Goal: Task Accomplishment & Management: Use online tool/utility

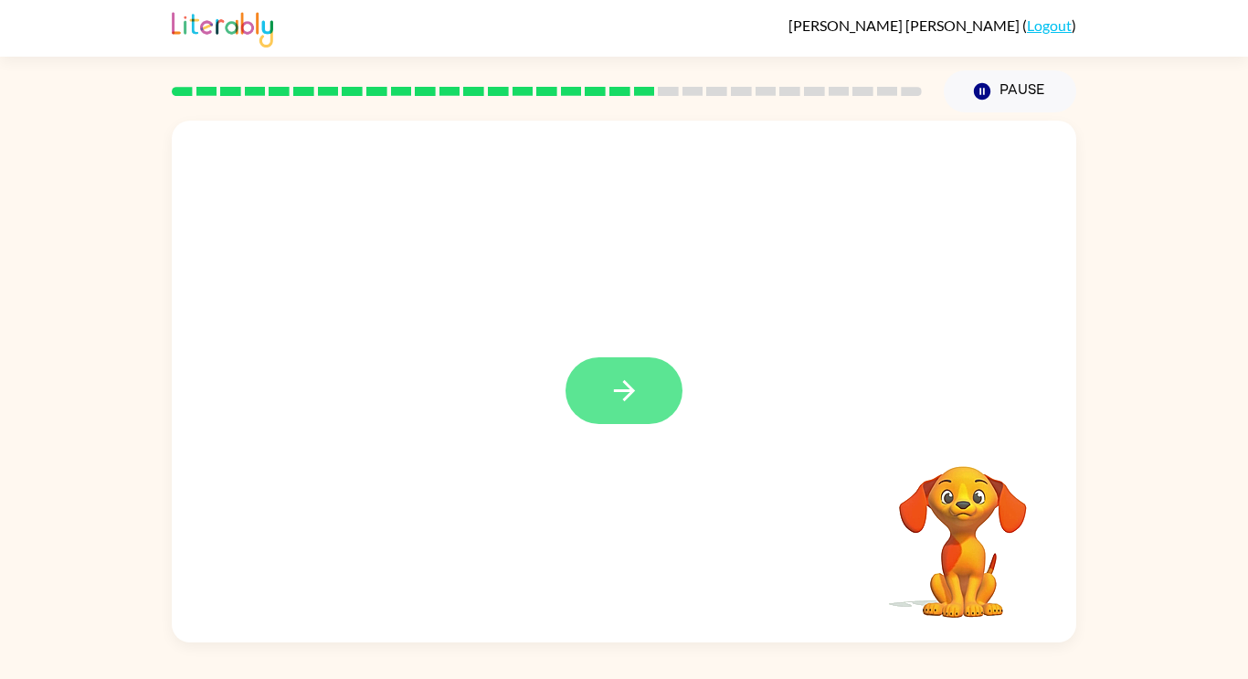
click at [593, 394] on button "button" at bounding box center [623, 390] width 117 height 67
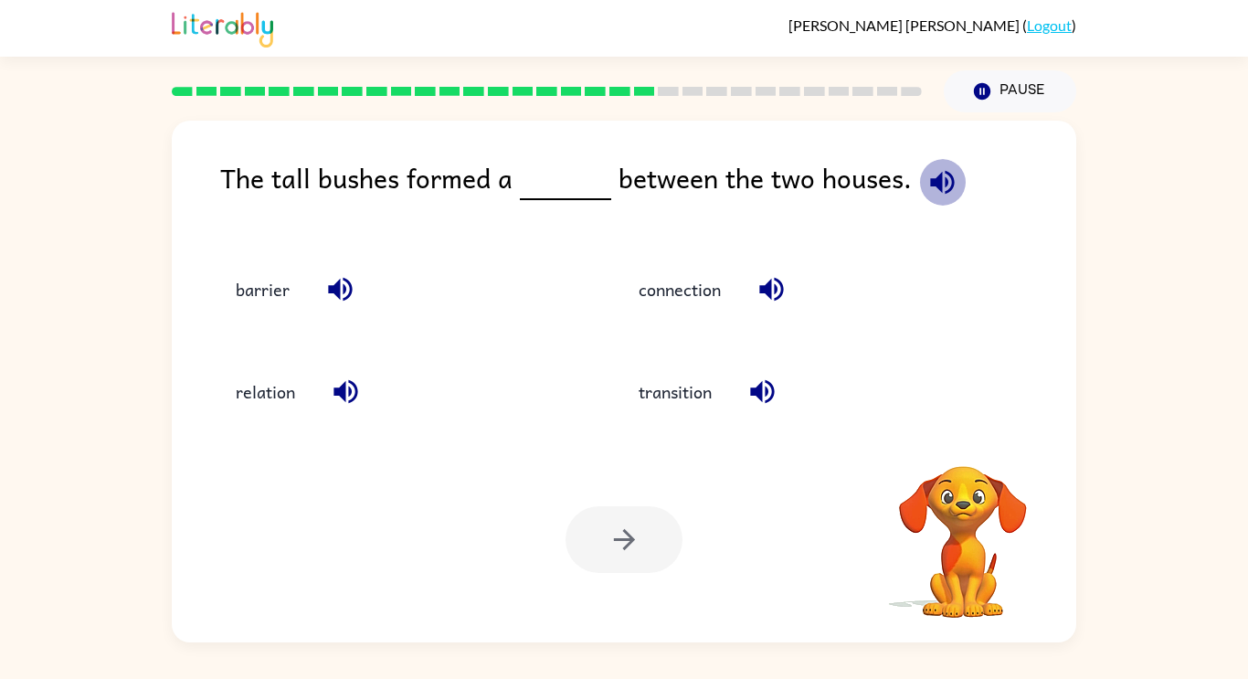
click at [942, 185] on icon "button" at bounding box center [942, 182] width 32 height 32
click at [942, 186] on icon "button" at bounding box center [942, 182] width 32 height 32
click at [941, 181] on icon "button" at bounding box center [942, 182] width 32 height 32
click at [239, 296] on button "barrier" at bounding box center [262, 288] width 90 height 49
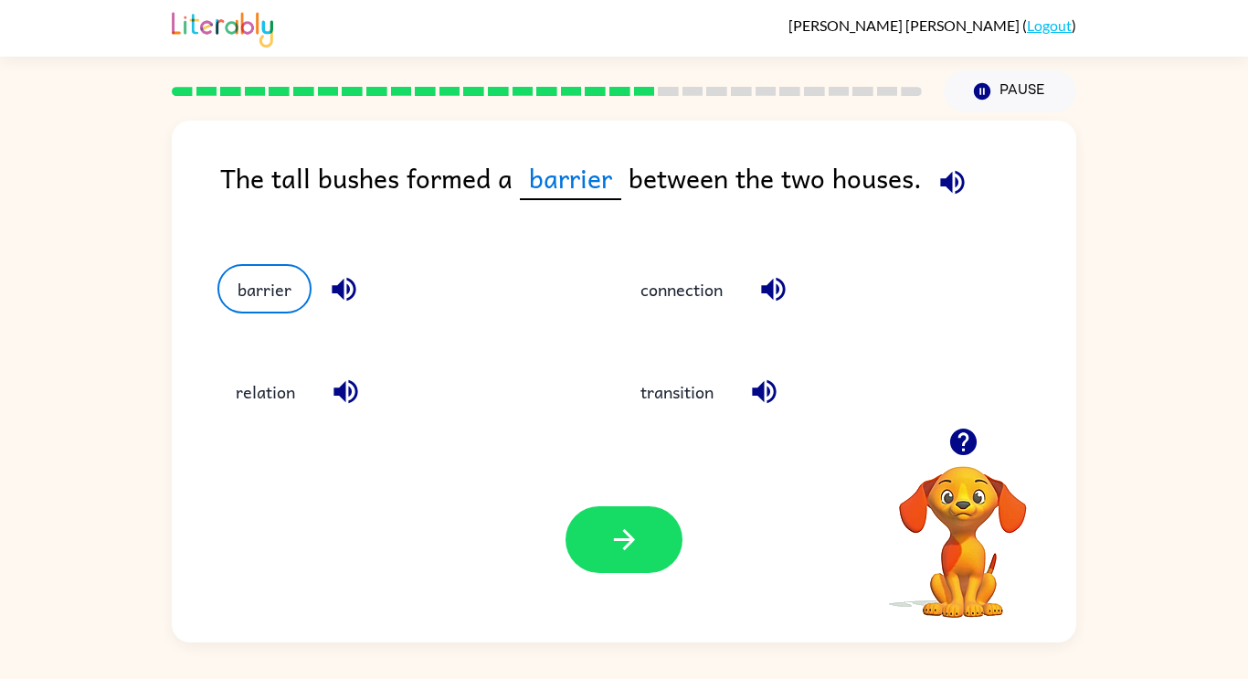
click at [326, 294] on button "button" at bounding box center [344, 289] width 47 height 47
click at [947, 198] on button "button" at bounding box center [952, 182] width 47 height 47
click at [619, 542] on icon "button" at bounding box center [624, 539] width 32 height 32
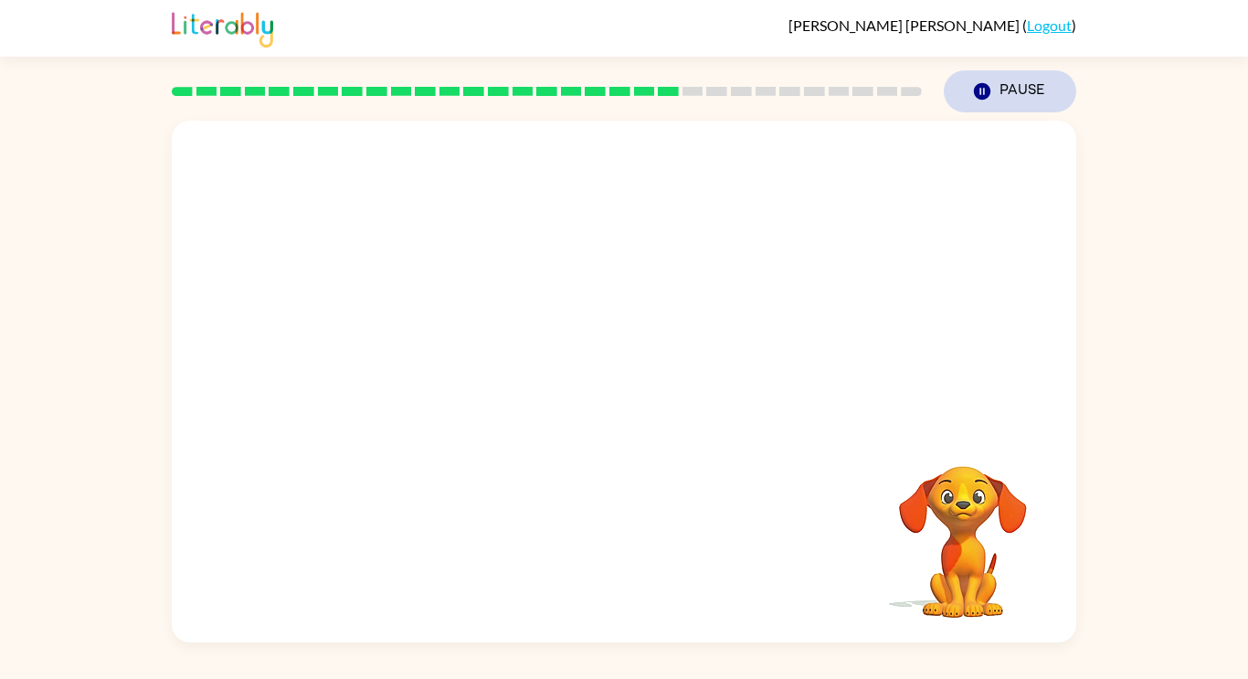
click at [985, 101] on button "Pause Pause" at bounding box center [1009, 91] width 132 height 42
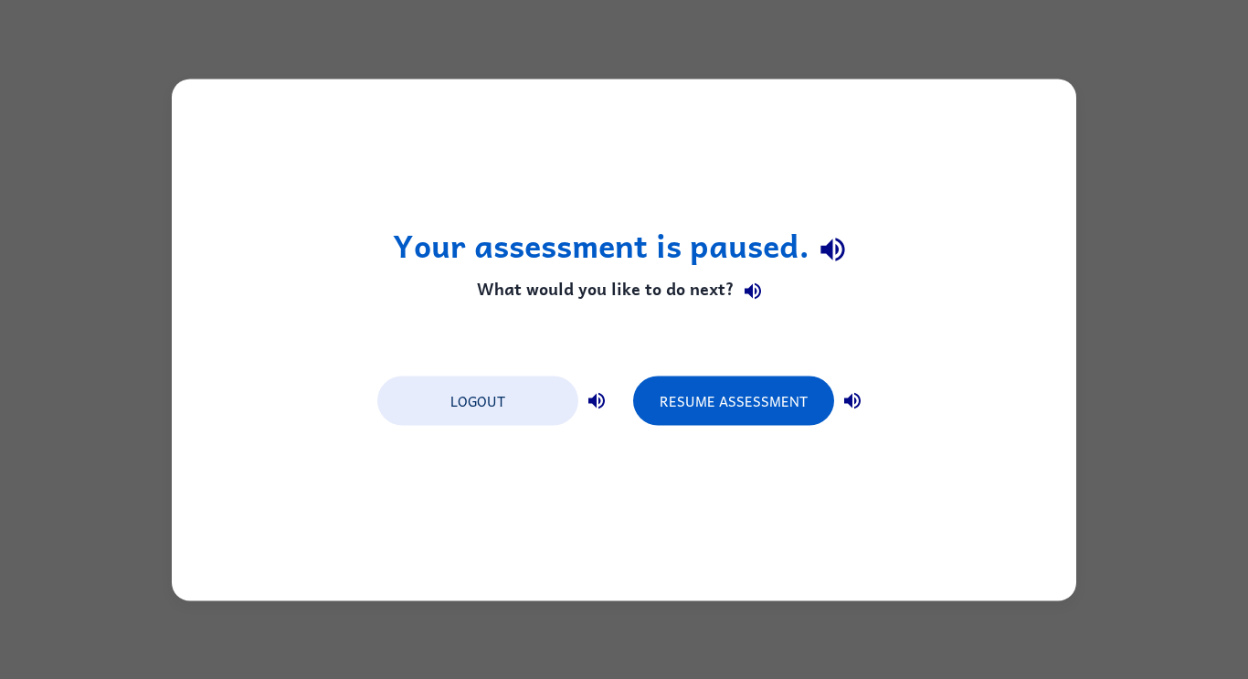
click at [849, 315] on div "Your assessment is paused. What would you like to do next? Logout Resume Assess…" at bounding box center [624, 339] width 904 height 521
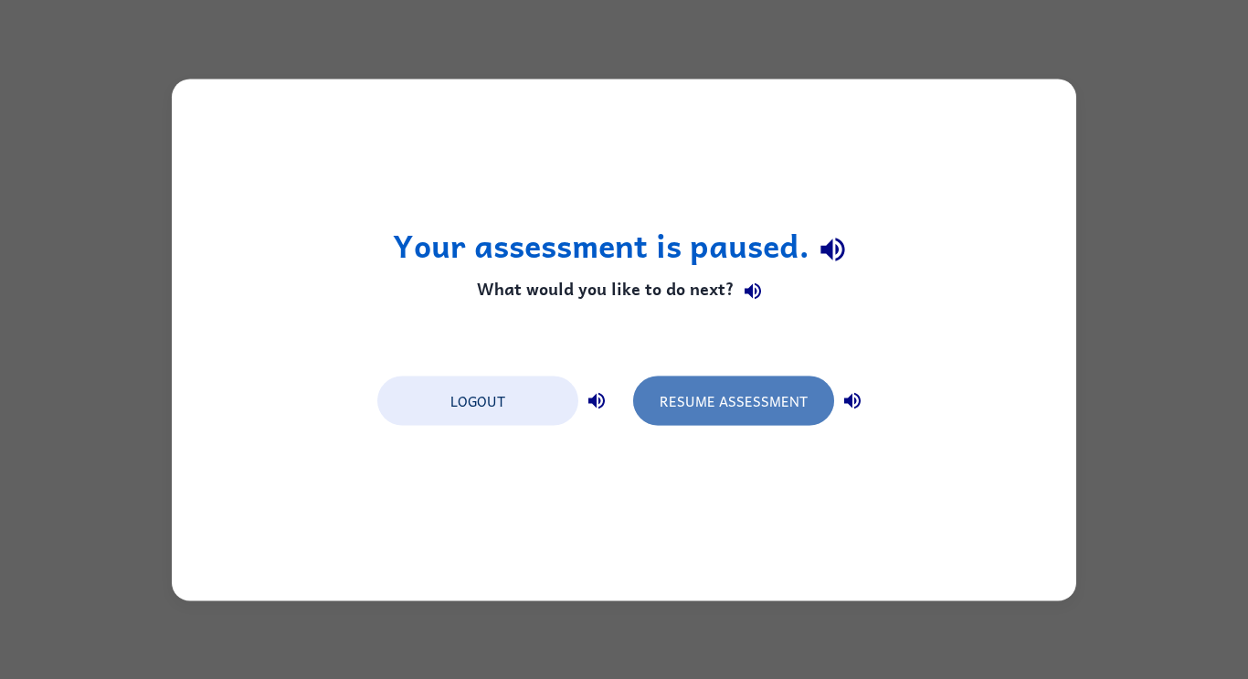
click at [779, 417] on button "Resume Assessment" at bounding box center [733, 399] width 201 height 49
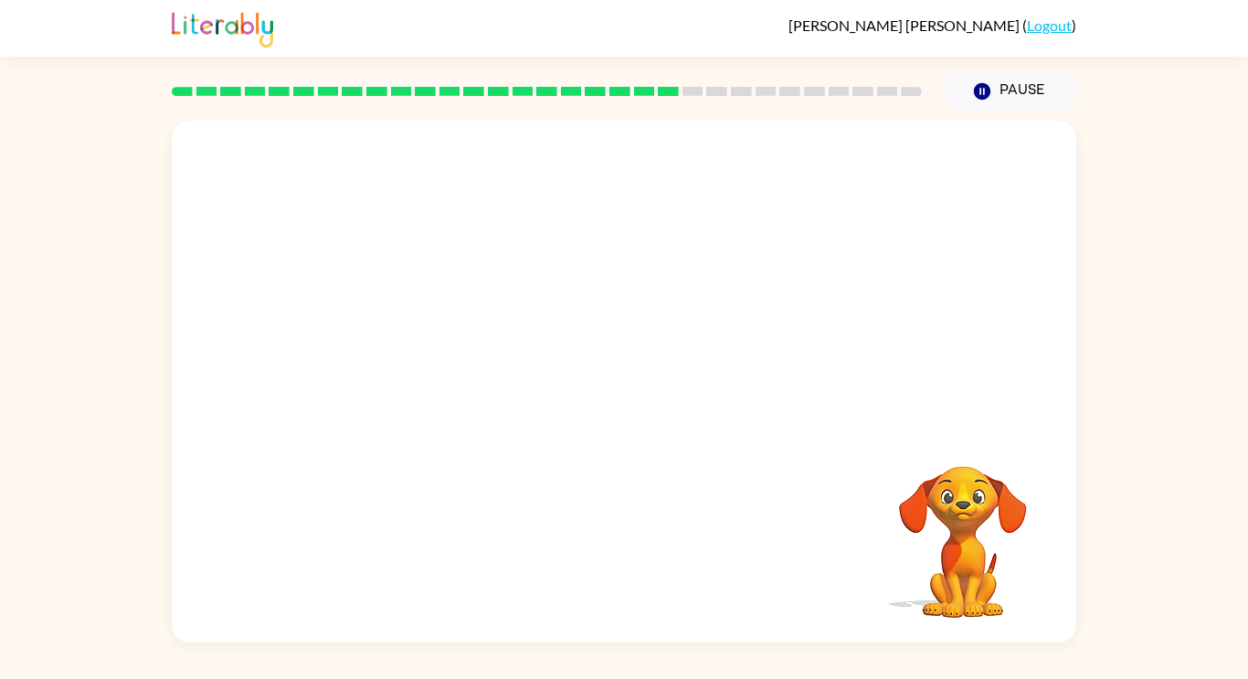
click at [784, 374] on video "Your browser must support playing .mp4 files to use Literably. Please try using…" at bounding box center [624, 274] width 904 height 307
click at [582, 335] on video "Your browser must support playing .mp4 files to use Literably. Please try using…" at bounding box center [624, 274] width 904 height 307
click at [612, 387] on div at bounding box center [623, 390] width 117 height 67
click at [621, 394] on icon "button" at bounding box center [624, 390] width 32 height 32
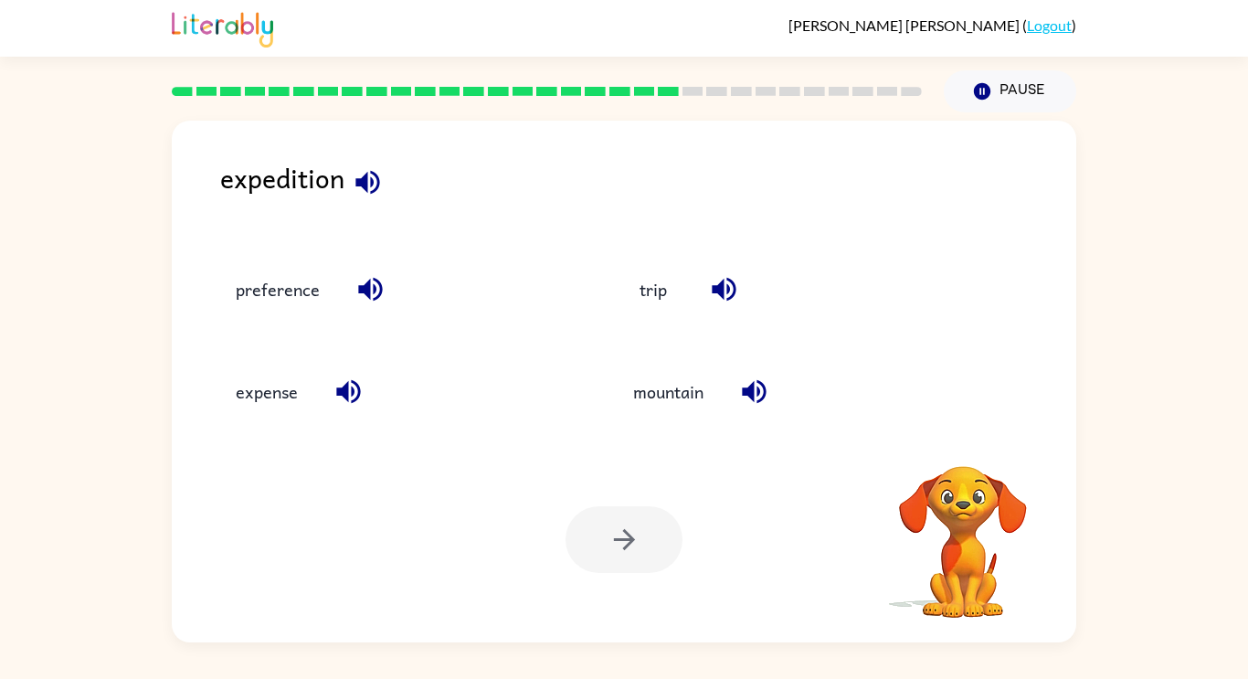
click at [366, 187] on icon "button" at bounding box center [367, 182] width 24 height 24
click at [372, 184] on icon "button" at bounding box center [367, 182] width 24 height 24
click at [374, 188] on icon "button" at bounding box center [367, 182] width 24 height 24
click at [374, 183] on icon "button" at bounding box center [368, 182] width 32 height 32
click at [366, 181] on icon "button" at bounding box center [367, 182] width 24 height 24
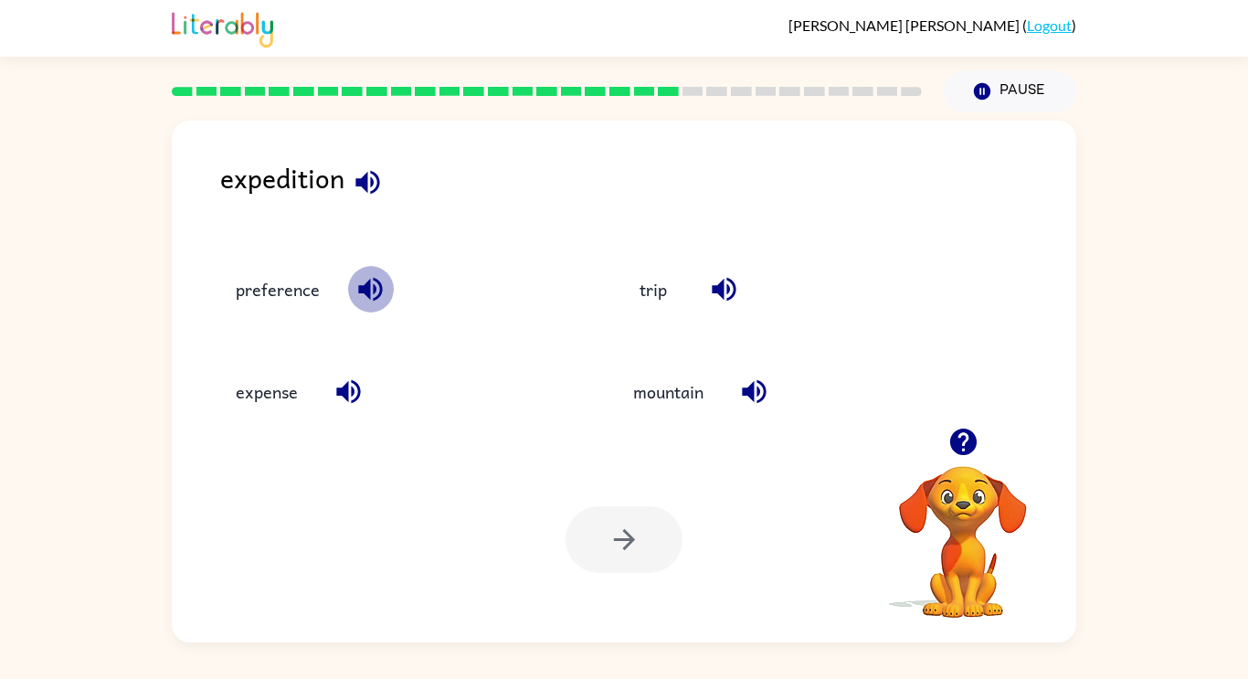
click at [374, 290] on icon "button" at bounding box center [370, 290] width 24 height 24
click at [355, 386] on icon "button" at bounding box center [348, 391] width 32 height 32
click at [751, 388] on icon "button" at bounding box center [754, 392] width 24 height 24
click at [721, 297] on icon "button" at bounding box center [723, 290] width 24 height 24
click at [671, 290] on button "trip" at bounding box center [653, 288] width 77 height 49
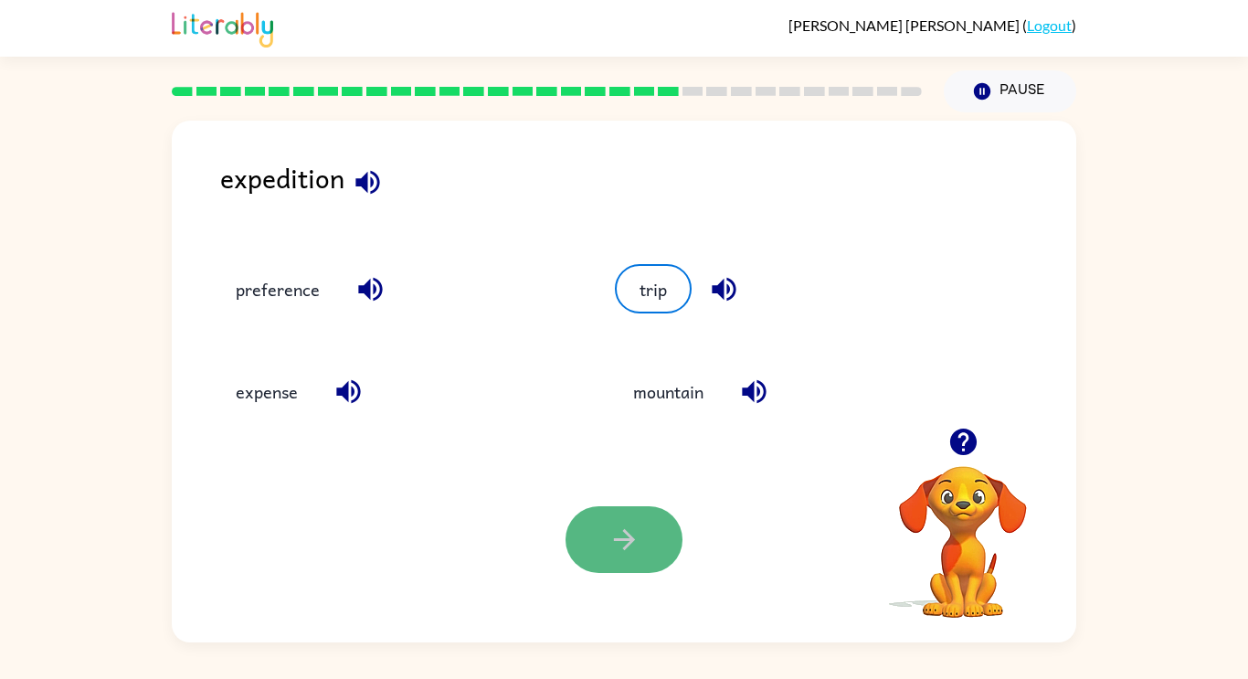
click at [627, 535] on icon "button" at bounding box center [623, 539] width 21 height 21
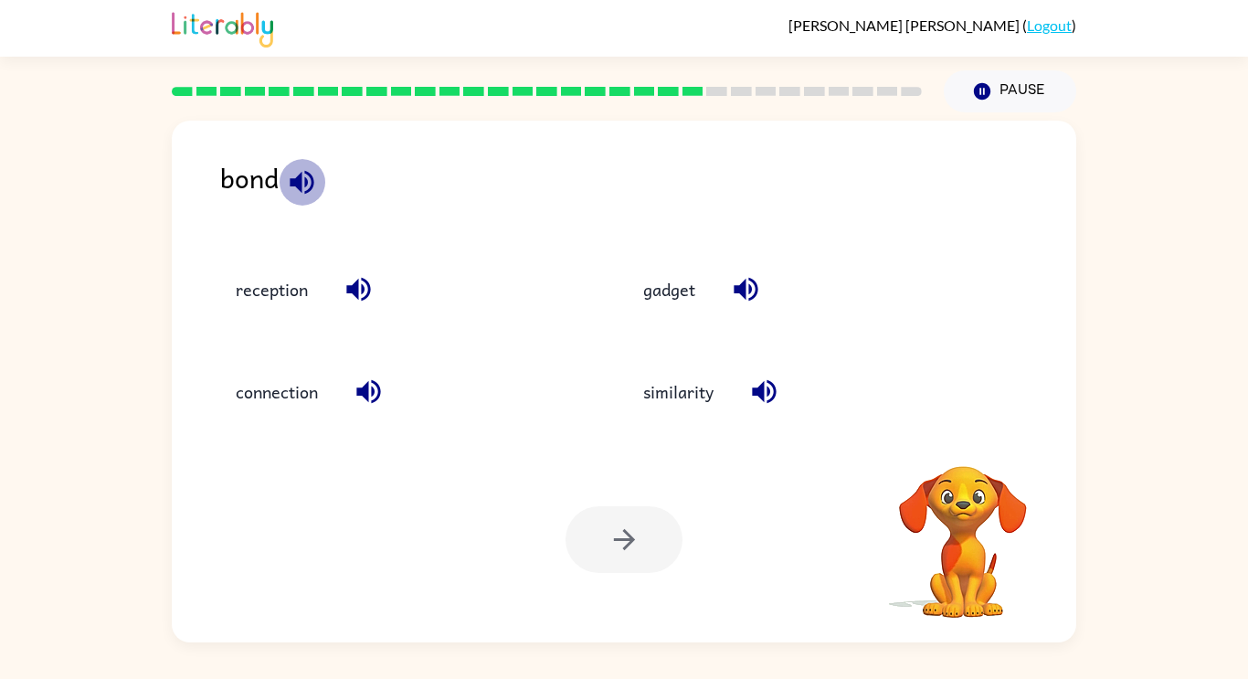
click at [294, 167] on icon "button" at bounding box center [302, 182] width 32 height 32
click at [361, 287] on icon "button" at bounding box center [358, 290] width 24 height 24
click at [363, 393] on icon "button" at bounding box center [368, 392] width 24 height 24
click at [745, 289] on icon "button" at bounding box center [745, 290] width 24 height 24
click at [758, 395] on icon "button" at bounding box center [764, 391] width 32 height 32
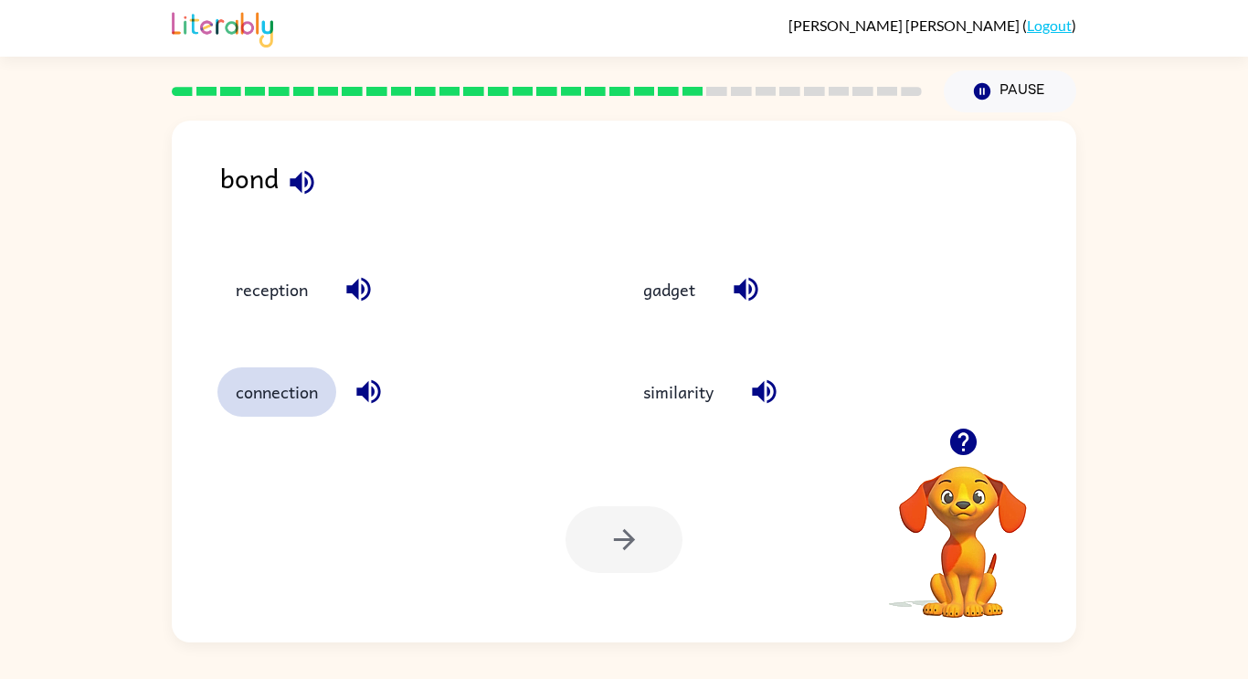
click at [286, 408] on button "connection" at bounding box center [276, 391] width 119 height 49
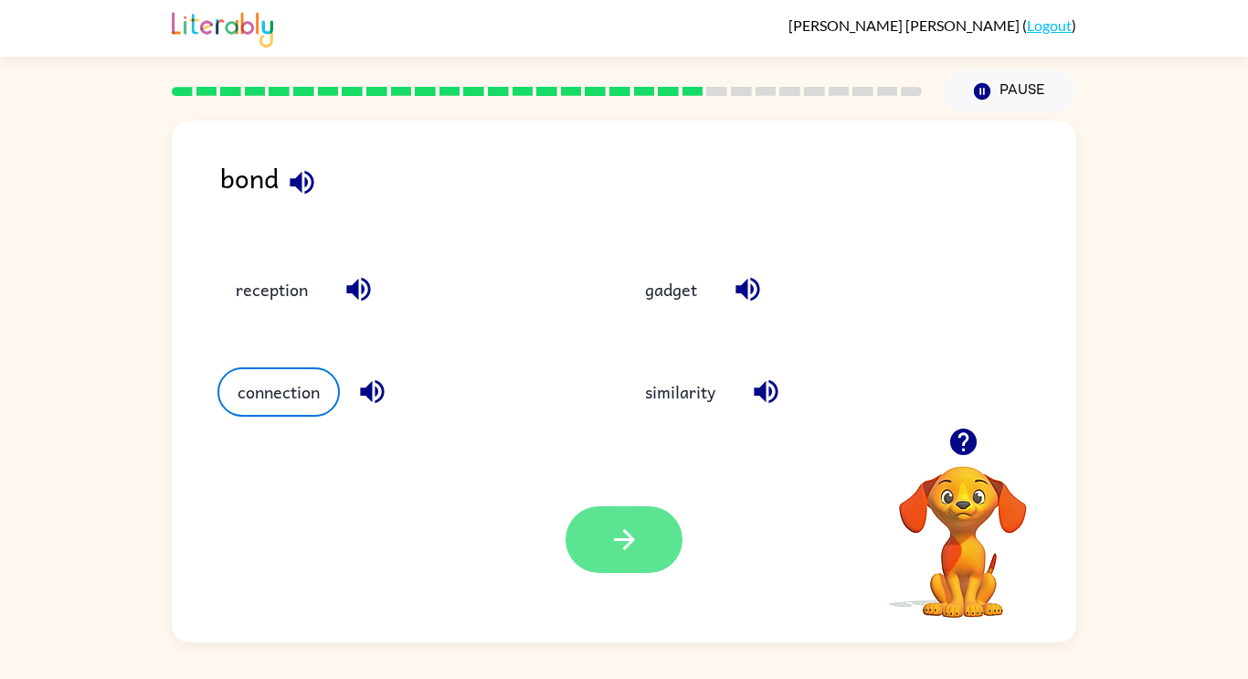
click at [622, 559] on button "button" at bounding box center [623, 539] width 117 height 67
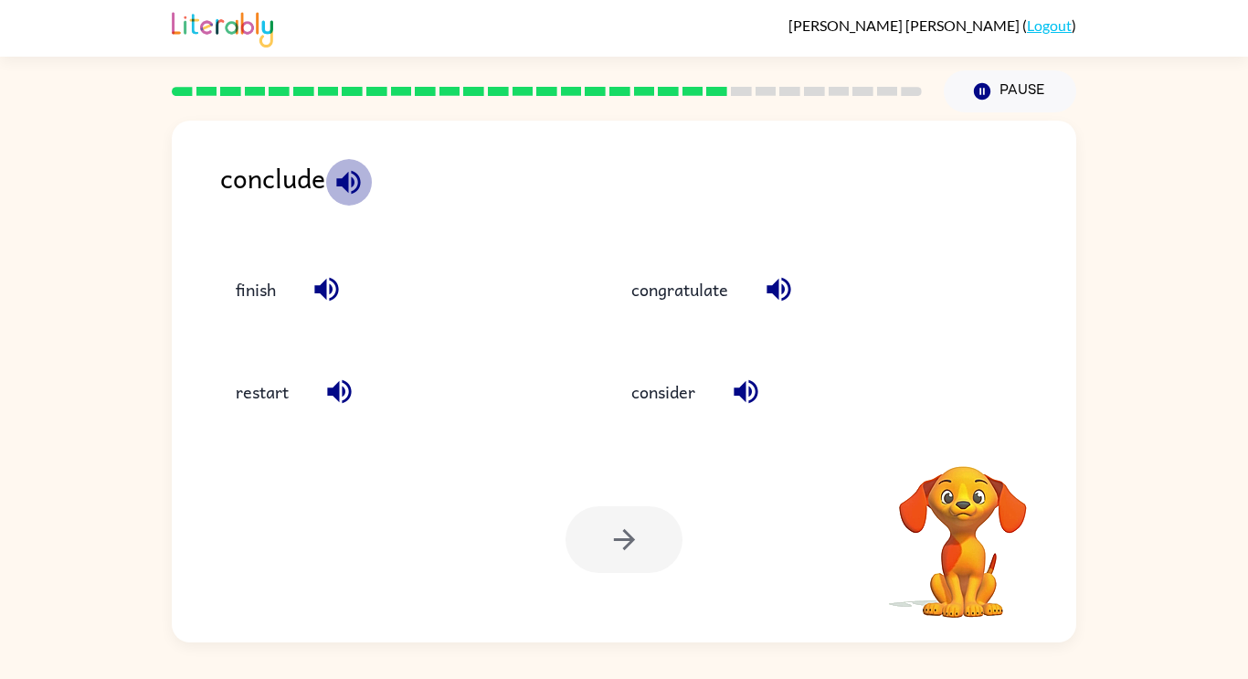
click at [356, 191] on icon "button" at bounding box center [348, 182] width 32 height 32
click at [348, 180] on icon "button" at bounding box center [348, 182] width 32 height 32
click at [958, 443] on icon "button" at bounding box center [962, 441] width 26 height 26
click at [349, 292] on button "button" at bounding box center [326, 289] width 47 height 47
click at [338, 405] on icon "button" at bounding box center [339, 391] width 32 height 32
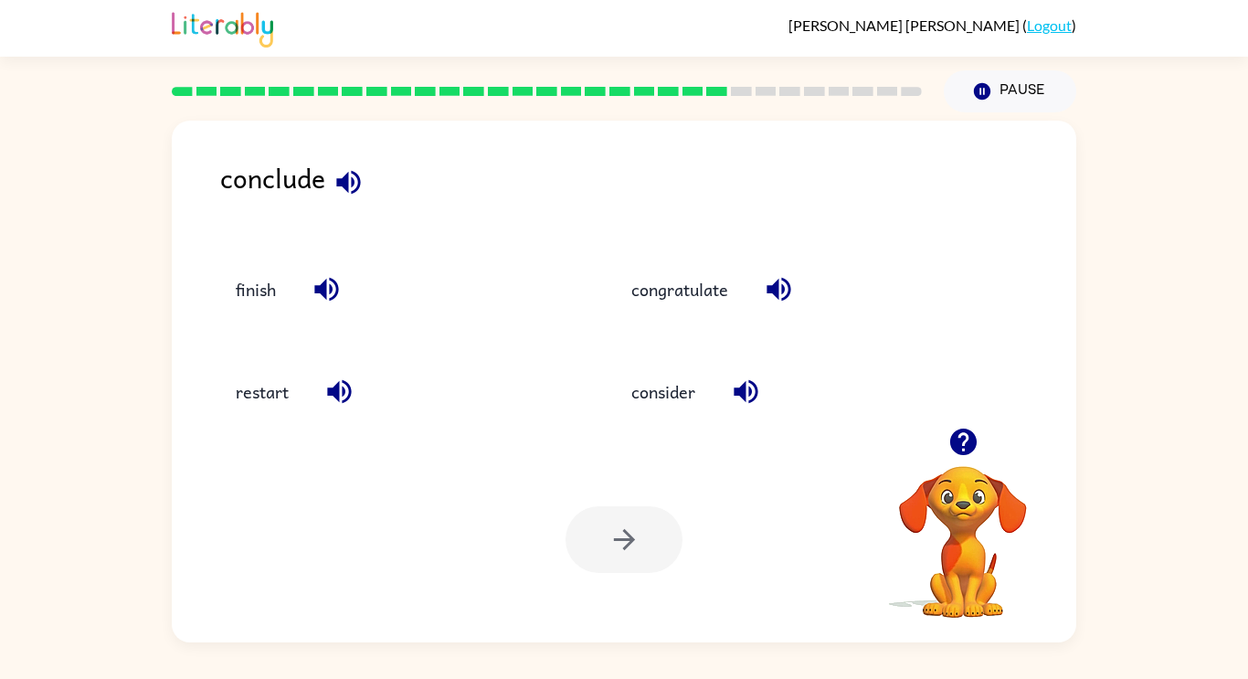
click at [757, 389] on icon "button" at bounding box center [745, 392] width 24 height 24
click at [777, 301] on icon "button" at bounding box center [779, 289] width 32 height 32
click at [957, 435] on icon "button" at bounding box center [962, 441] width 26 height 26
click at [954, 436] on icon "button" at bounding box center [962, 441] width 26 height 26
click at [954, 437] on div "Your browser must support playing .mp4 files to use Literably. Please try using…" at bounding box center [624, 539] width 904 height 205
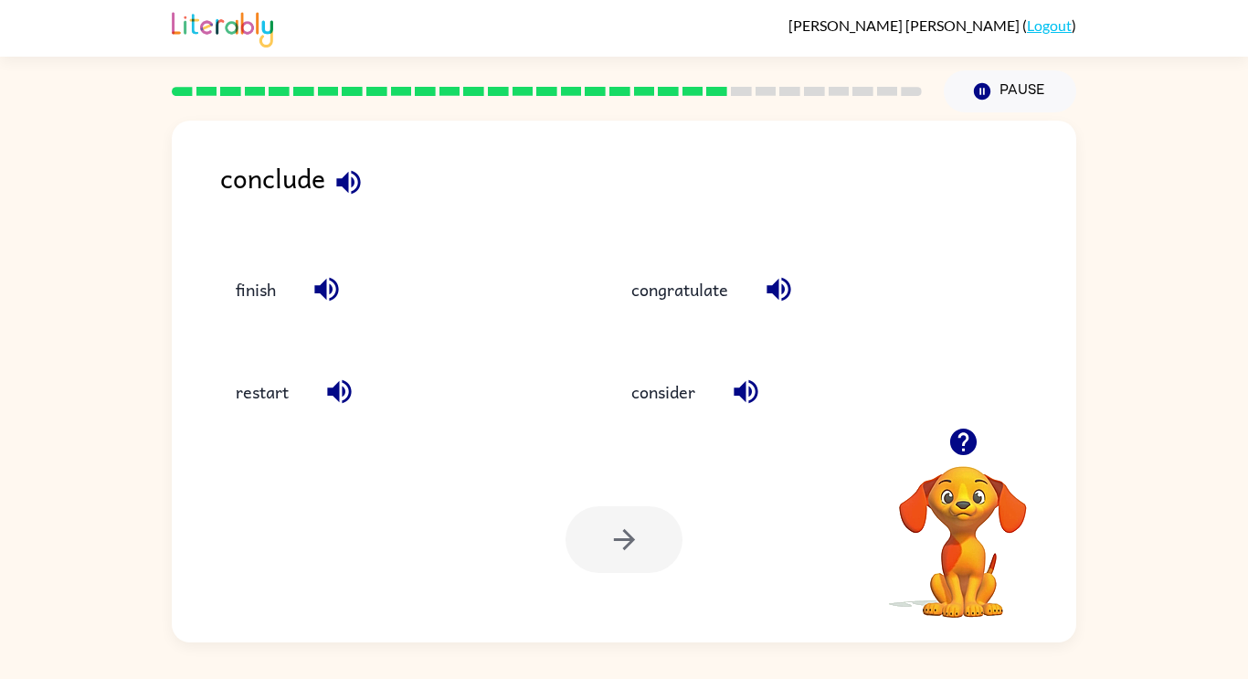
click at [954, 434] on icon "button" at bounding box center [962, 441] width 26 height 26
click at [954, 433] on icon "button" at bounding box center [962, 441] width 26 height 26
click at [954, 433] on div "consider" at bounding box center [775, 383] width 395 height 102
click at [954, 433] on icon "button" at bounding box center [962, 441] width 26 height 26
click at [956, 435] on div "conclude finish congratulate restart consider Your browser must support playing…" at bounding box center [624, 381] width 904 height 521
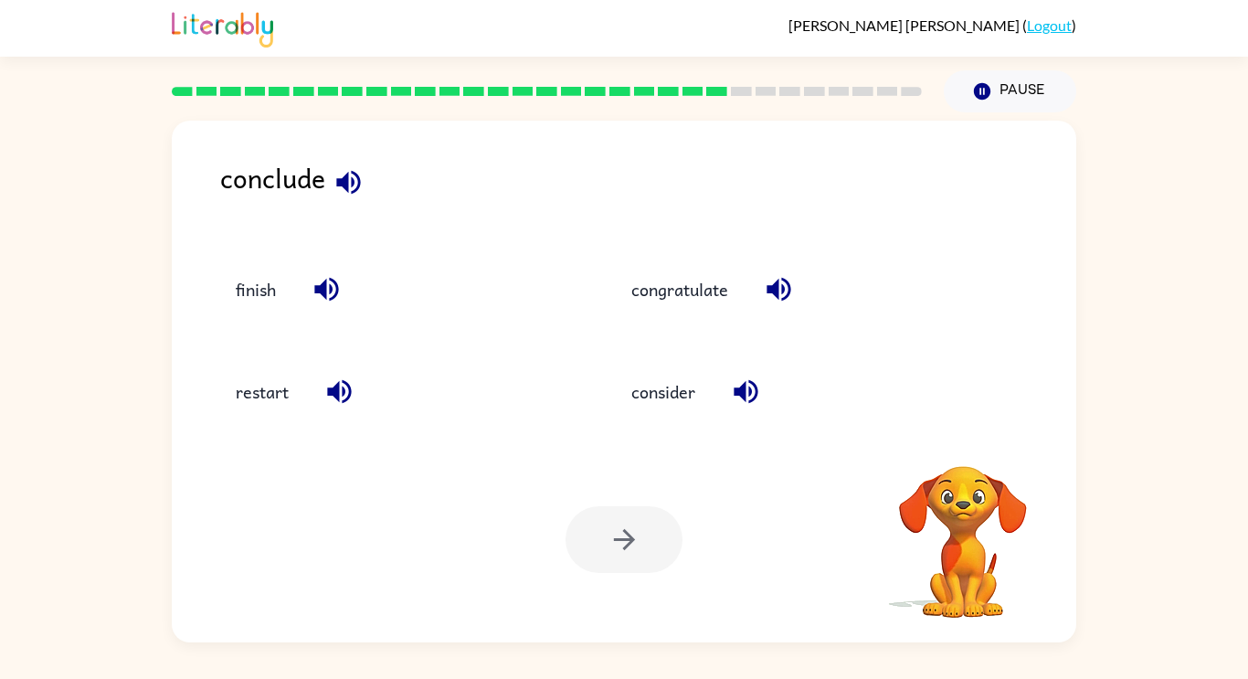
click at [956, 435] on div "conclude finish congratulate restart consider Your browser must support playing…" at bounding box center [624, 381] width 904 height 521
click at [956, 435] on icon "button" at bounding box center [962, 441] width 26 height 26
click at [956, 435] on div "conclude finish congratulate restart consider Your browser must support playing…" at bounding box center [624, 381] width 904 height 521
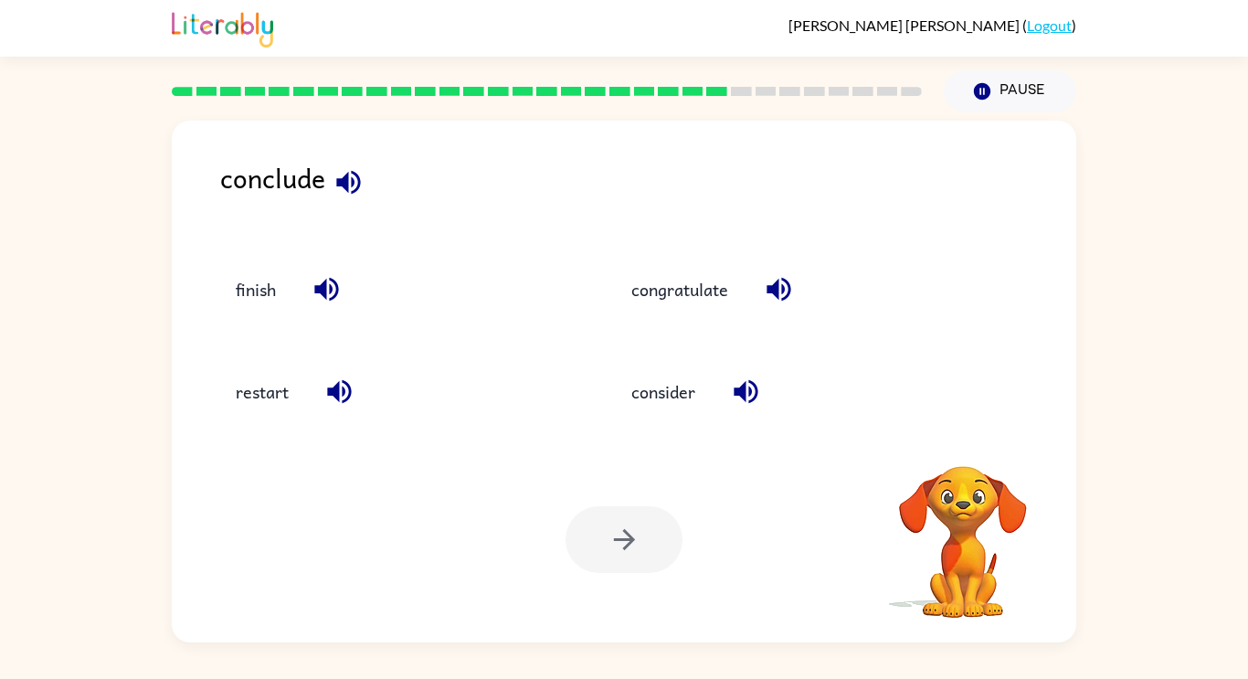
click at [956, 435] on div "conclude finish congratulate restart consider Your browser must support playing…" at bounding box center [624, 381] width 904 height 521
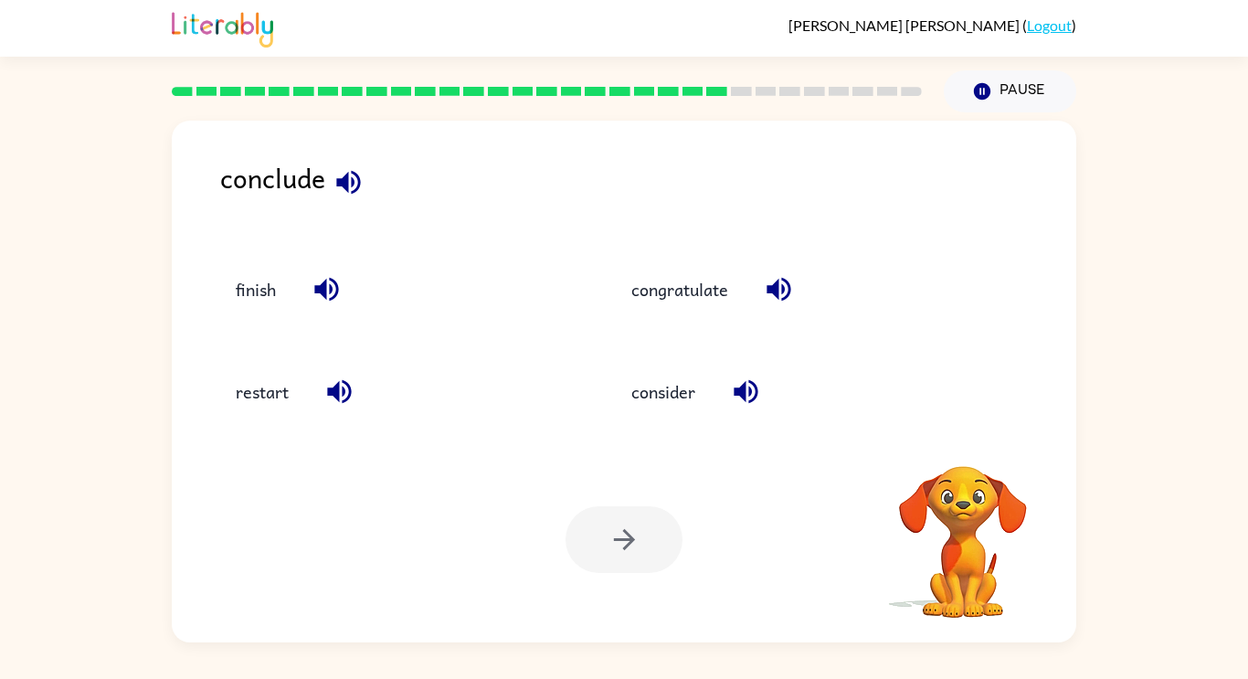
click at [956, 435] on div "conclude finish congratulate restart consider Your browser must support playing…" at bounding box center [624, 381] width 904 height 521
click at [956, 435] on icon "button" at bounding box center [962, 441] width 26 height 26
click at [956, 435] on div "conclude finish congratulate restart consider Your browser must support playing…" at bounding box center [624, 381] width 904 height 521
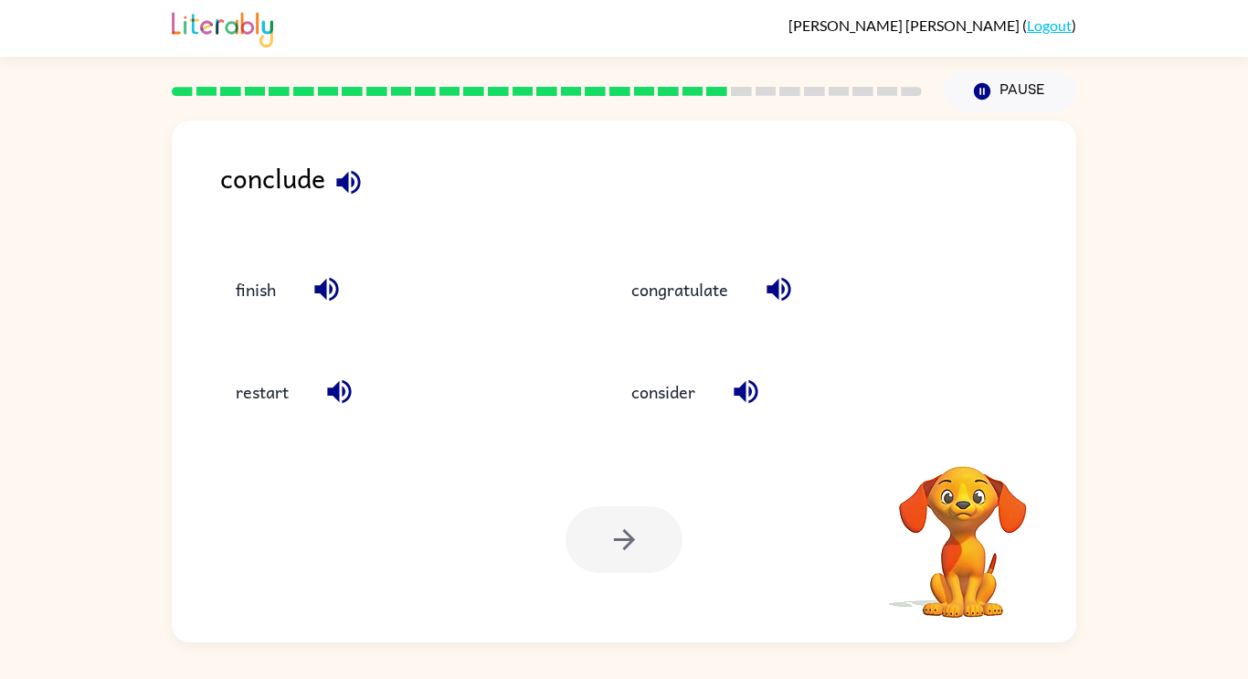
click at [956, 435] on div "conclude finish congratulate restart consider Your browser must support playing…" at bounding box center [624, 381] width 904 height 521
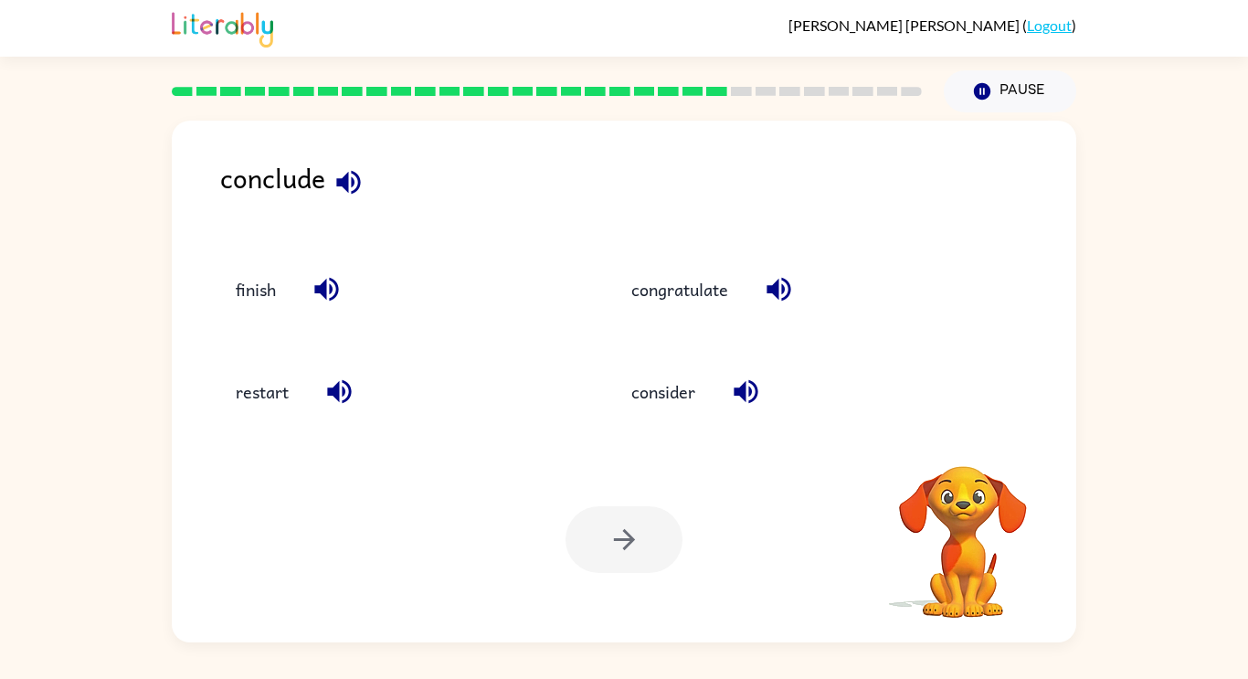
click at [956, 435] on div "conclude finish congratulate restart consider Your browser must support playing…" at bounding box center [624, 381] width 904 height 521
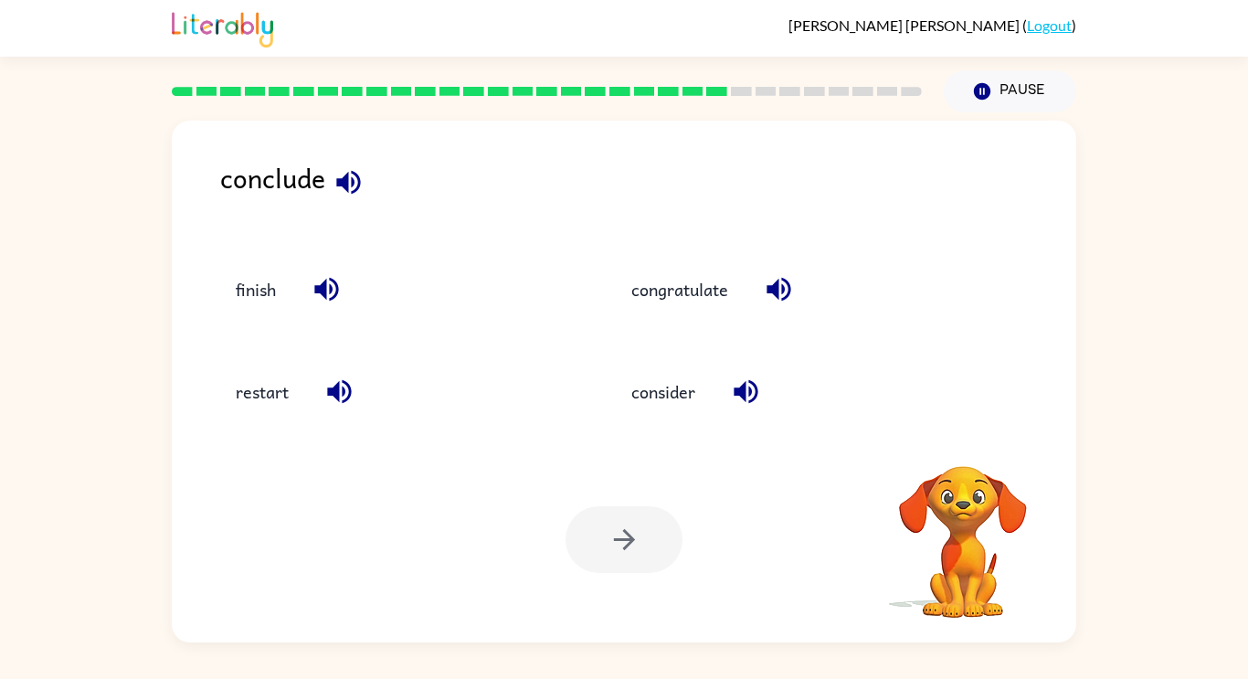
click at [956, 435] on div "conclude finish congratulate restart consider Your browser must support playing…" at bounding box center [624, 381] width 904 height 521
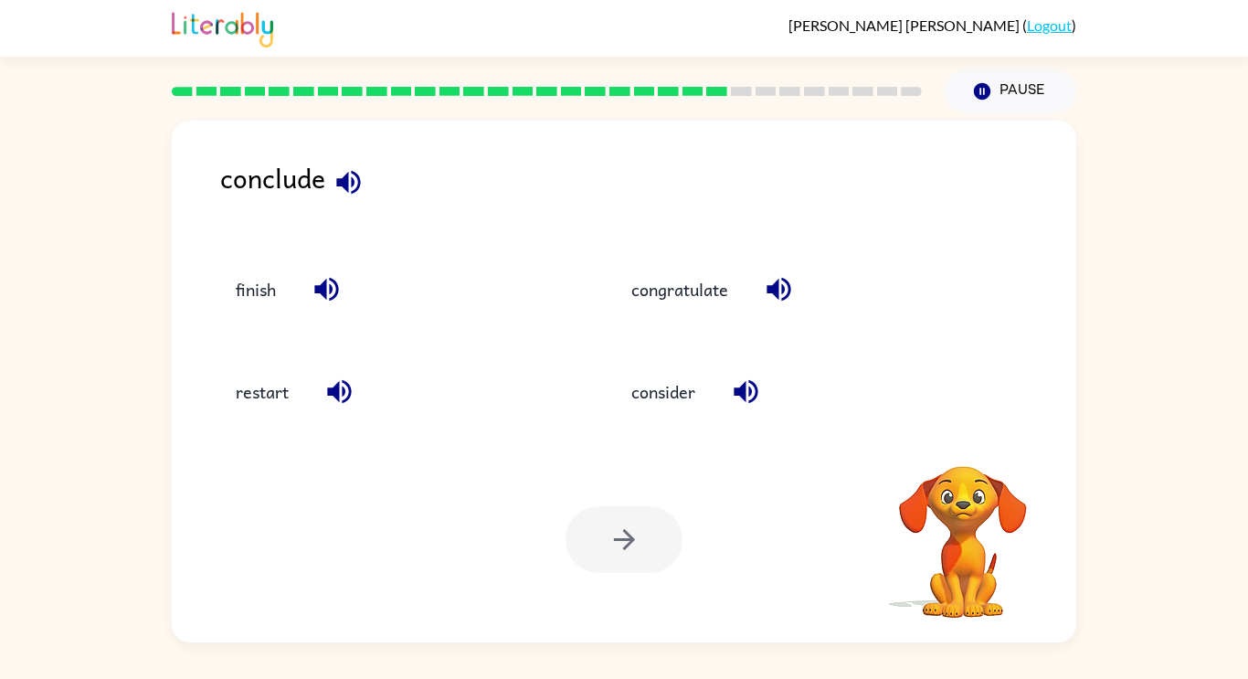
click at [956, 435] on div "conclude finish congratulate restart consider Your browser must support playing…" at bounding box center [624, 381] width 904 height 521
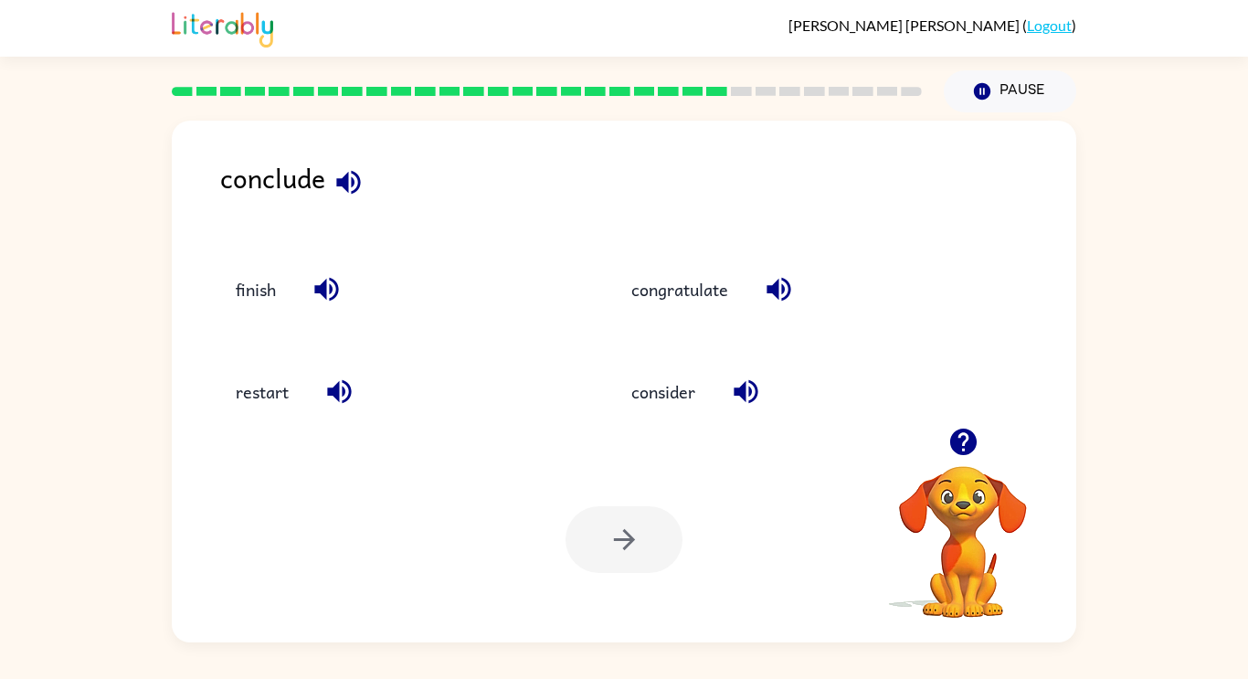
click at [956, 435] on icon "button" at bounding box center [962, 441] width 26 height 26
click at [956, 435] on div "conclude finish congratulate restart consider Your browser must support playing…" at bounding box center [624, 381] width 904 height 521
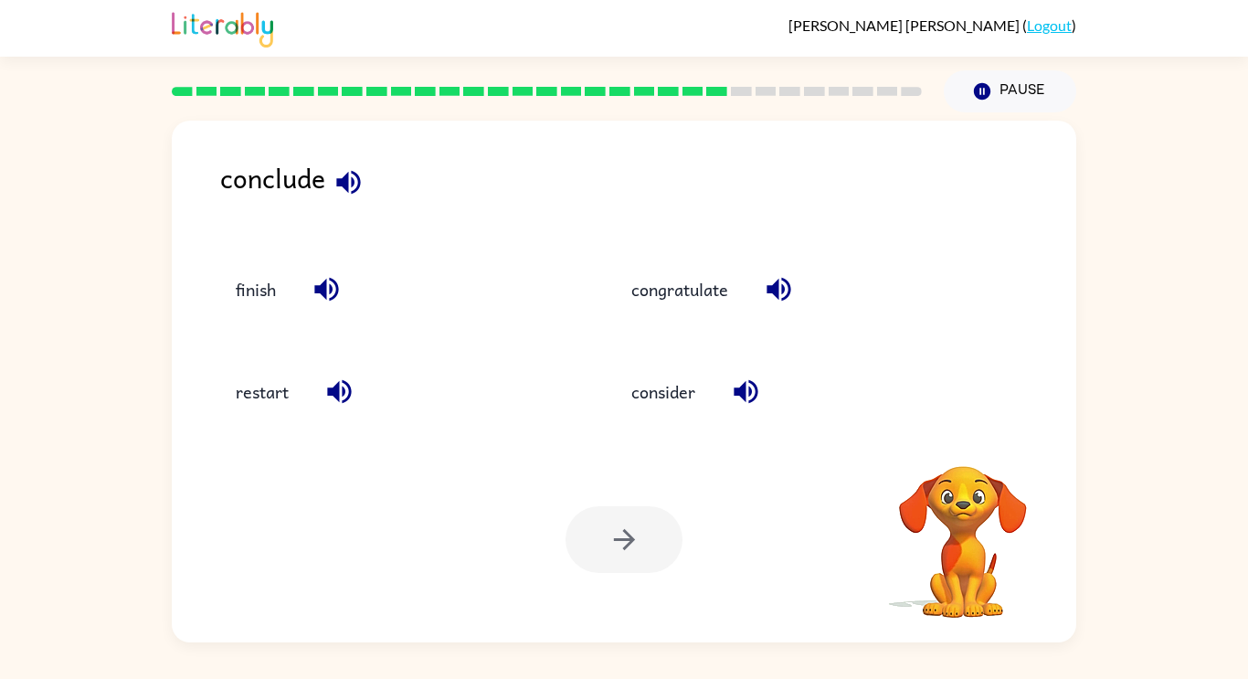
click at [956, 435] on div "conclude finish congratulate restart consider Your browser must support playing…" at bounding box center [624, 381] width 904 height 521
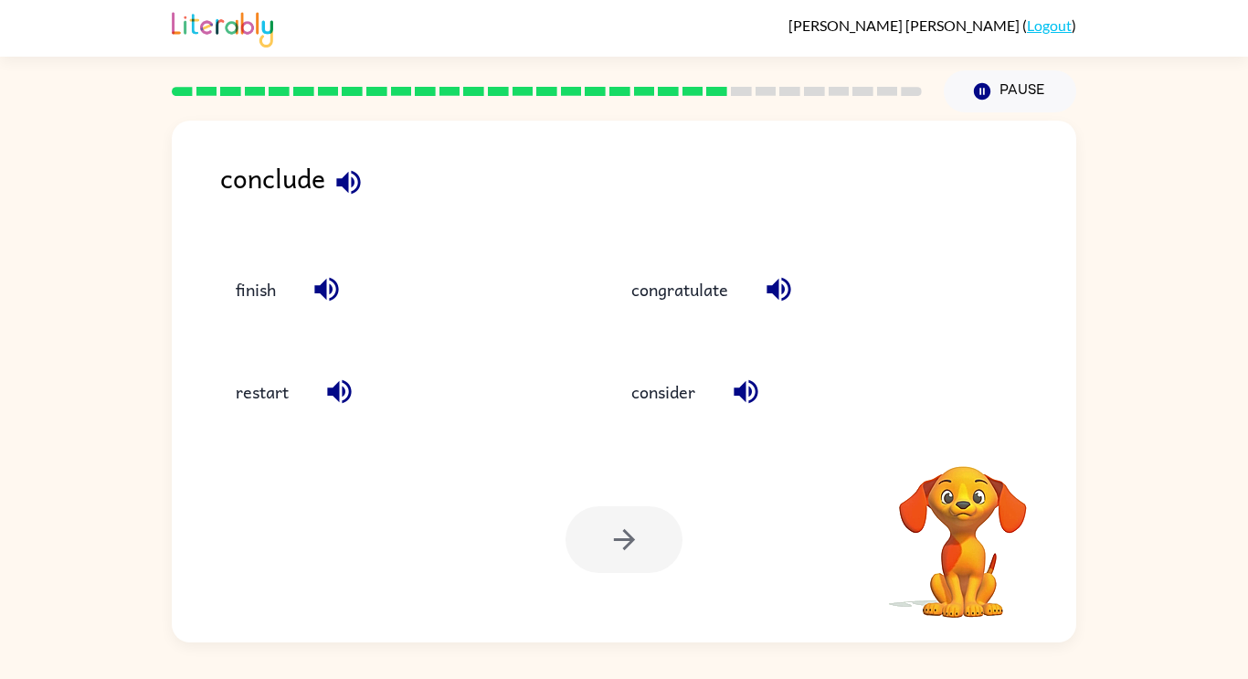
click at [956, 435] on div "conclude finish congratulate restart consider Your browser must support playing…" at bounding box center [624, 381] width 904 height 521
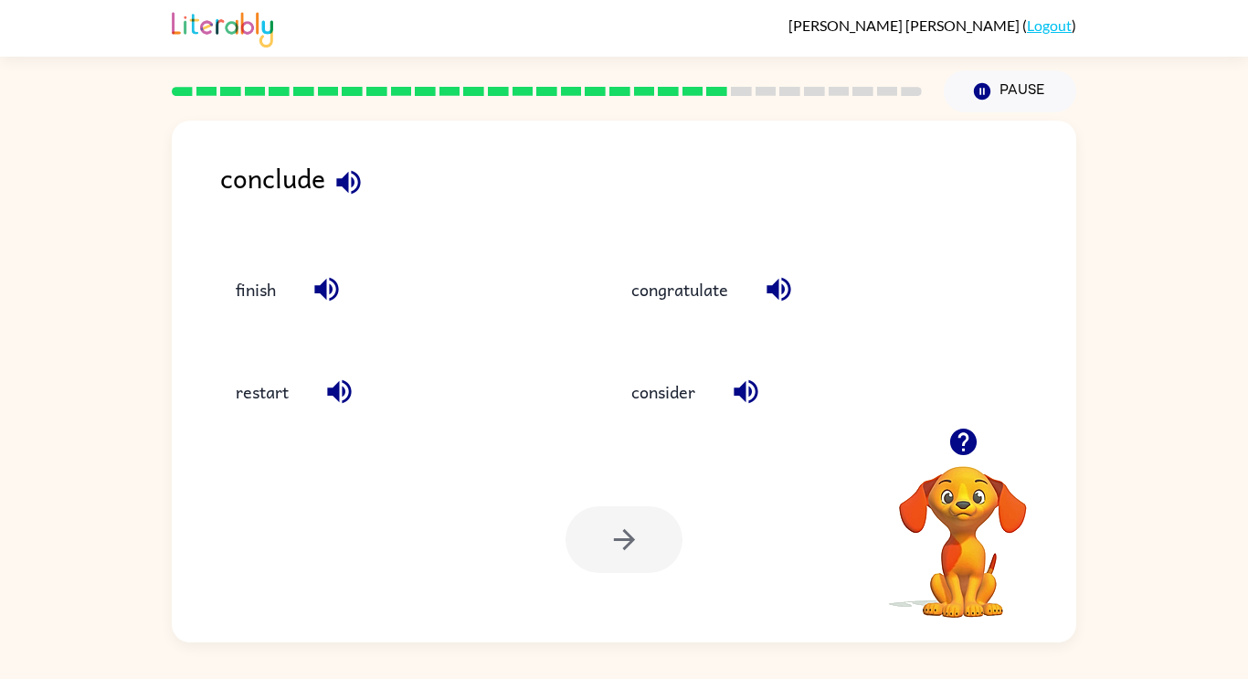
click at [956, 435] on icon "button" at bounding box center [962, 441] width 26 height 26
click at [956, 435] on div "conclude finish congratulate restart consider Your browser must support playing…" at bounding box center [624, 381] width 904 height 521
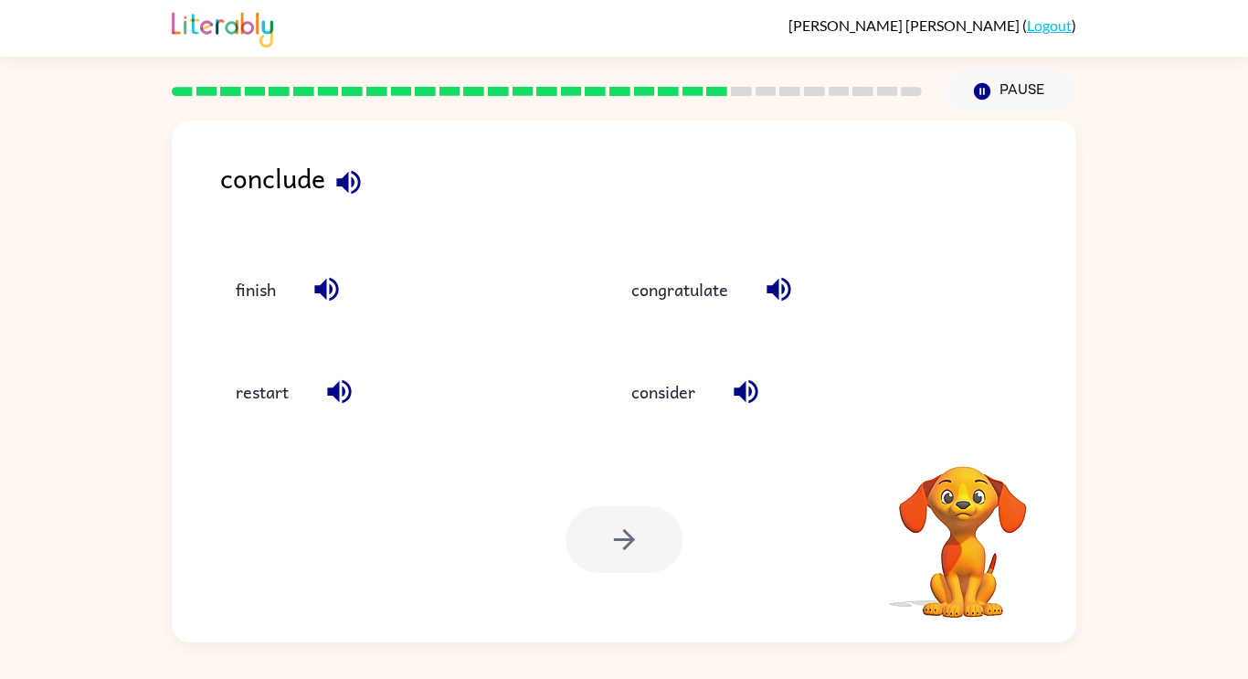
click at [956, 435] on div "conclude finish congratulate restart consider Your browser must support playing…" at bounding box center [624, 381] width 904 height 521
click at [956, 435] on icon "button" at bounding box center [962, 441] width 26 height 26
click at [956, 435] on div "conclude finish congratulate restart consider Your browser must support playing…" at bounding box center [624, 381] width 904 height 521
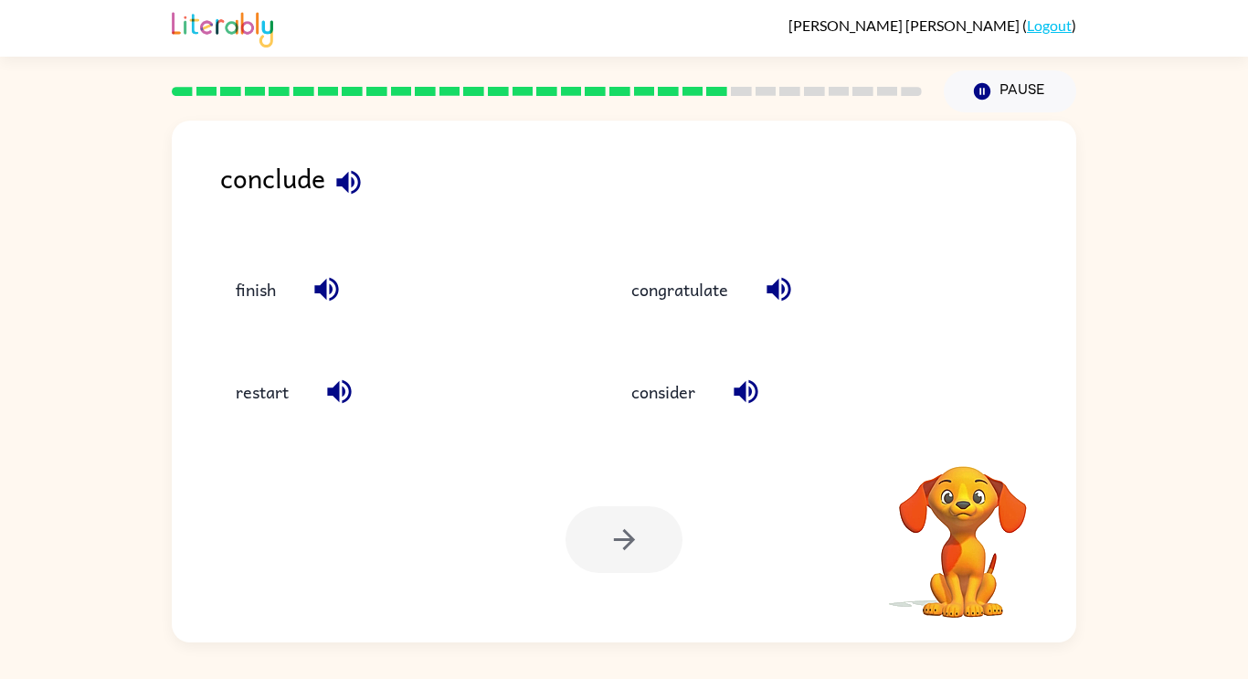
click at [956, 435] on div "conclude finish congratulate restart consider Your browser must support playing…" at bounding box center [624, 381] width 904 height 521
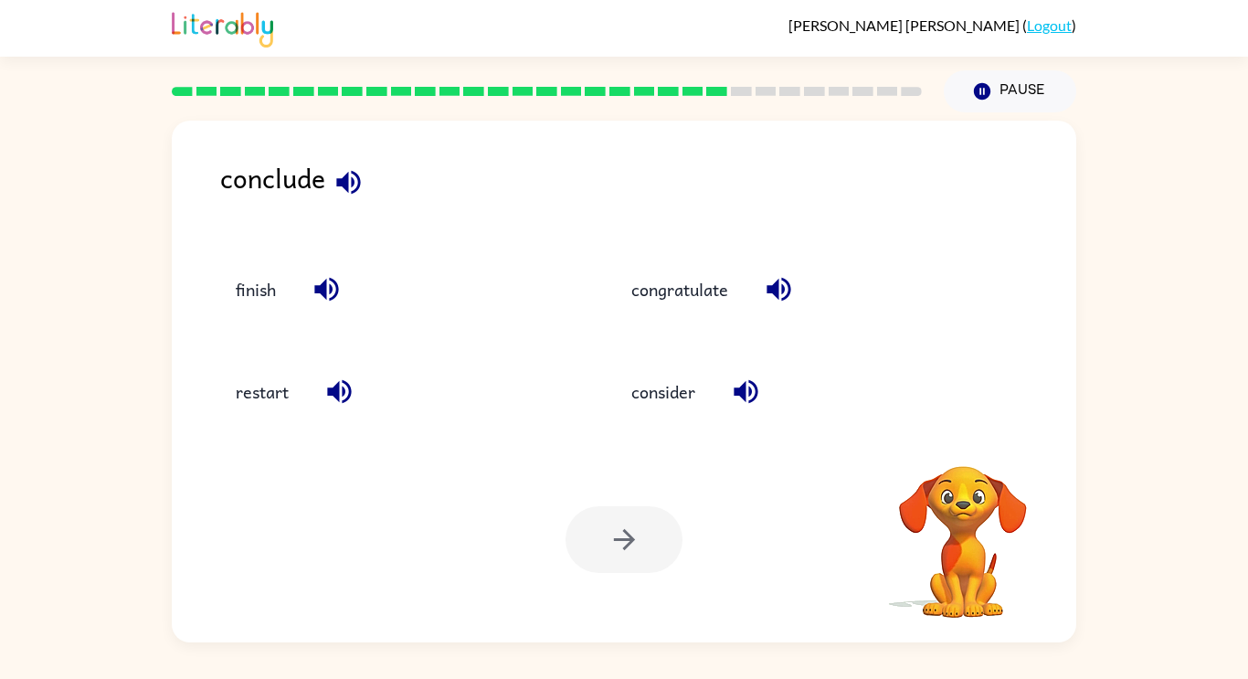
click at [956, 435] on div "conclude finish congratulate restart consider Your browser must support playing…" at bounding box center [624, 381] width 904 height 521
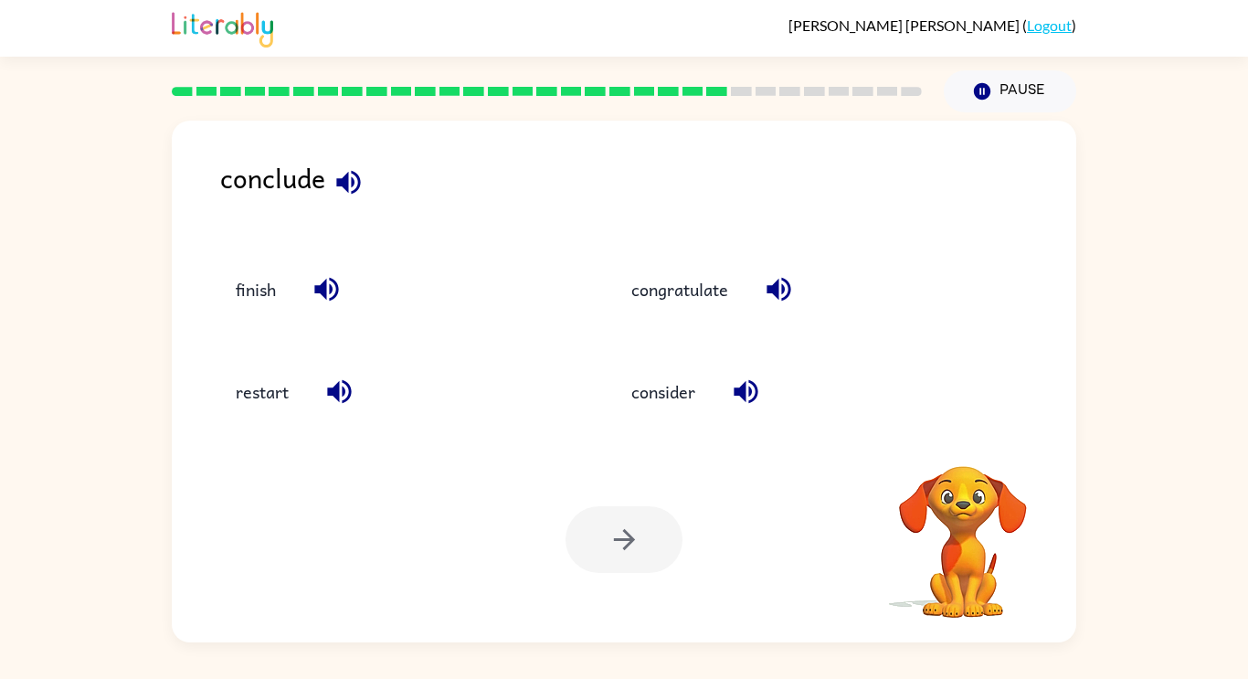
click at [956, 435] on div "conclude finish congratulate restart consider Your browser must support playing…" at bounding box center [624, 381] width 904 height 521
click at [956, 435] on icon "button" at bounding box center [962, 441] width 26 height 26
click at [956, 435] on div "conclude finish congratulate restart consider Your browser must support playing…" at bounding box center [624, 381] width 904 height 521
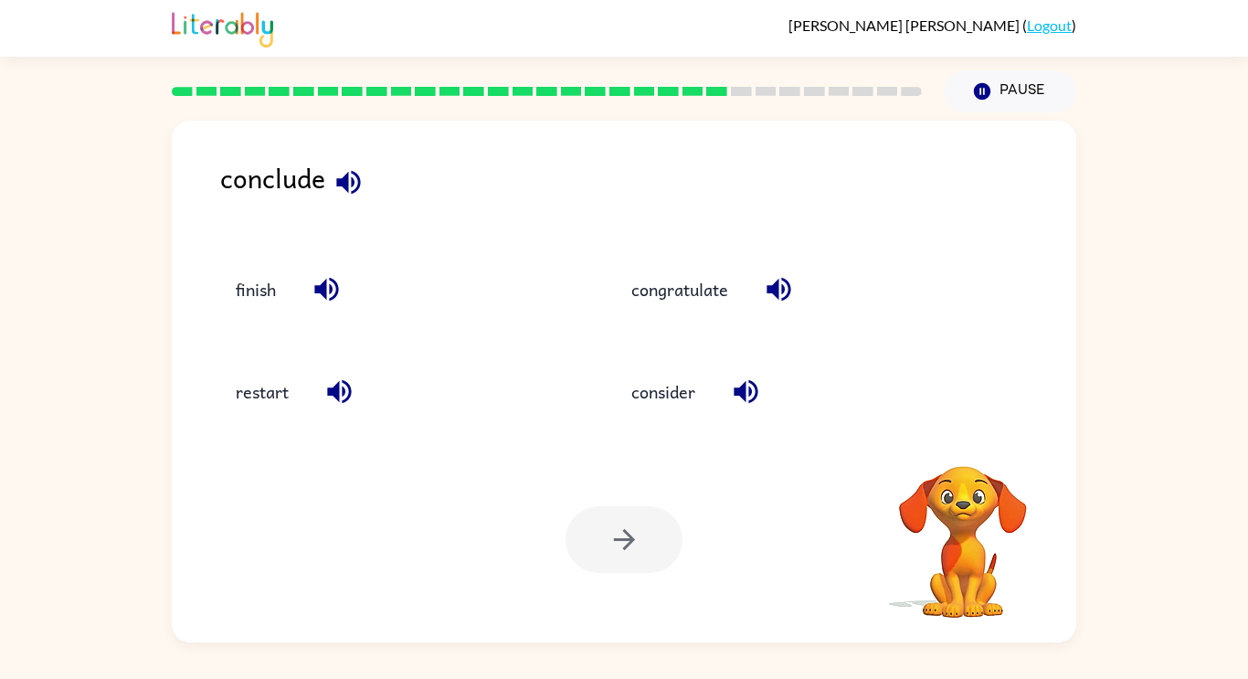
click at [956, 435] on div "conclude finish congratulate restart consider Your browser must support playing…" at bounding box center [624, 381] width 904 height 521
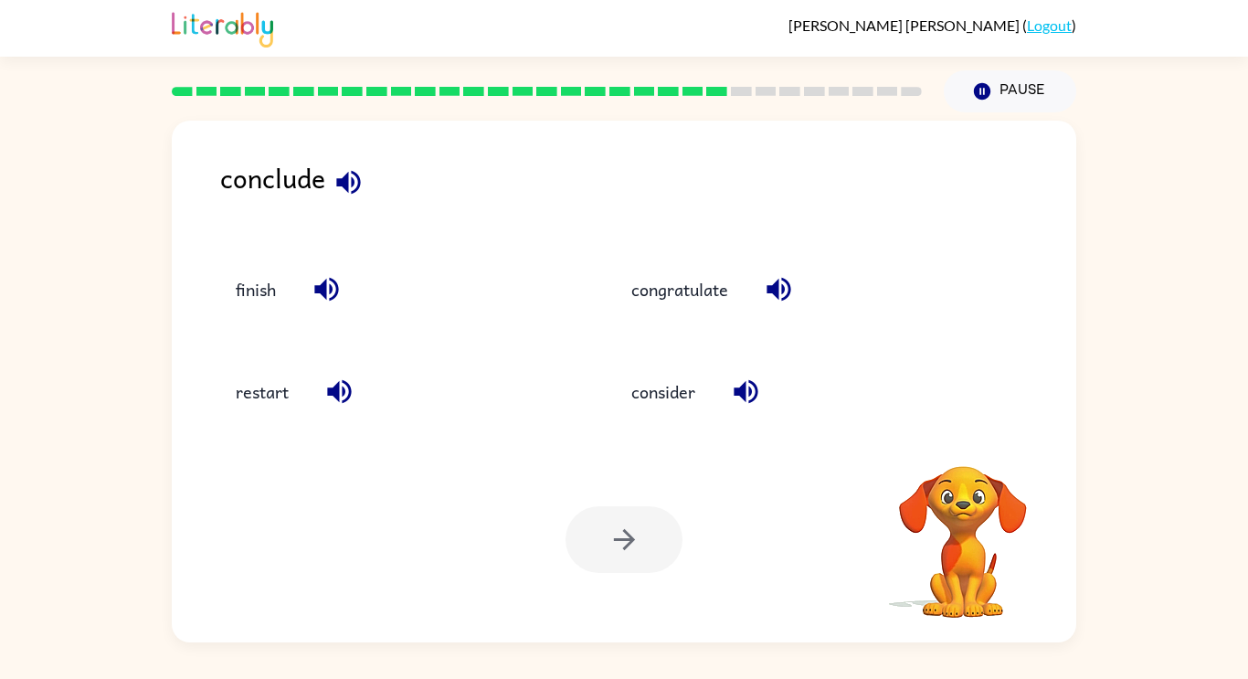
click at [956, 435] on div "conclude finish congratulate restart consider Your browser must support playing…" at bounding box center [624, 381] width 904 height 521
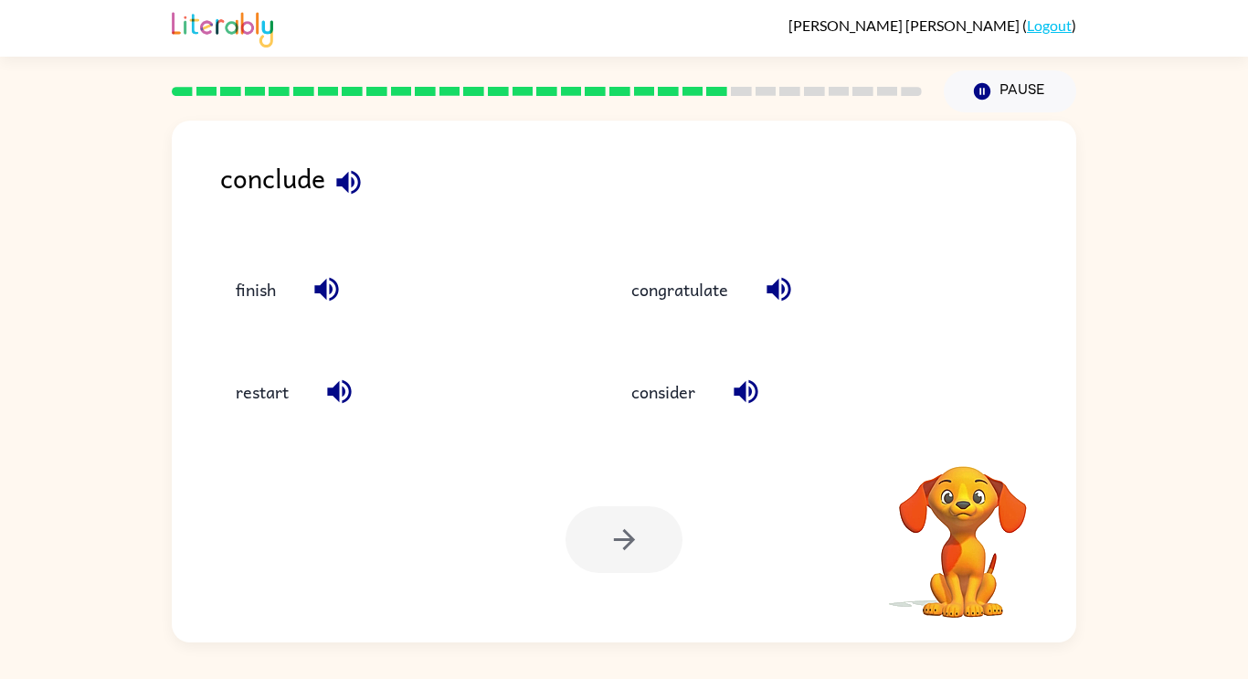
click at [956, 435] on div "conclude finish congratulate restart consider Your browser must support playing…" at bounding box center [624, 381] width 904 height 521
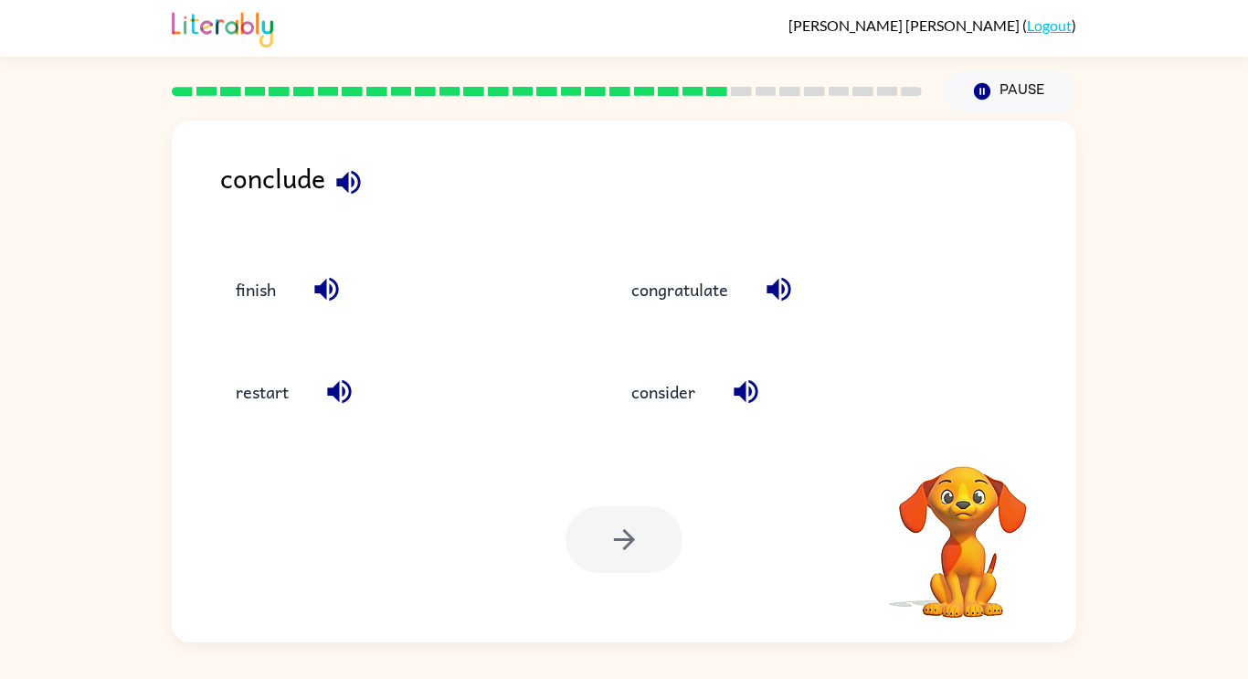
click at [956, 435] on div "conclude finish congratulate restart consider Your browser must support playing…" at bounding box center [624, 381] width 904 height 521
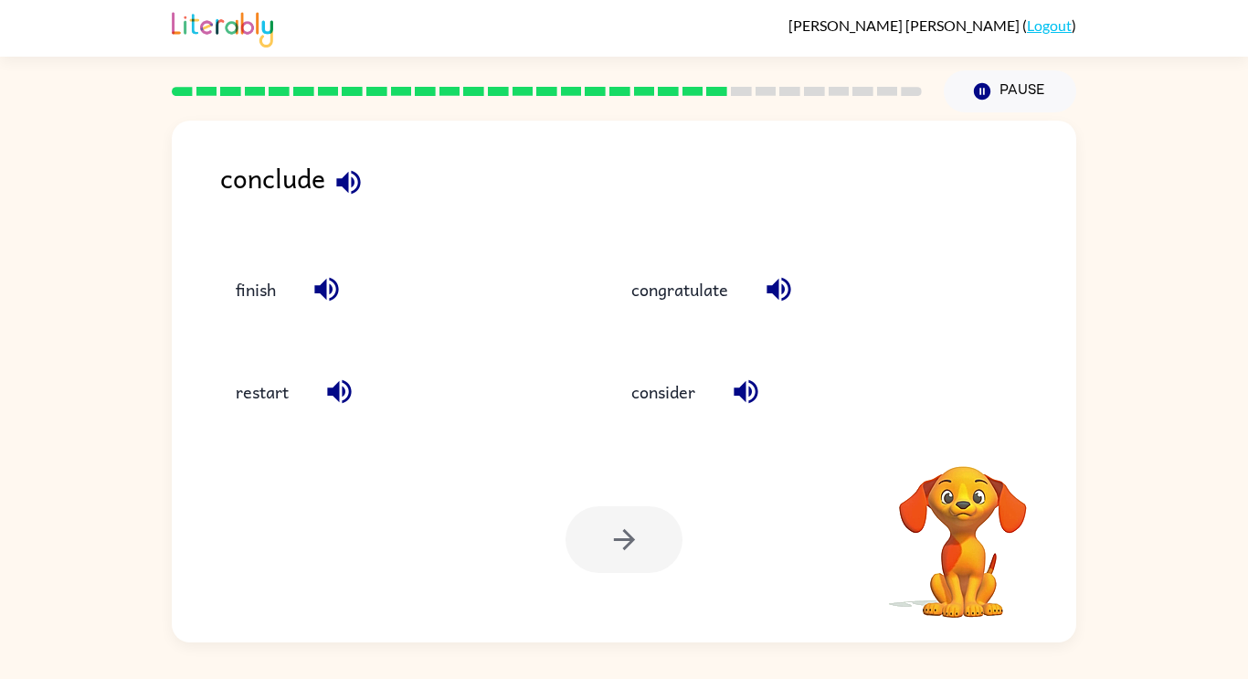
click at [956, 435] on div "conclude finish congratulate restart consider Your browser must support playing…" at bounding box center [624, 381] width 904 height 521
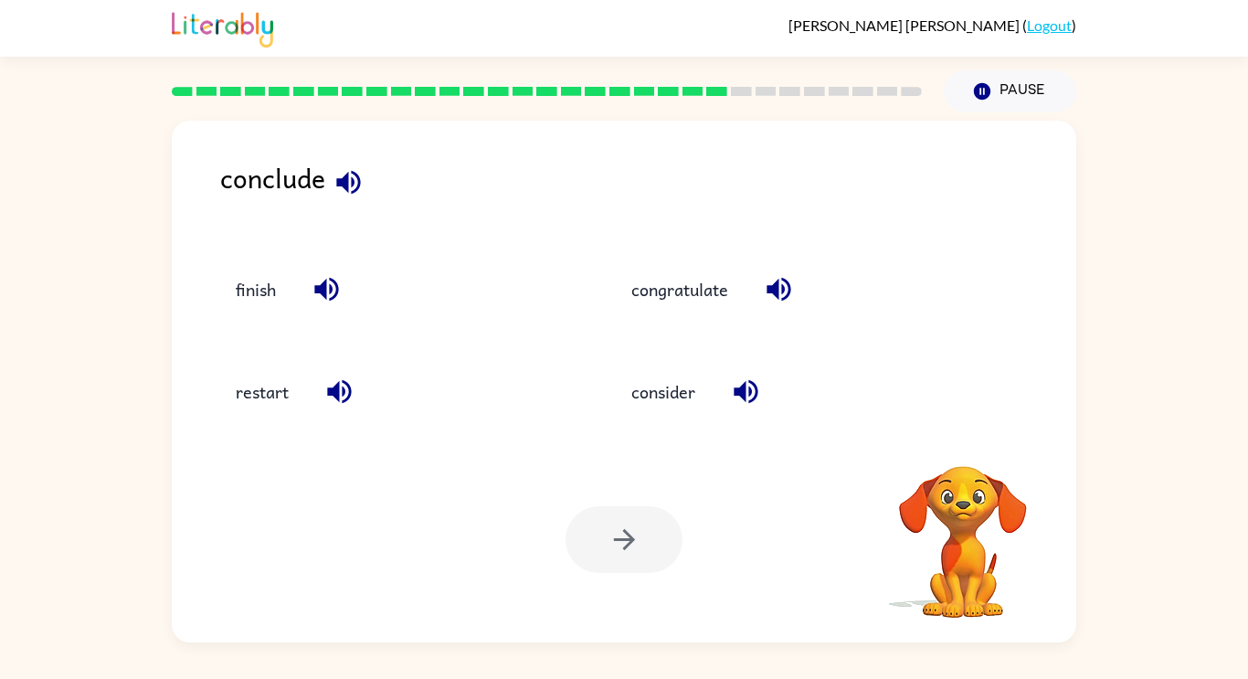
click at [956, 435] on div "conclude finish congratulate restart consider Your browser must support playing…" at bounding box center [624, 381] width 904 height 521
click at [956, 435] on icon "button" at bounding box center [962, 441] width 26 height 26
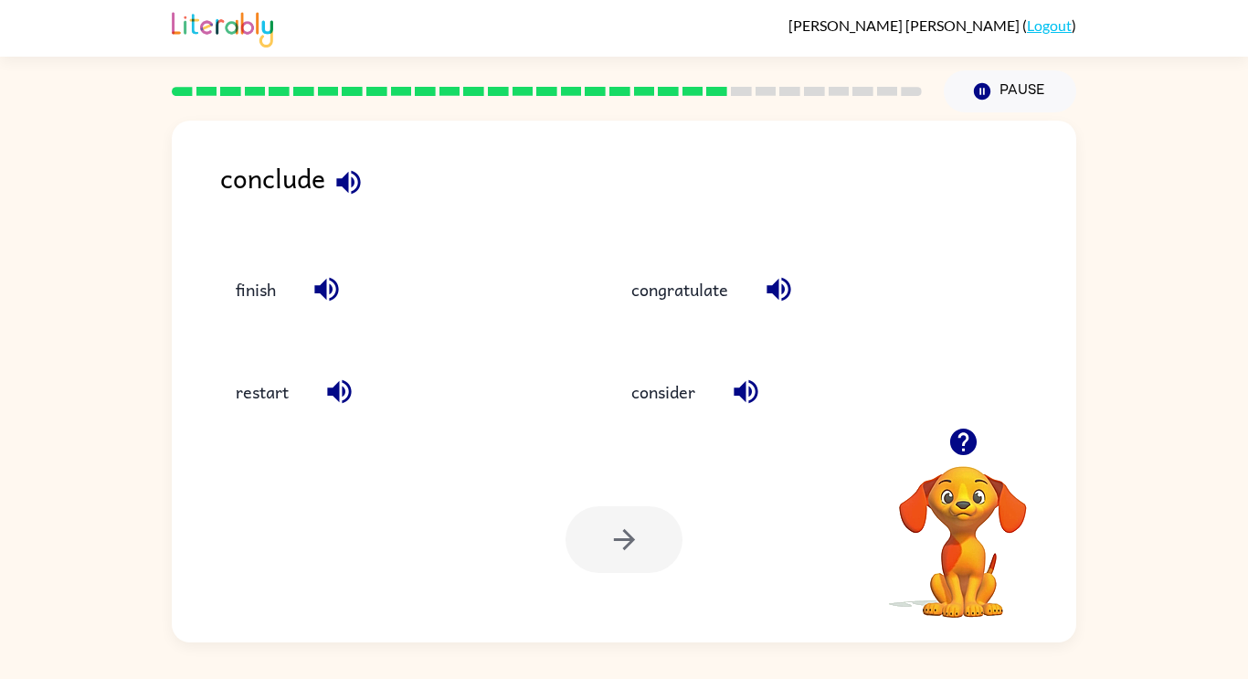
click at [956, 435] on div "conclude finish congratulate restart consider Your browser must support playing…" at bounding box center [624, 381] width 904 height 521
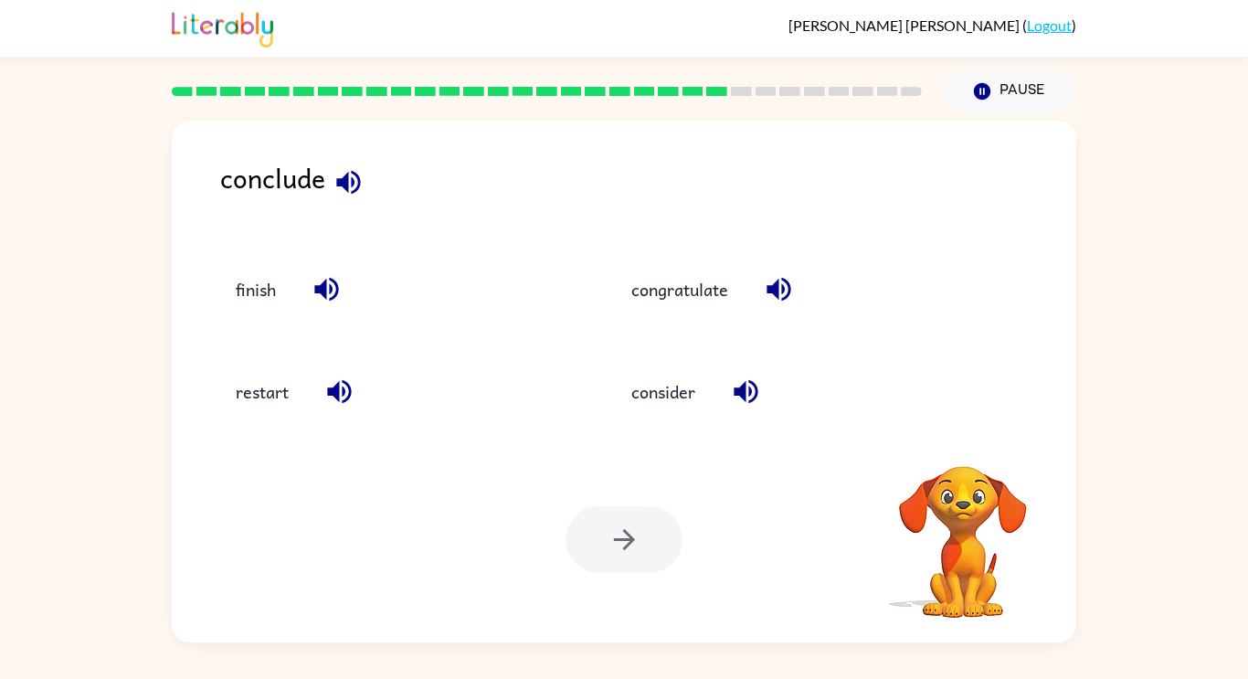
click at [956, 435] on div "conclude finish congratulate restart consider Your browser must support playing…" at bounding box center [624, 381] width 904 height 521
click at [956, 435] on icon "button" at bounding box center [962, 441] width 26 height 26
click at [956, 435] on div "conclude finish congratulate restart consider Your browser must support playing…" at bounding box center [624, 381] width 904 height 521
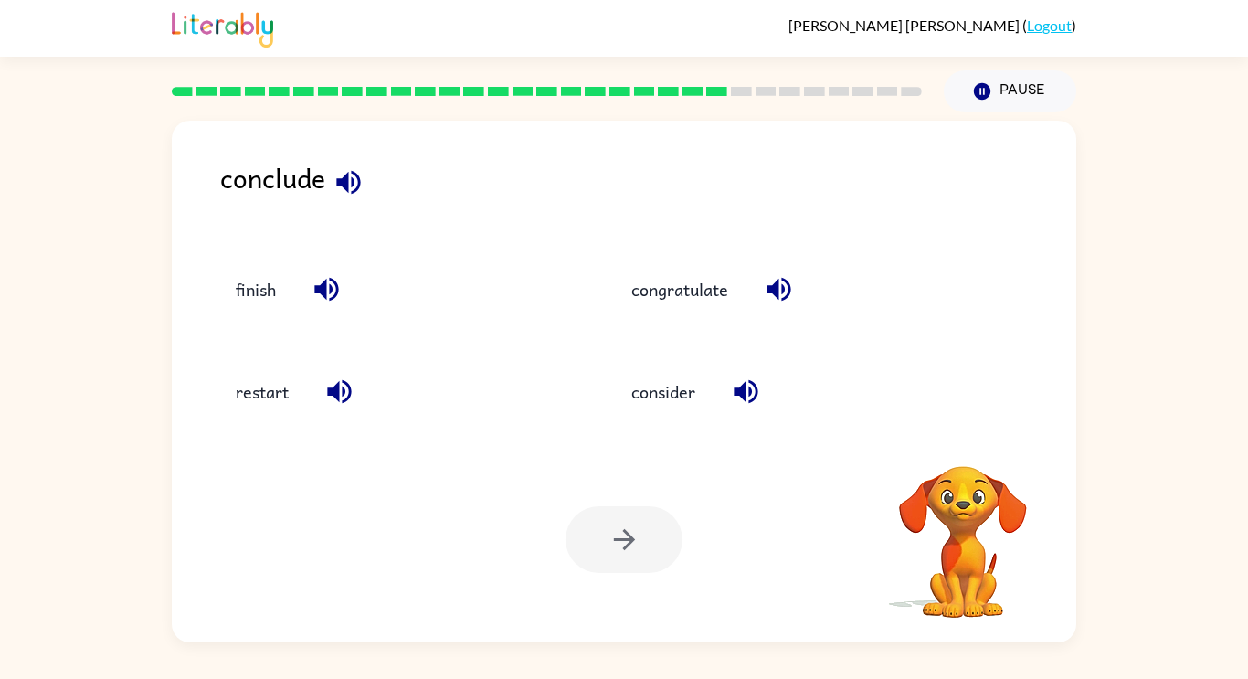
click at [956, 435] on div "conclude finish congratulate restart consider Your browser must support playing…" at bounding box center [624, 381] width 904 height 521
click at [956, 435] on icon "button" at bounding box center [962, 441] width 26 height 26
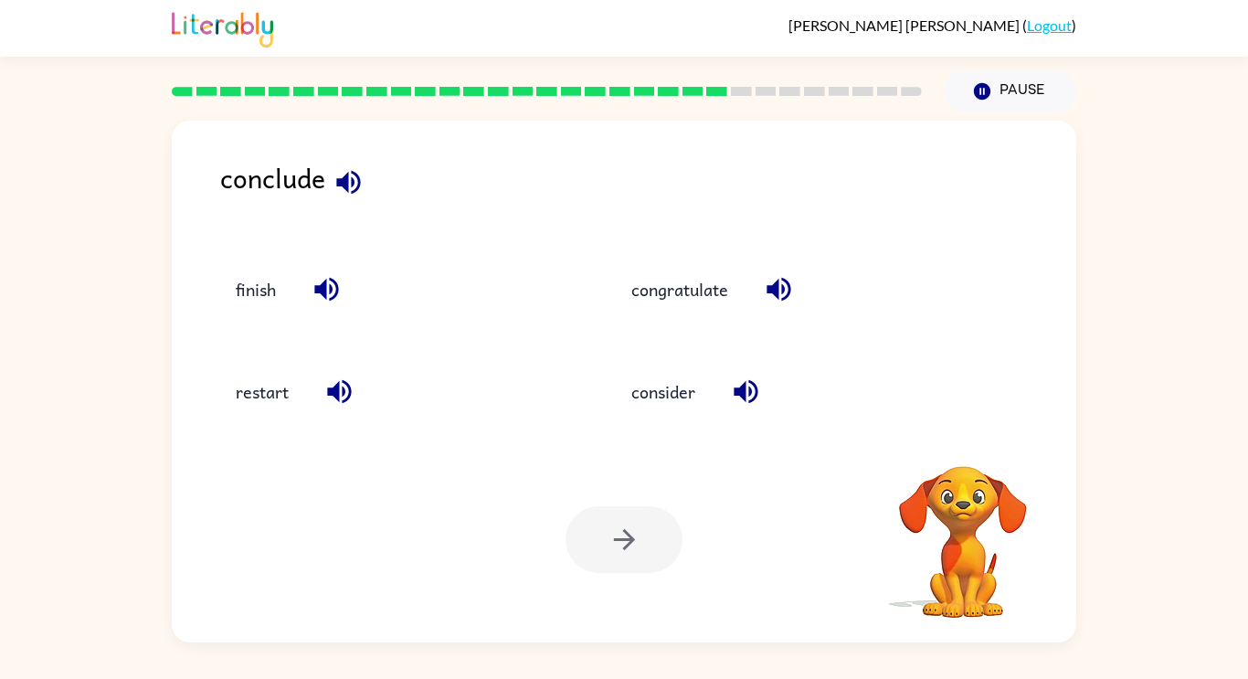
click at [956, 435] on div "conclude finish congratulate restart consider Your browser must support playing…" at bounding box center [624, 381] width 904 height 521
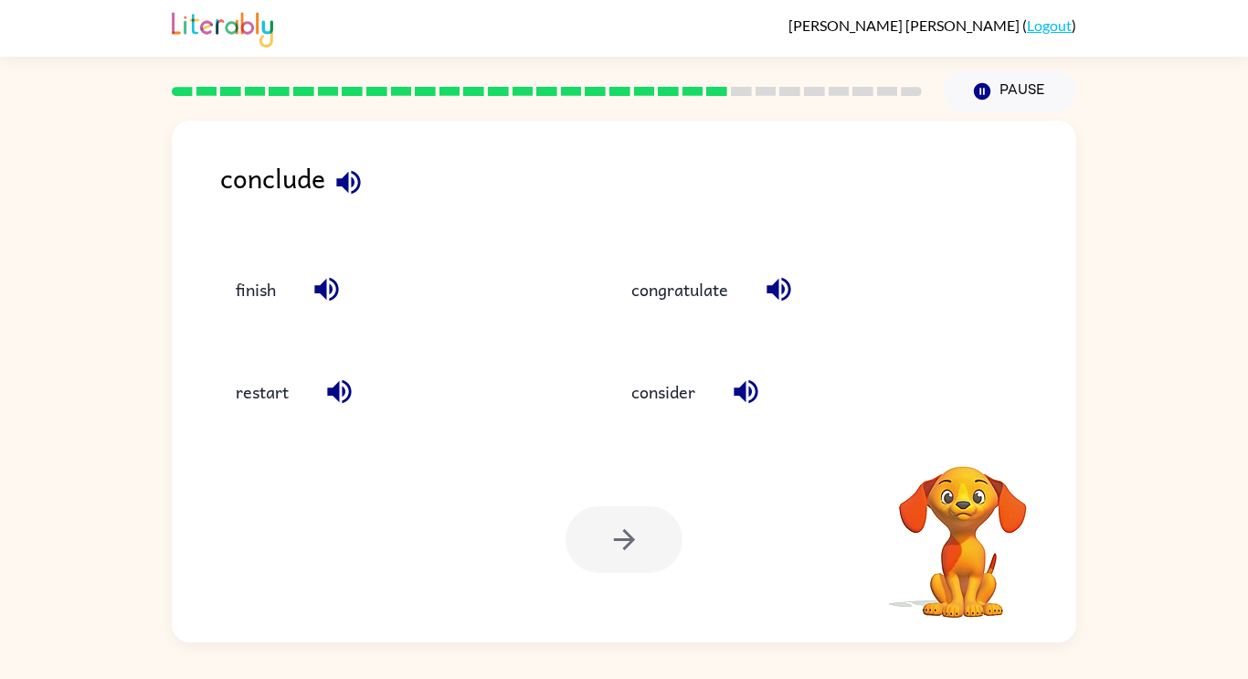
click at [956, 435] on div "conclude finish congratulate restart consider Your browser must support playing…" at bounding box center [624, 381] width 904 height 521
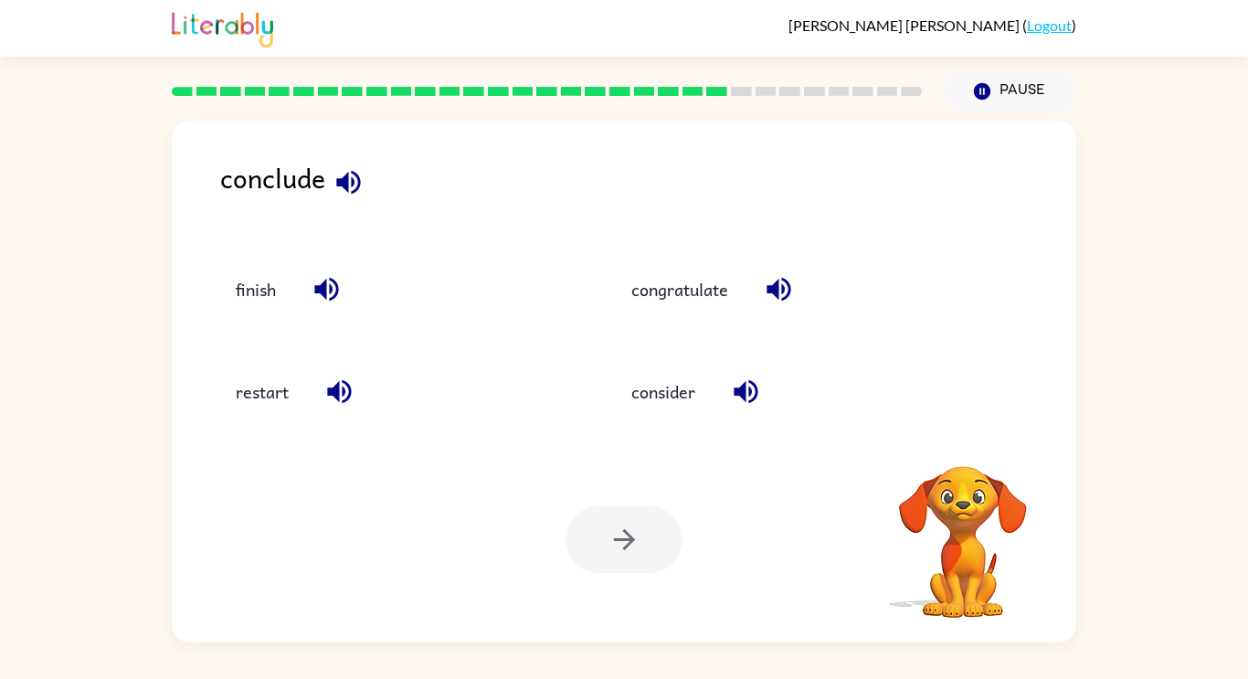
click at [956, 435] on div "conclude finish congratulate restart consider Your browser must support playing…" at bounding box center [624, 381] width 904 height 521
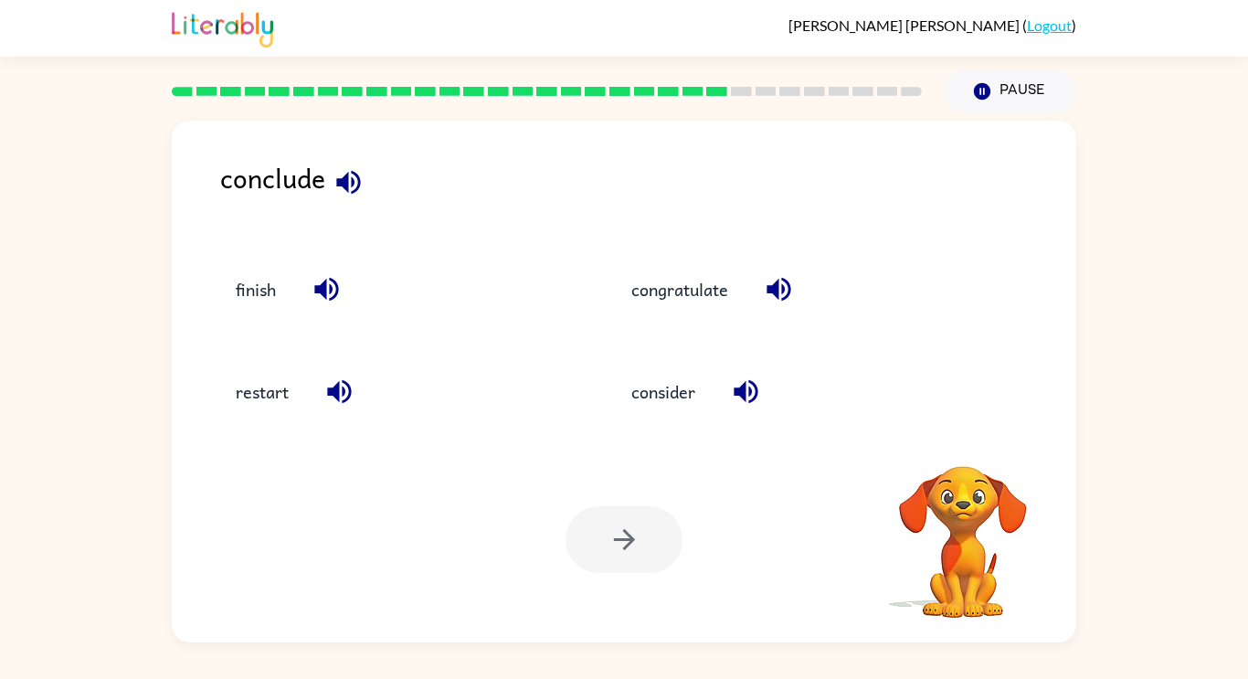
click at [956, 435] on div "conclude finish congratulate restart consider Your browser must support playing…" at bounding box center [624, 381] width 904 height 521
click at [956, 435] on icon "button" at bounding box center [962, 441] width 26 height 26
click at [956, 435] on div "conclude finish congratulate restart consider Your browser must support playing…" at bounding box center [624, 381] width 904 height 521
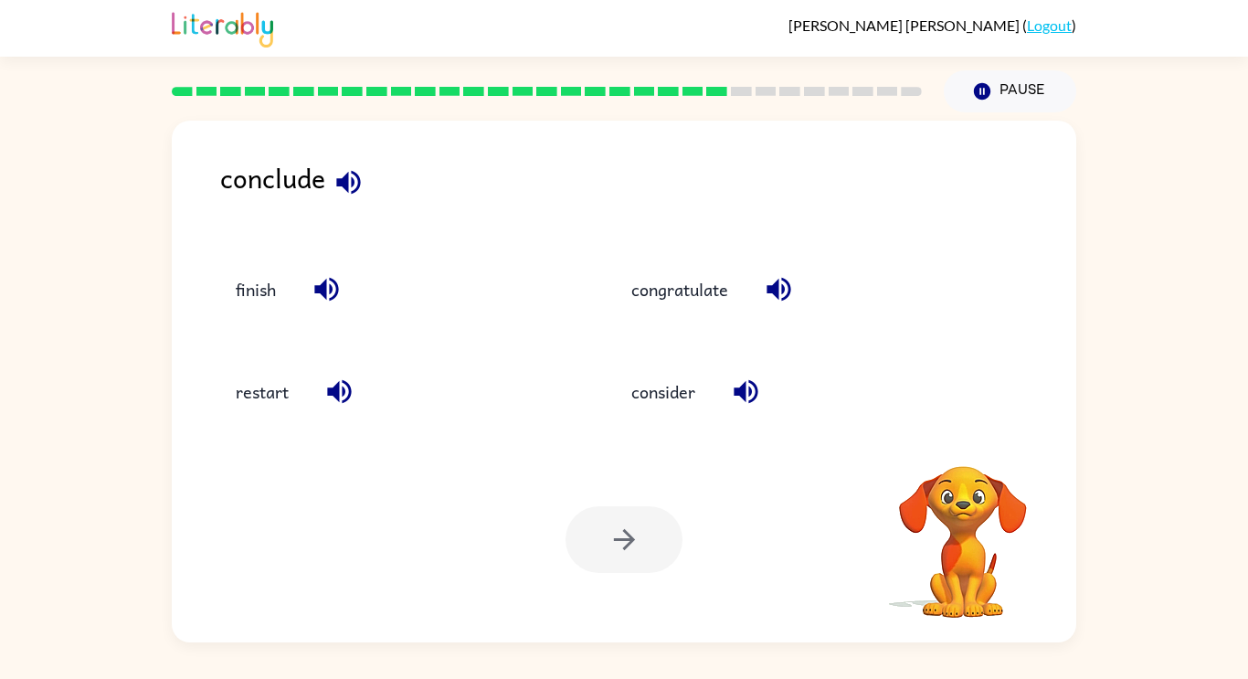
click at [956, 435] on div "conclude finish congratulate restart consider Your browser must support playing…" at bounding box center [624, 381] width 904 height 521
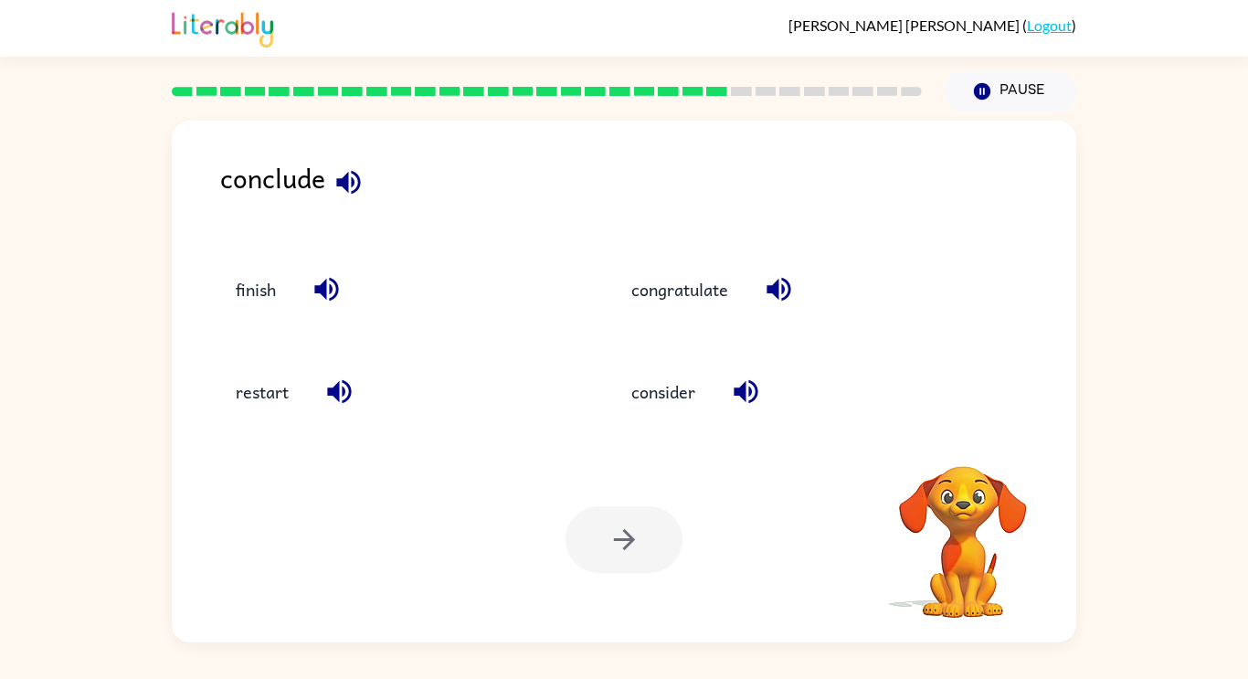
click at [956, 435] on div "conclude finish congratulate restart consider Your browser must support playing…" at bounding box center [624, 381] width 904 height 521
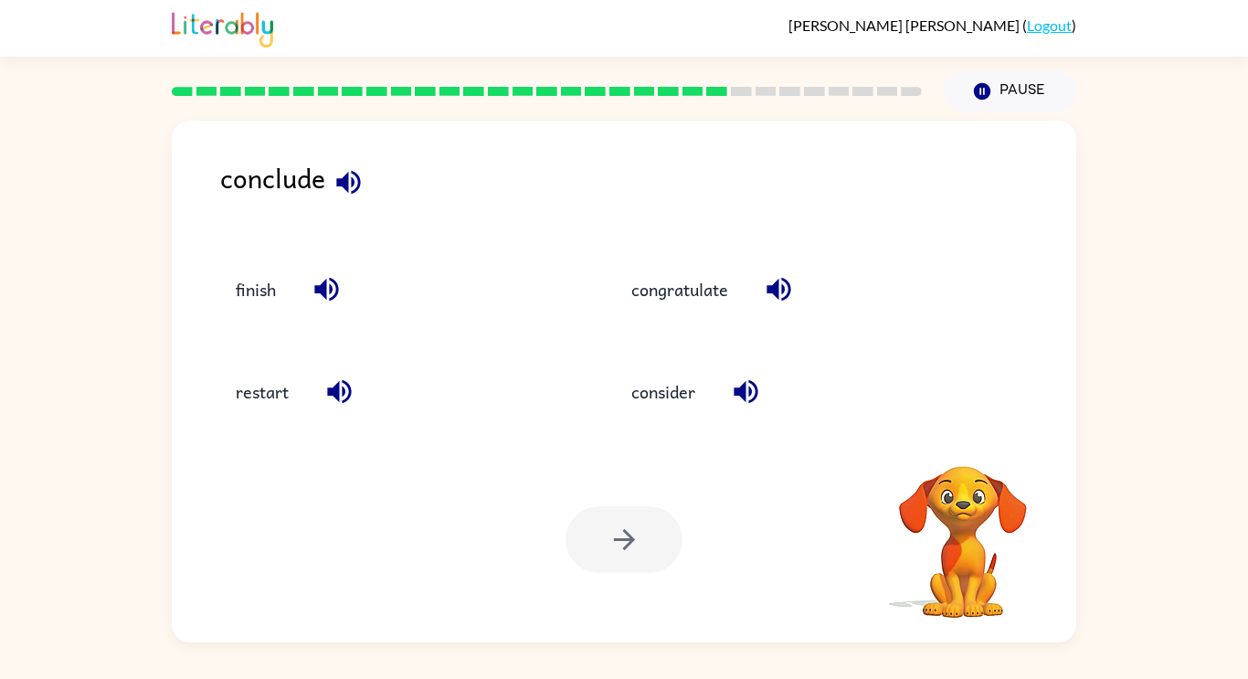
click at [956, 435] on div "conclude finish congratulate restart consider Your browser must support playing…" at bounding box center [624, 381] width 904 height 521
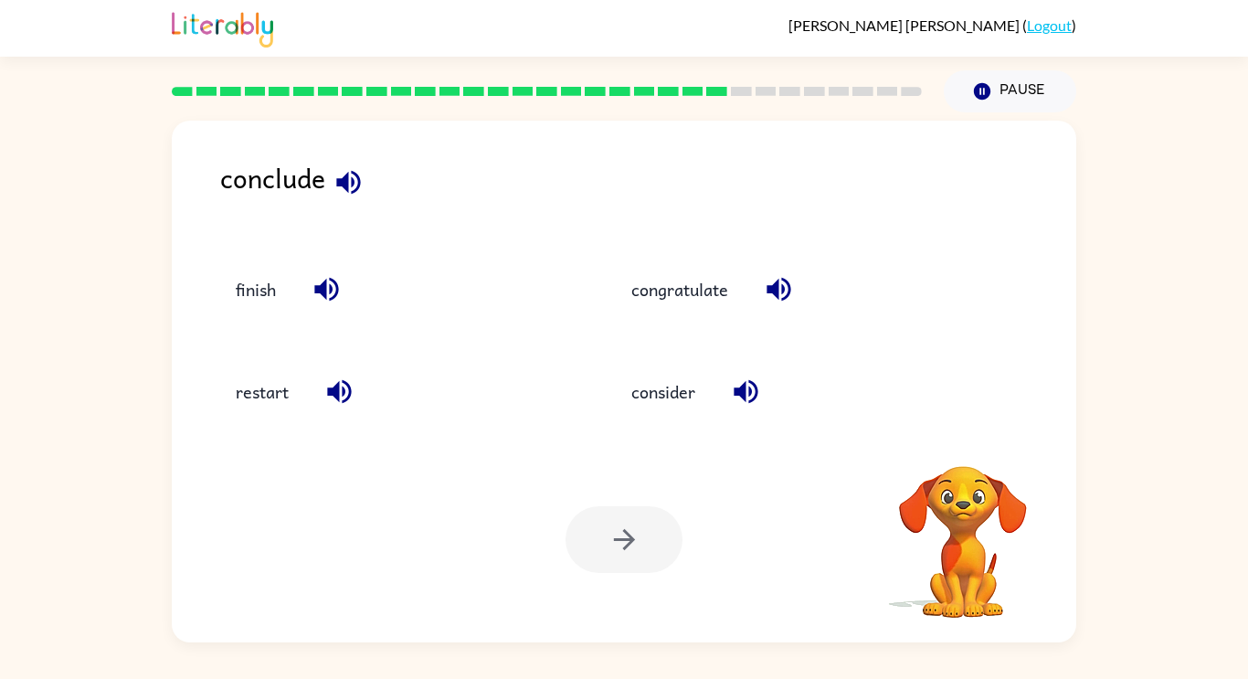
click at [956, 435] on div "conclude finish congratulate restart consider Your browser must support playing…" at bounding box center [624, 381] width 904 height 521
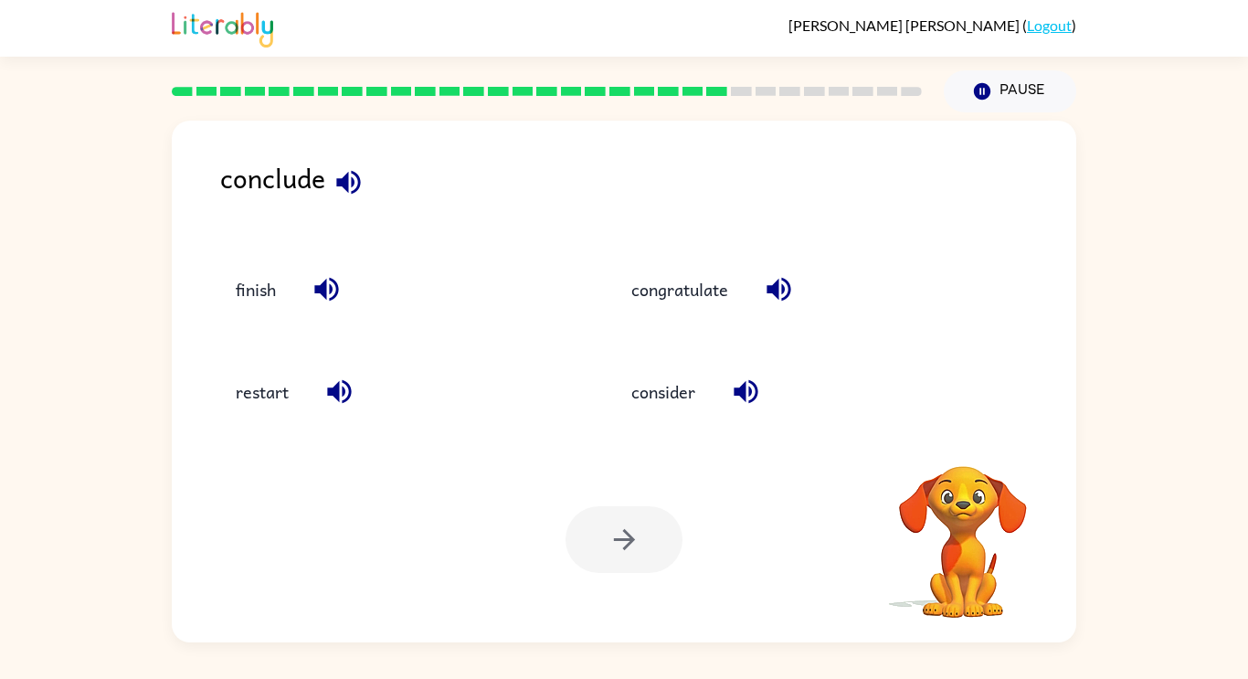
click at [956, 435] on div "conclude finish congratulate restart consider Your browser must support playing…" at bounding box center [624, 381] width 904 height 521
click at [248, 286] on button "finish" at bounding box center [255, 288] width 77 height 49
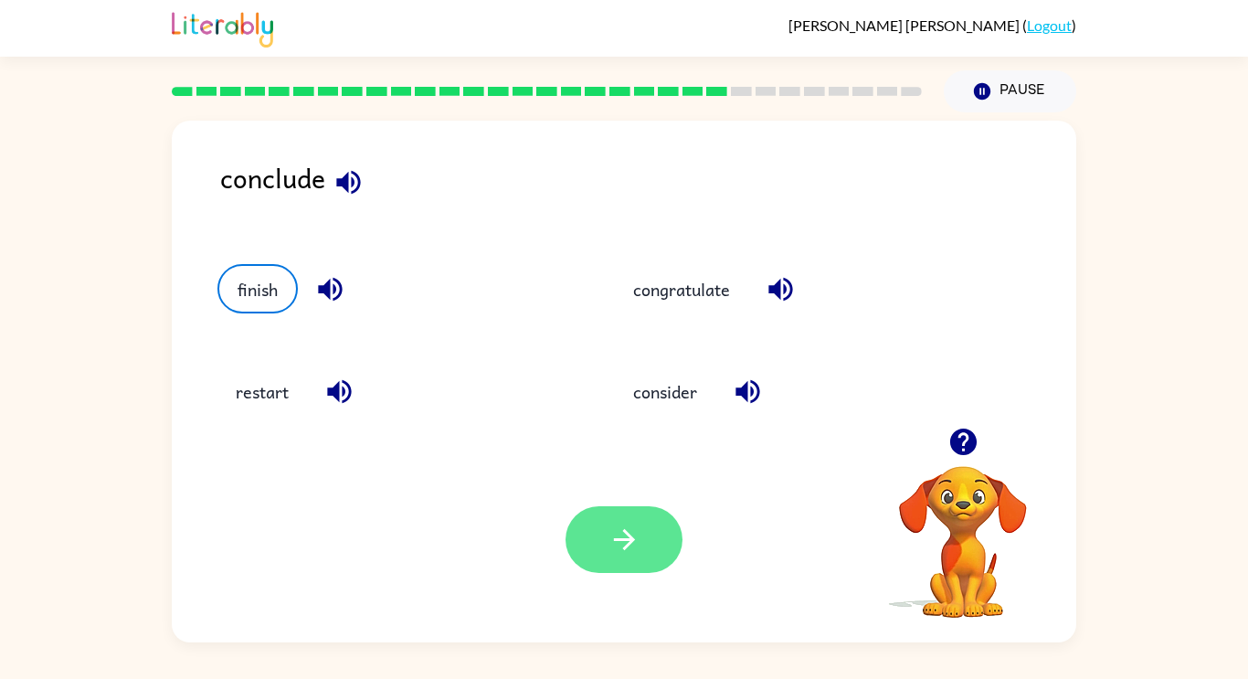
click at [630, 529] on icon "button" at bounding box center [624, 539] width 32 height 32
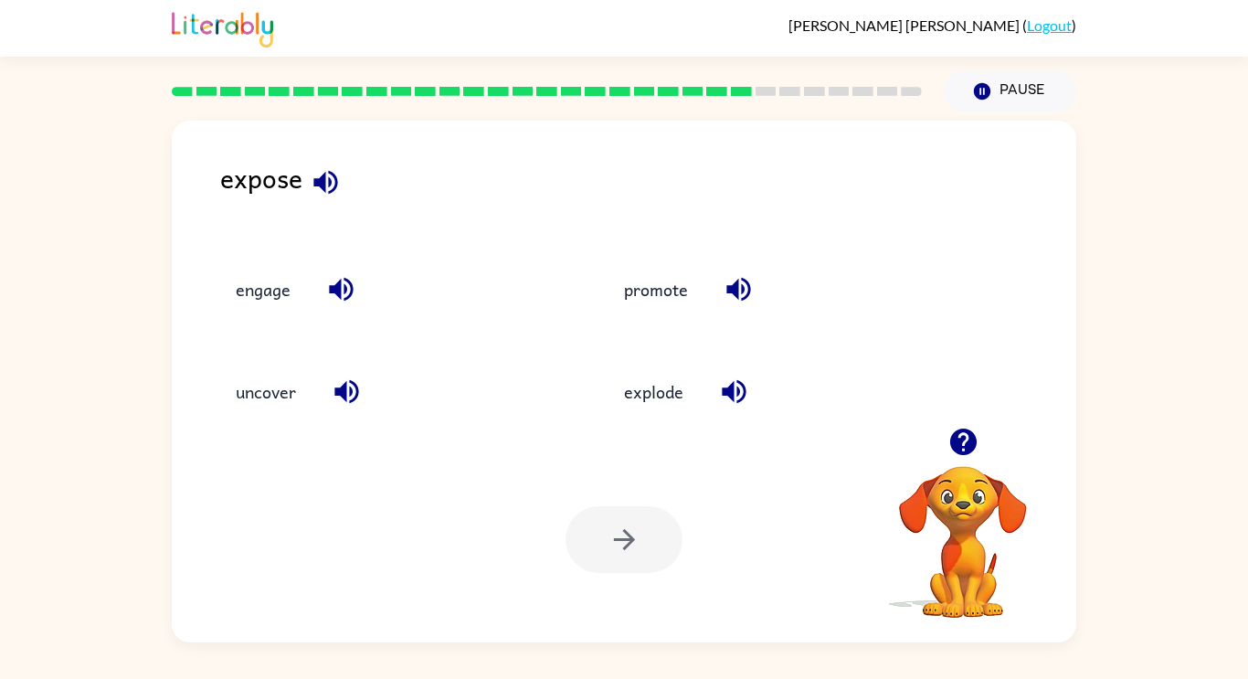
click at [333, 184] on icon "button" at bounding box center [326, 182] width 32 height 32
click at [347, 295] on icon "button" at bounding box center [341, 290] width 24 height 24
click at [349, 393] on icon "button" at bounding box center [347, 391] width 32 height 32
click at [760, 287] on button "button" at bounding box center [738, 289] width 47 height 47
click at [742, 390] on icon "button" at bounding box center [733, 392] width 24 height 24
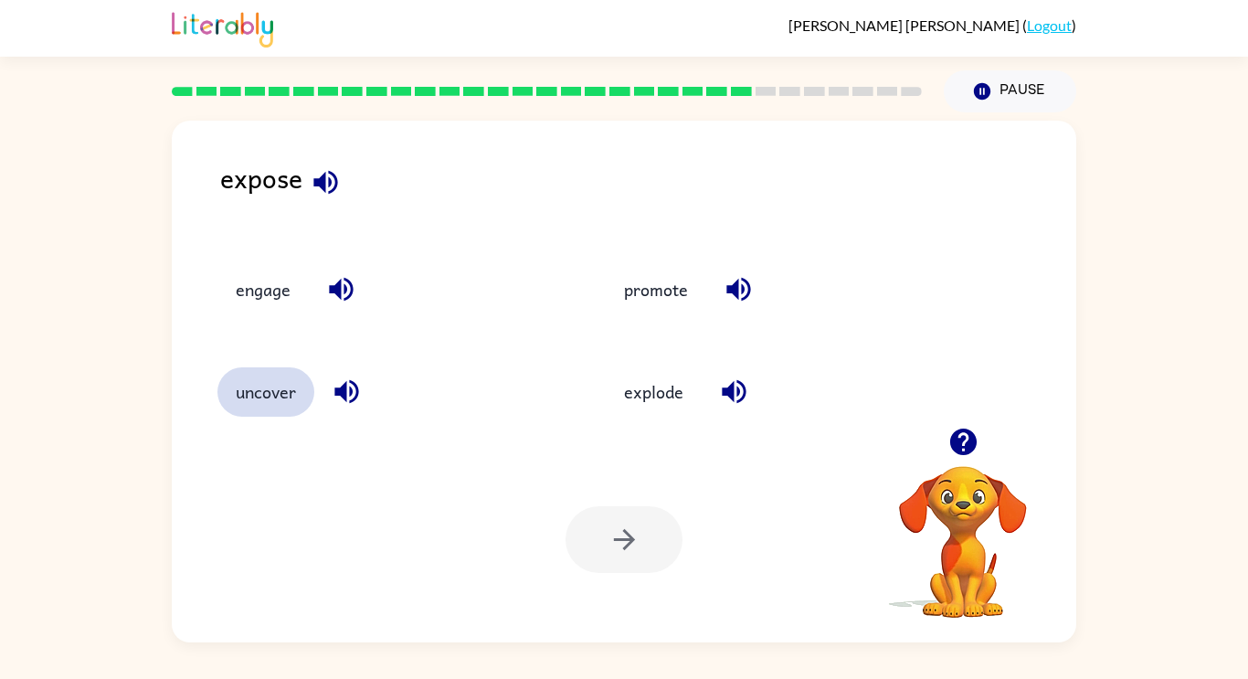
click at [244, 396] on button "uncover" at bounding box center [265, 391] width 97 height 49
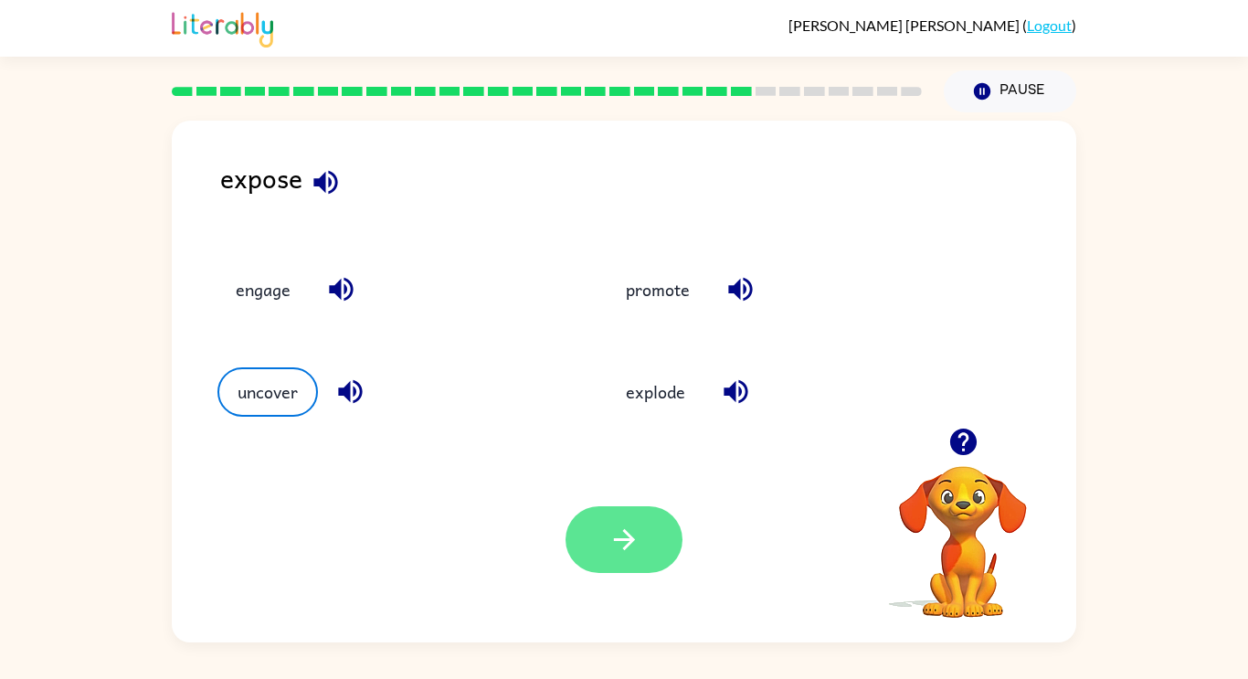
click at [599, 543] on button "button" at bounding box center [623, 539] width 117 height 67
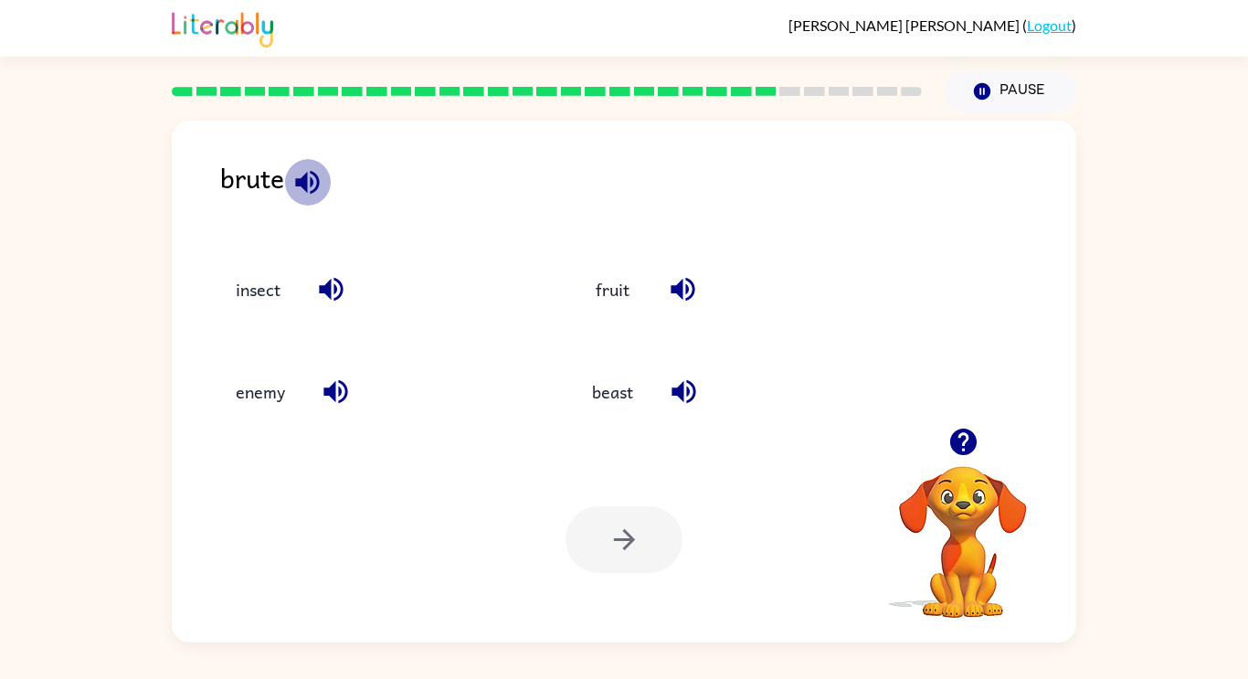
click at [296, 172] on icon "button" at bounding box center [307, 182] width 32 height 32
click at [338, 297] on icon "button" at bounding box center [331, 290] width 24 height 24
click at [331, 390] on icon "button" at bounding box center [335, 392] width 24 height 24
click at [675, 395] on icon "button" at bounding box center [683, 392] width 24 height 24
click at [685, 280] on icon "button" at bounding box center [683, 289] width 32 height 32
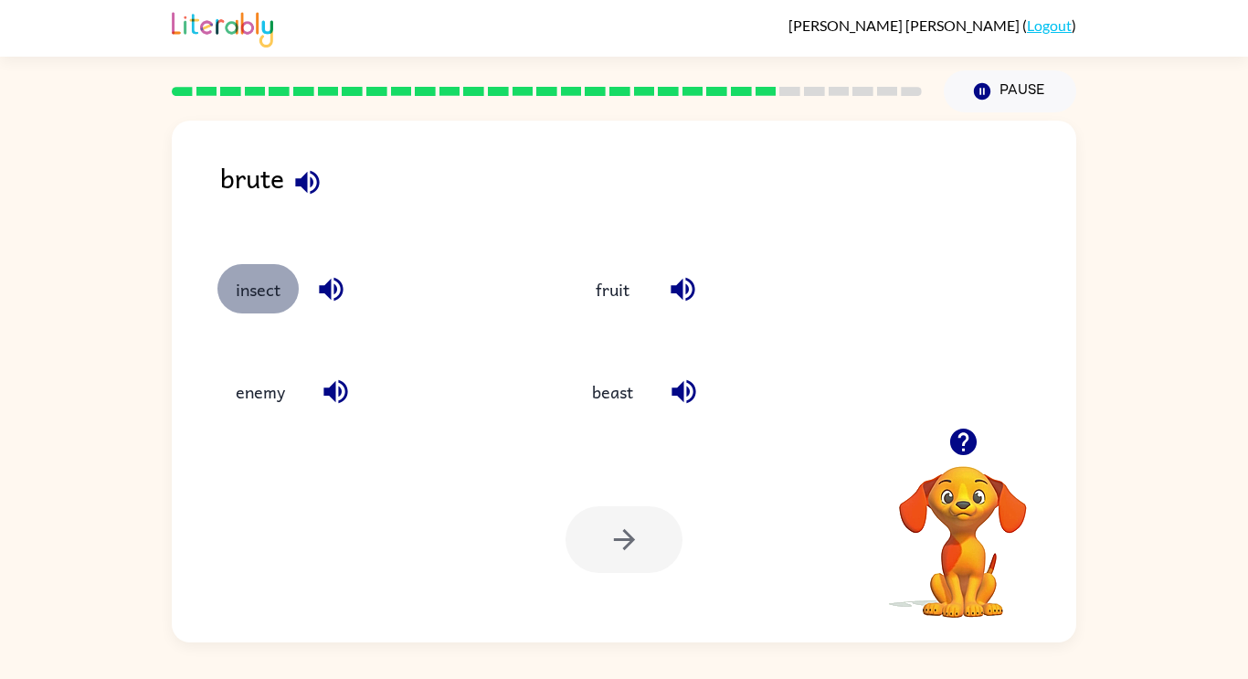
click at [237, 300] on button "insect" at bounding box center [257, 288] width 81 height 49
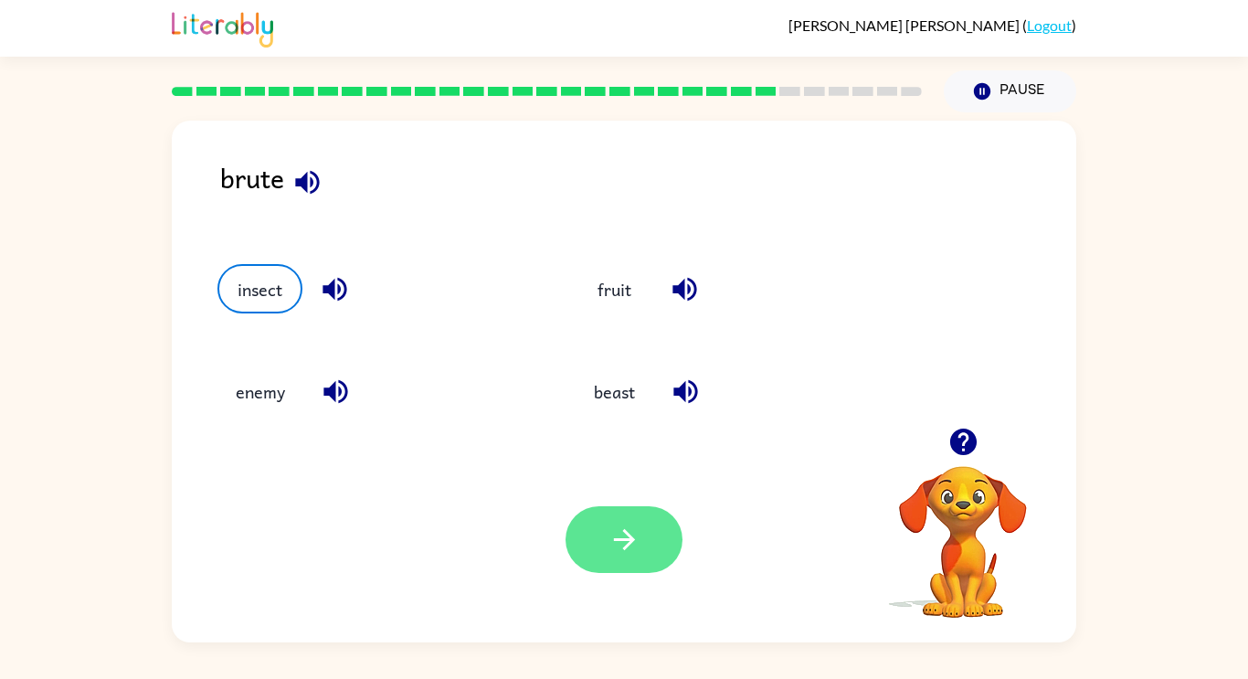
click at [630, 542] on icon "button" at bounding box center [623, 539] width 21 height 21
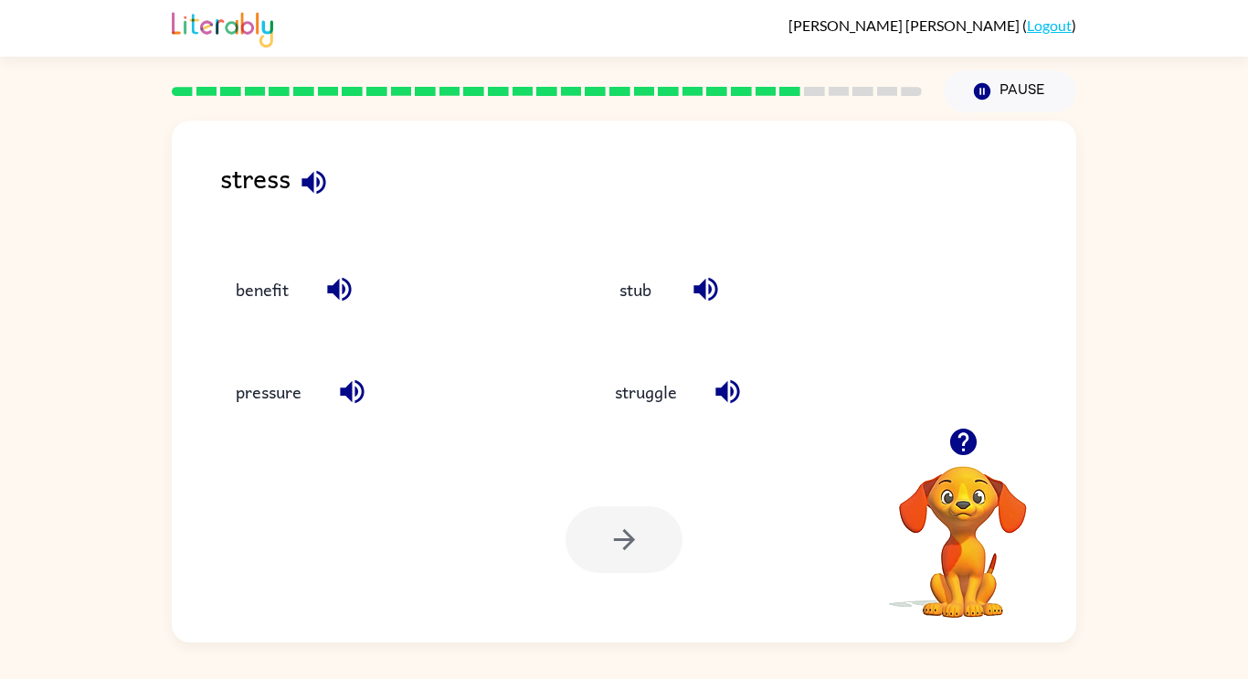
click at [319, 188] on icon "button" at bounding box center [314, 182] width 32 height 32
click at [355, 292] on button "button" at bounding box center [339, 289] width 47 height 47
click at [375, 405] on div "pressure" at bounding box center [385, 391] width 337 height 49
click at [714, 288] on icon "button" at bounding box center [706, 289] width 32 height 32
click at [720, 398] on icon "button" at bounding box center [727, 391] width 32 height 32
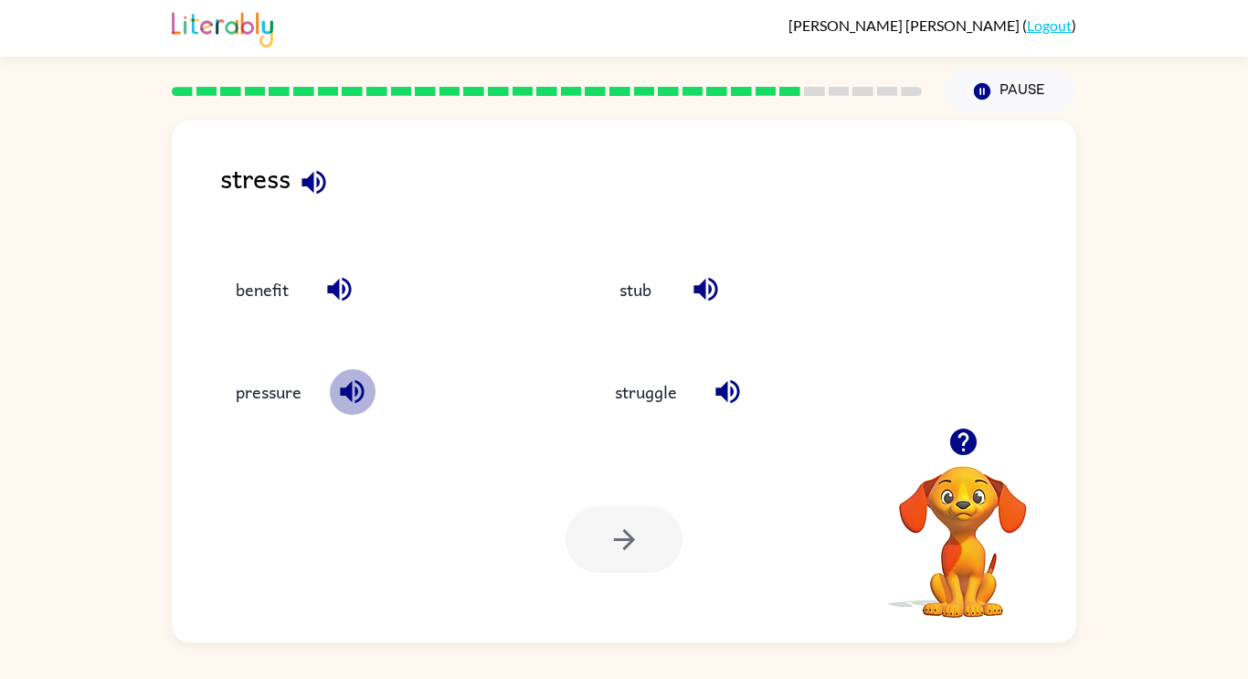
click at [353, 403] on icon "button" at bounding box center [352, 391] width 32 height 32
click at [268, 382] on button "pressure" at bounding box center [268, 391] width 102 height 49
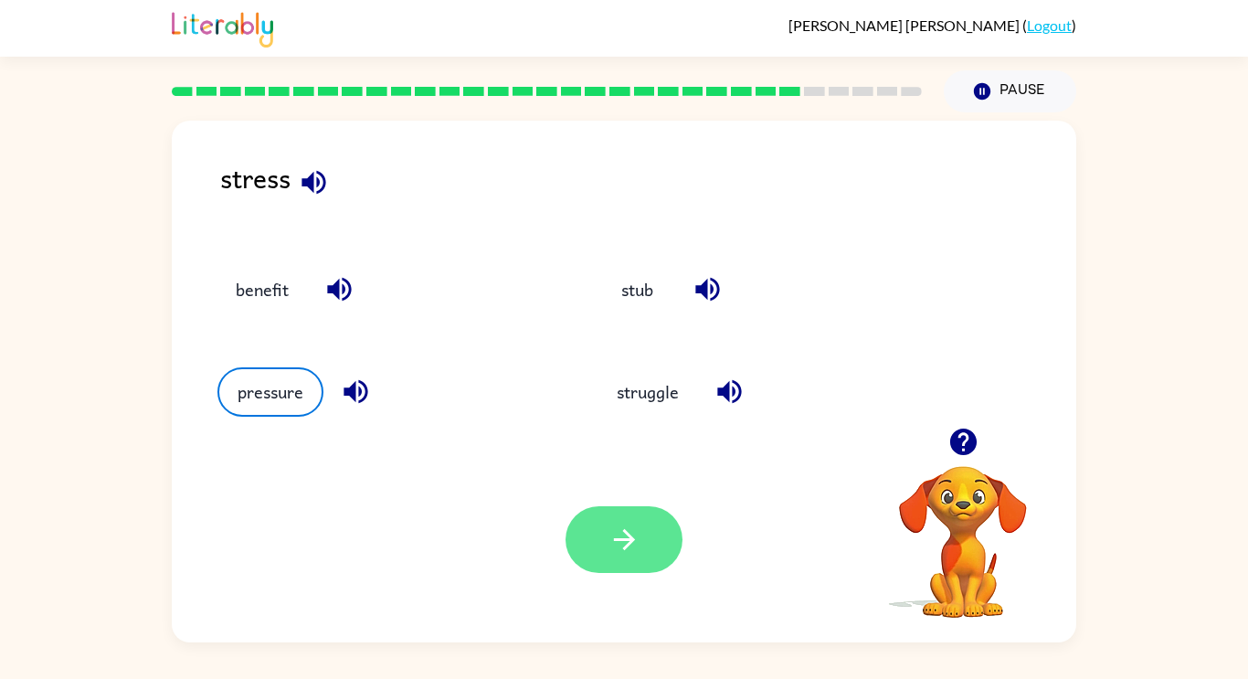
click at [655, 533] on button "button" at bounding box center [623, 539] width 117 height 67
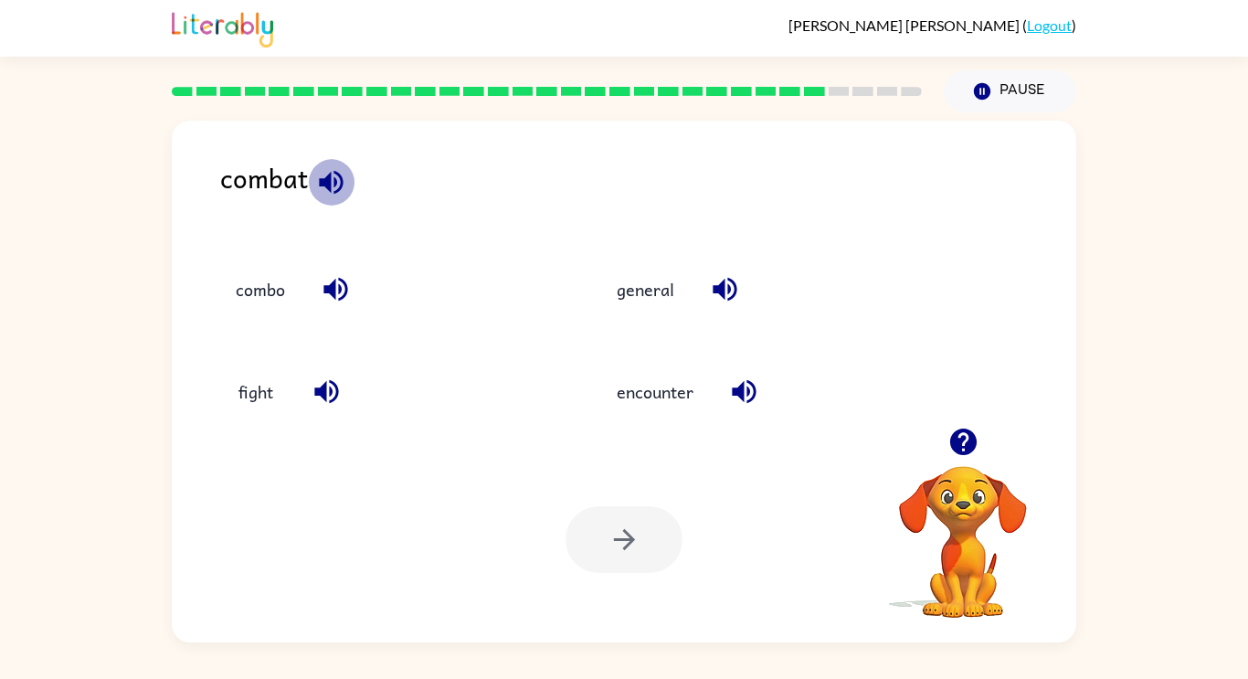
click at [326, 184] on icon "button" at bounding box center [331, 182] width 24 height 24
click at [340, 290] on icon "button" at bounding box center [335, 290] width 24 height 24
click at [336, 392] on icon "button" at bounding box center [326, 392] width 24 height 24
click at [713, 293] on icon "button" at bounding box center [725, 289] width 32 height 32
click at [743, 402] on icon "button" at bounding box center [744, 391] width 32 height 32
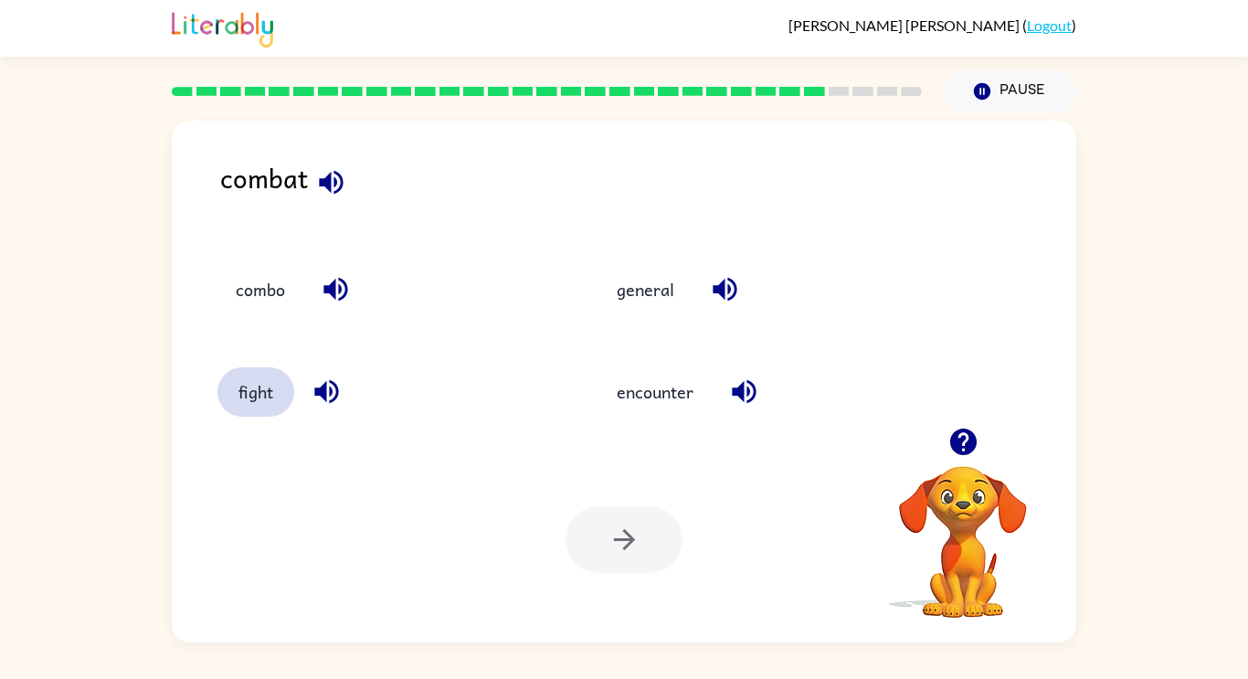
click at [250, 395] on button "fight" at bounding box center [255, 391] width 77 height 49
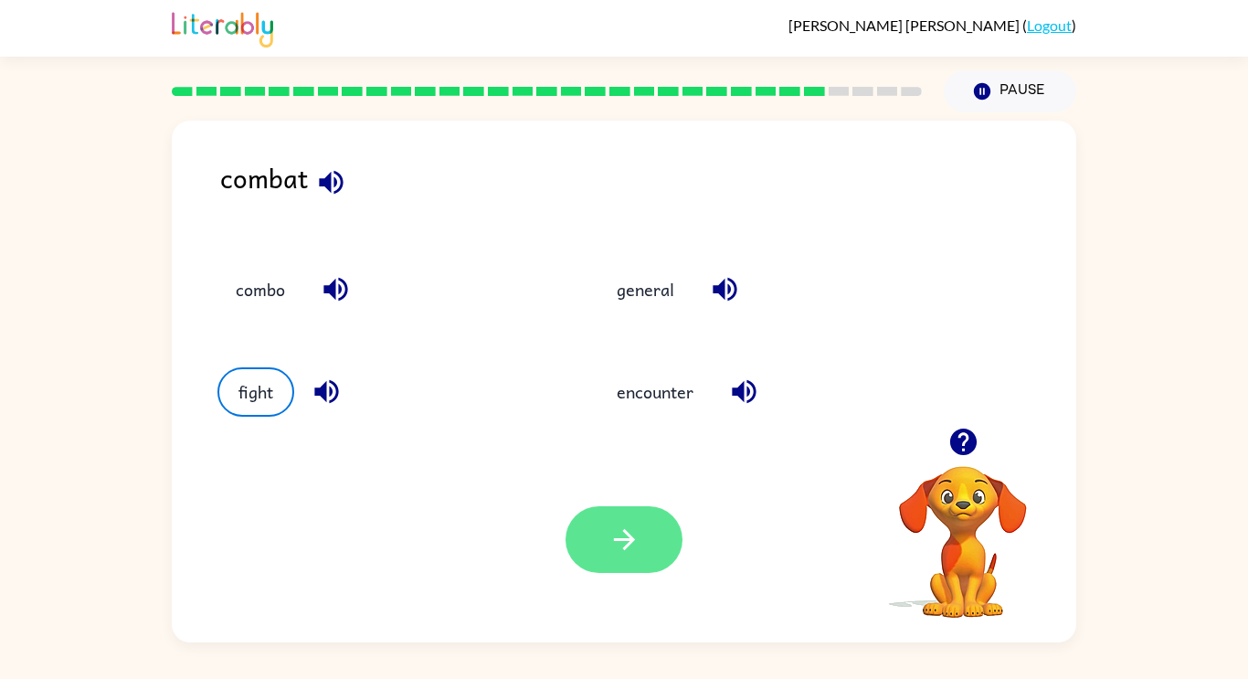
click at [589, 560] on button "button" at bounding box center [623, 539] width 117 height 67
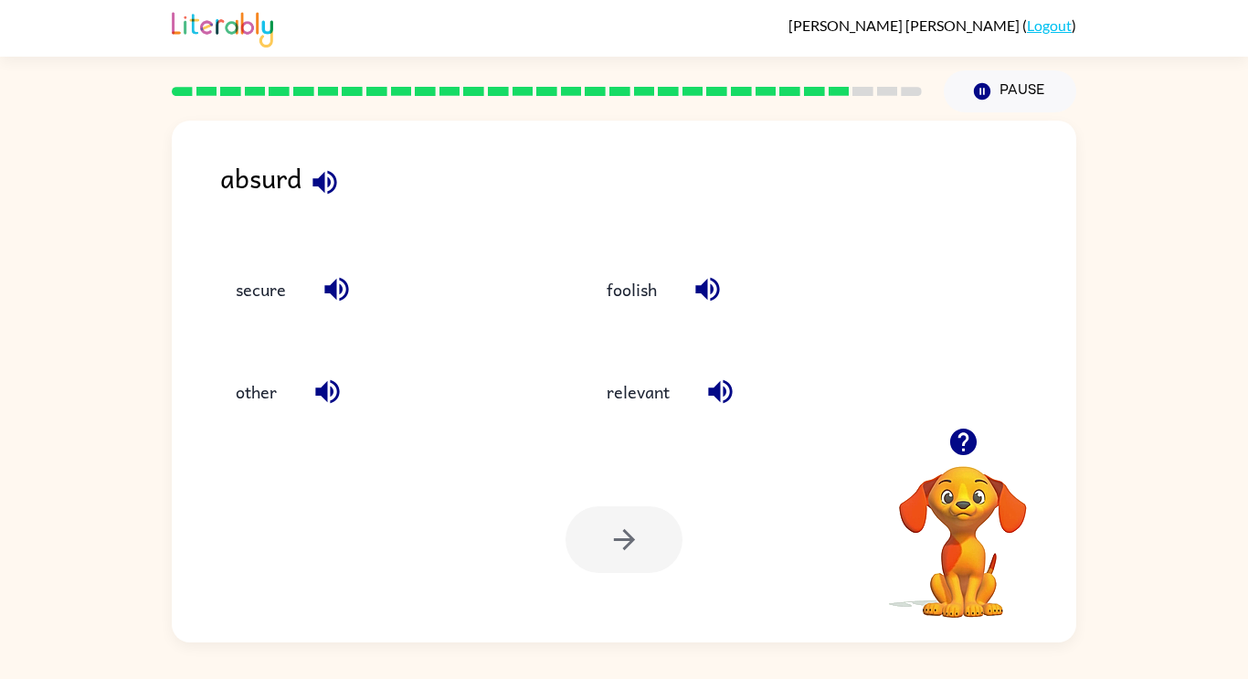
click at [973, 438] on icon "button" at bounding box center [962, 441] width 26 height 26
click at [973, 438] on video "Your browser must support playing .mp4 files to use Literably. Please try using…" at bounding box center [962, 528] width 183 height 183
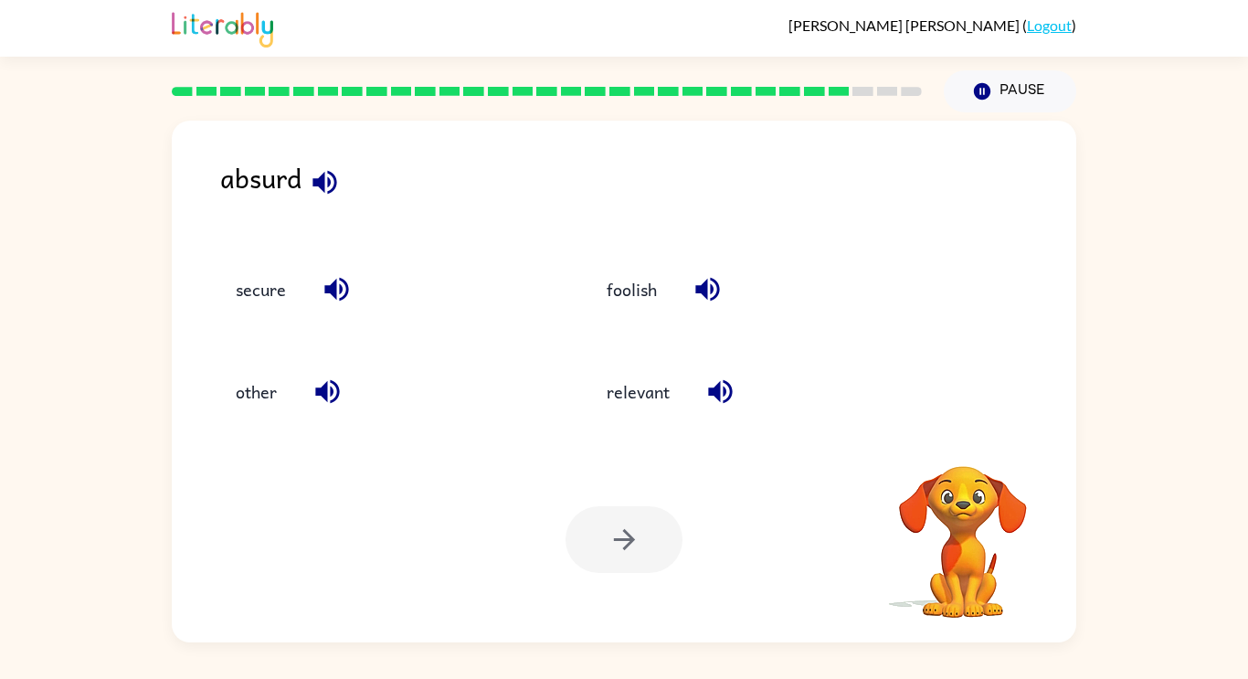
click at [973, 438] on video "Your browser must support playing .mp4 files to use Literably. Please try using…" at bounding box center [962, 528] width 183 height 183
click at [973, 438] on icon "button" at bounding box center [962, 441] width 26 height 26
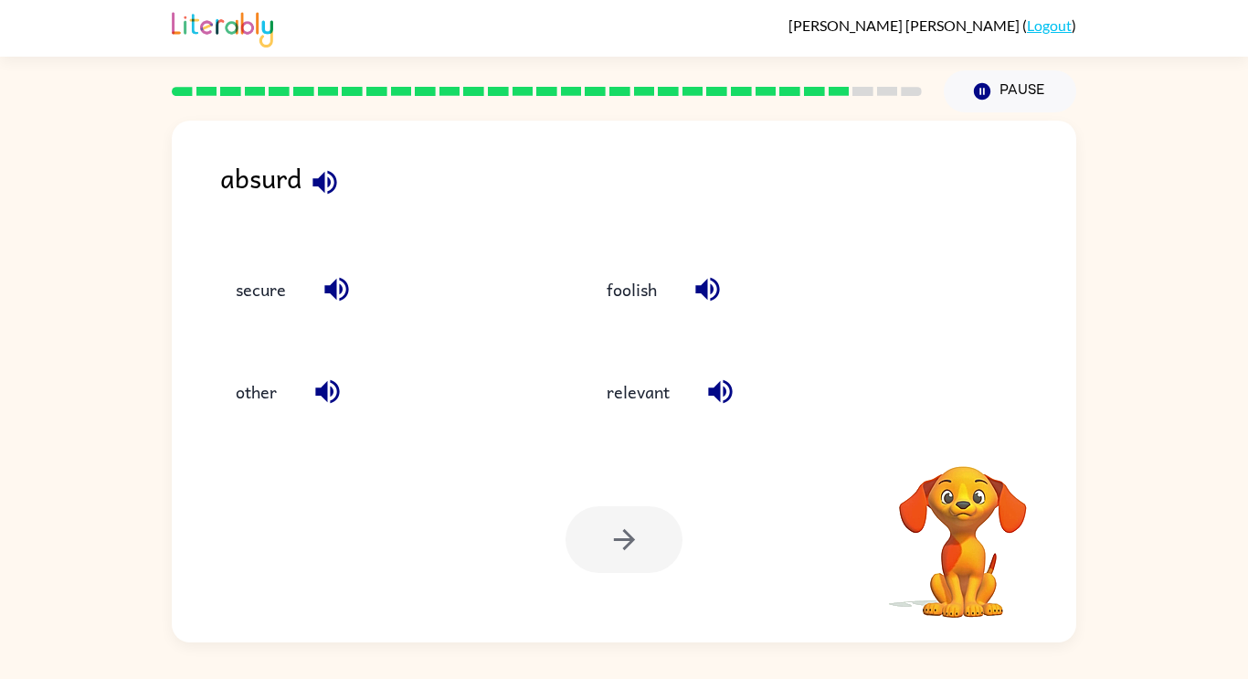
click at [973, 438] on video "Your browser must support playing .mp4 files to use Literably. Please try using…" at bounding box center [962, 528] width 183 height 183
click at [973, 438] on icon "button" at bounding box center [962, 441] width 26 height 26
click at [973, 438] on video "Your browser must support playing .mp4 files to use Literably. Please try using…" at bounding box center [962, 528] width 183 height 183
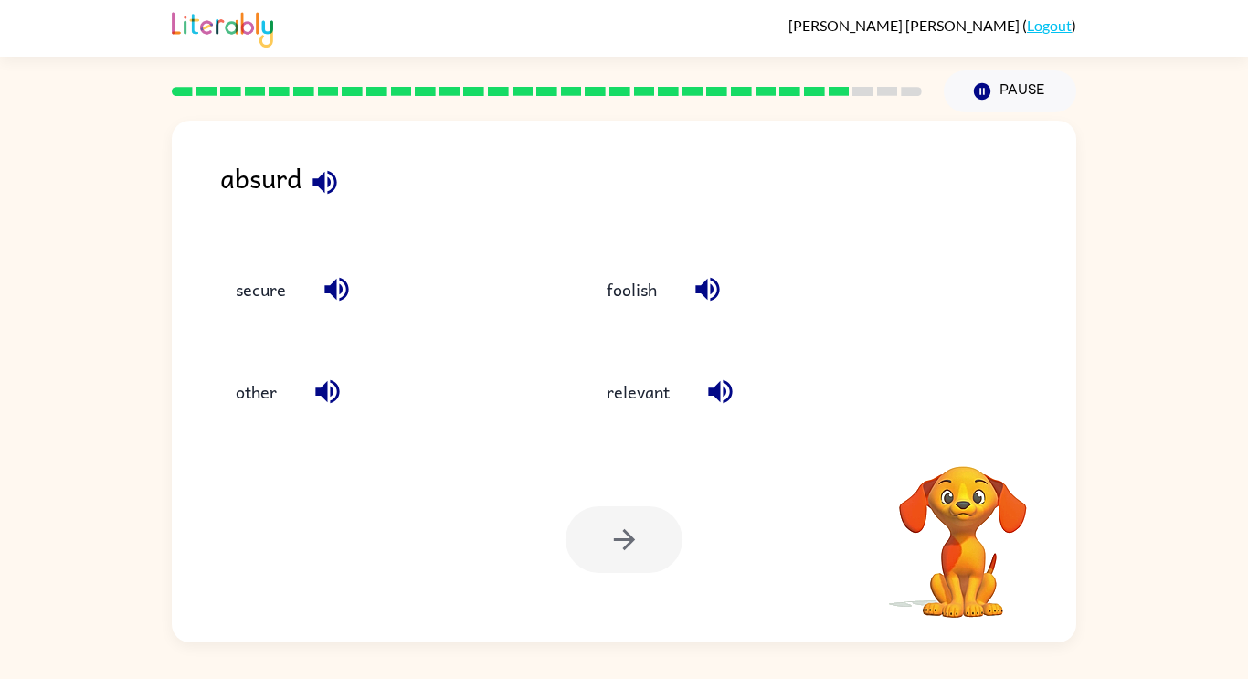
click at [973, 438] on video "Your browser must support playing .mp4 files to use Literably. Please try using…" at bounding box center [962, 528] width 183 height 183
click at [973, 438] on icon "button" at bounding box center [962, 441] width 26 height 26
click at [973, 438] on video "Your browser must support playing .mp4 files to use Literably. Please try using…" at bounding box center [962, 528] width 183 height 183
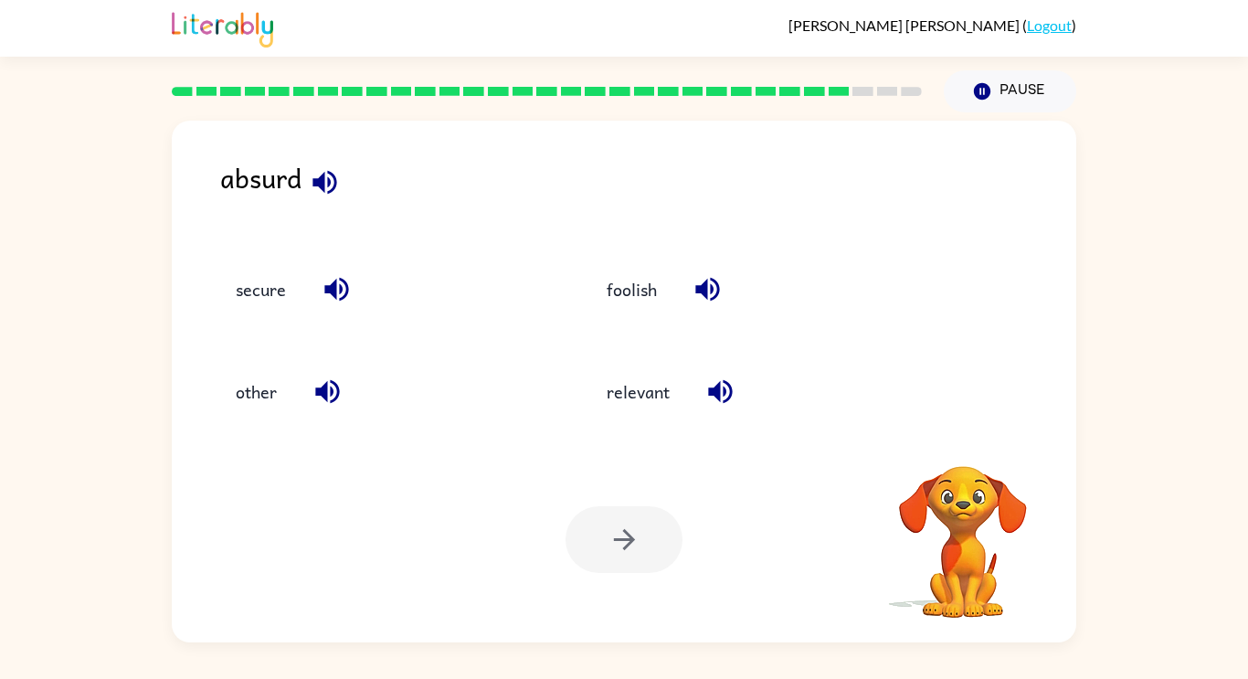
click at [973, 438] on video "Your browser must support playing .mp4 files to use Literably. Please try using…" at bounding box center [962, 528] width 183 height 183
click at [973, 438] on icon "button" at bounding box center [962, 441] width 26 height 26
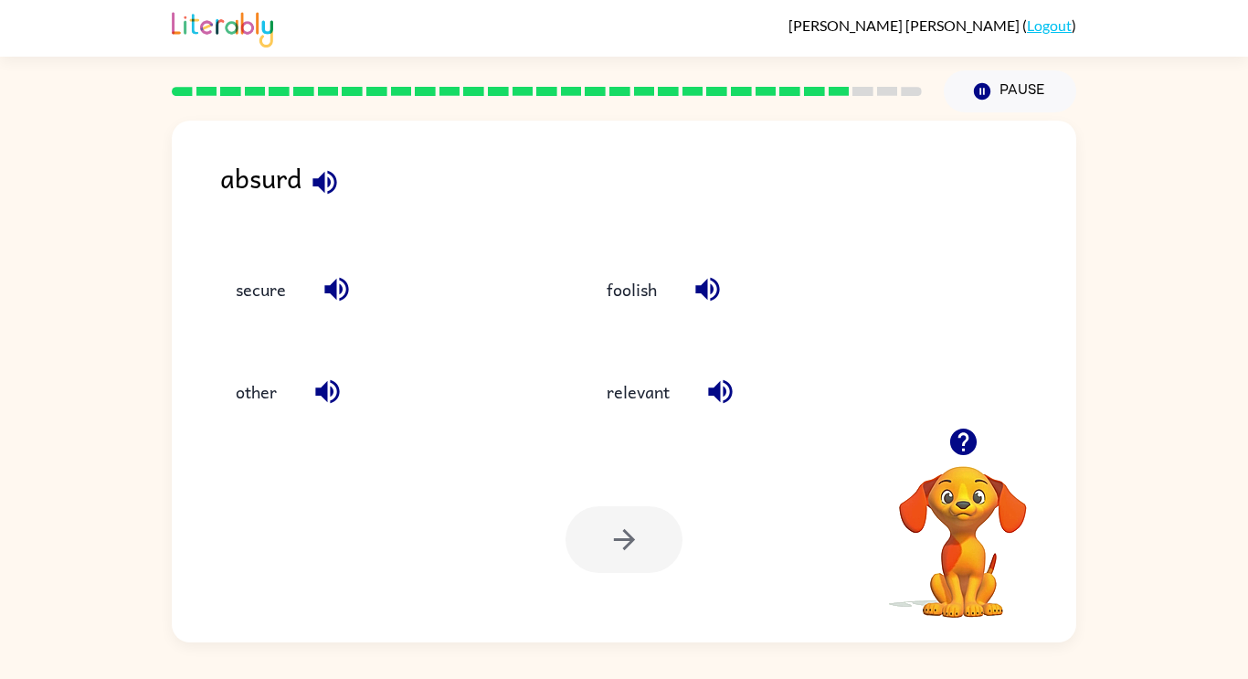
click at [973, 438] on video "Your browser must support playing .mp4 files to use Literably. Please try using…" at bounding box center [962, 528] width 183 height 183
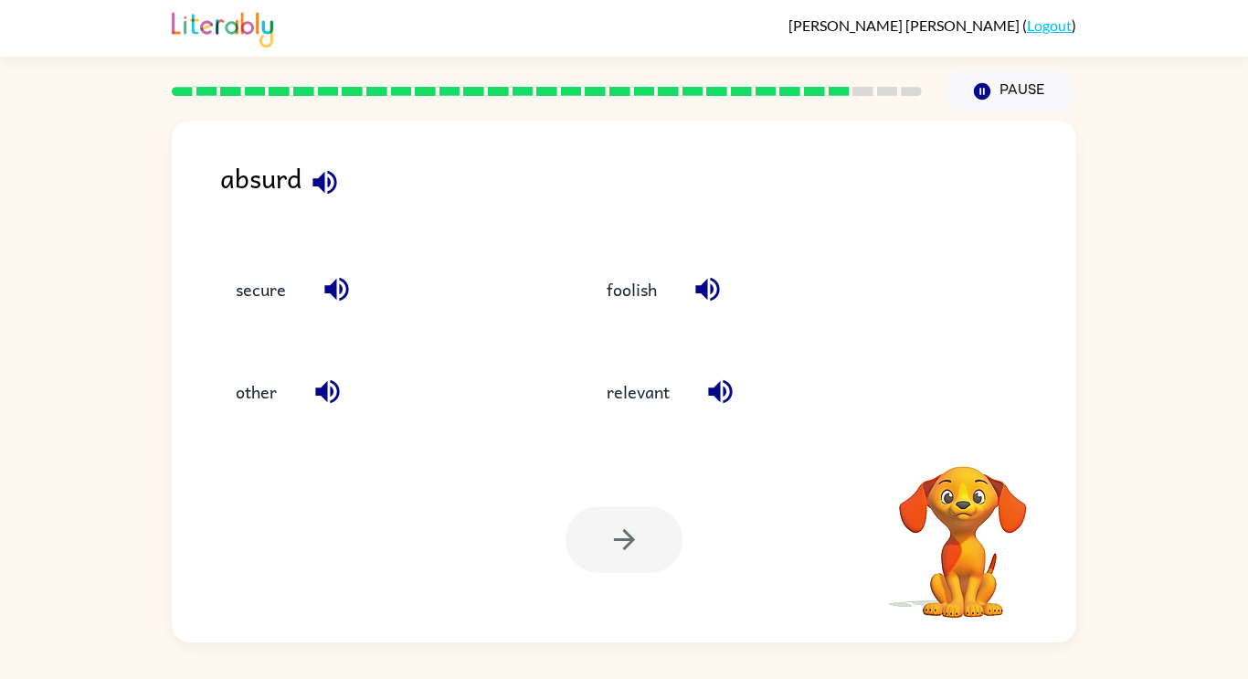
click at [974, 438] on video "Your browser must support playing .mp4 files to use Literably. Please try using…" at bounding box center [962, 528] width 183 height 183
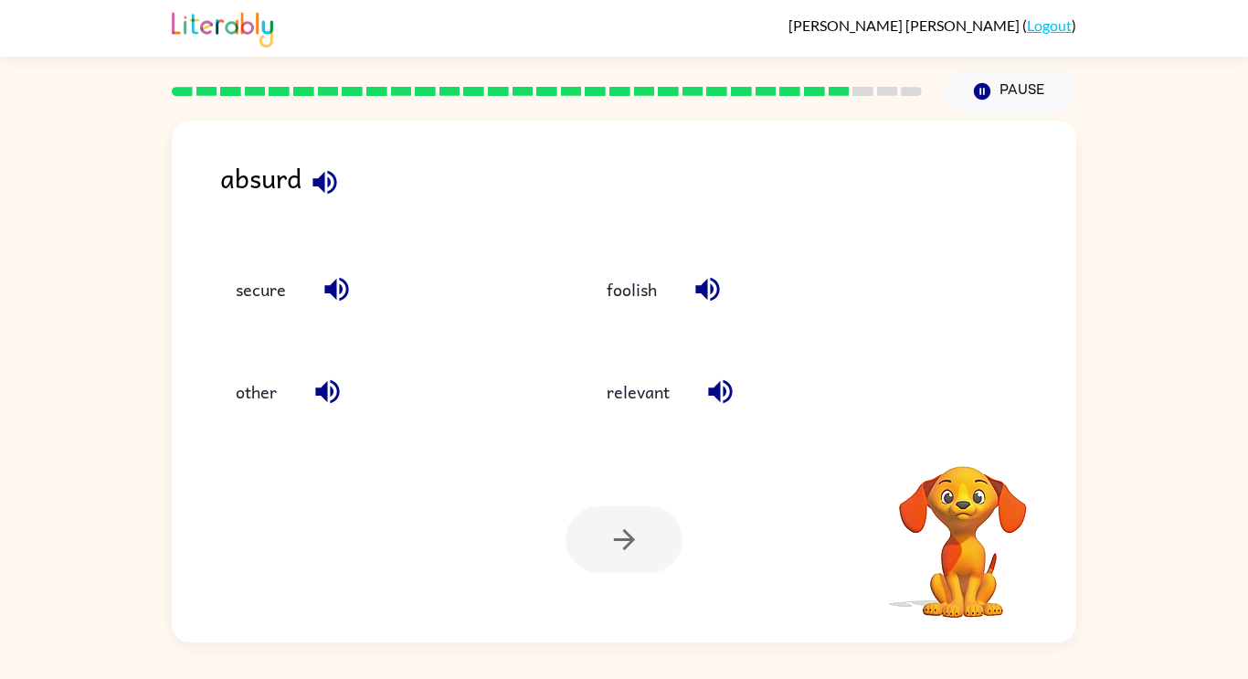
click at [974, 438] on video "Your browser must support playing .mp4 files to use Literably. Please try using…" at bounding box center [962, 528] width 183 height 183
click at [974, 438] on icon "button" at bounding box center [962, 441] width 26 height 26
click at [974, 438] on video "Your browser must support playing .mp4 files to use Literably. Please try using…" at bounding box center [962, 528] width 183 height 183
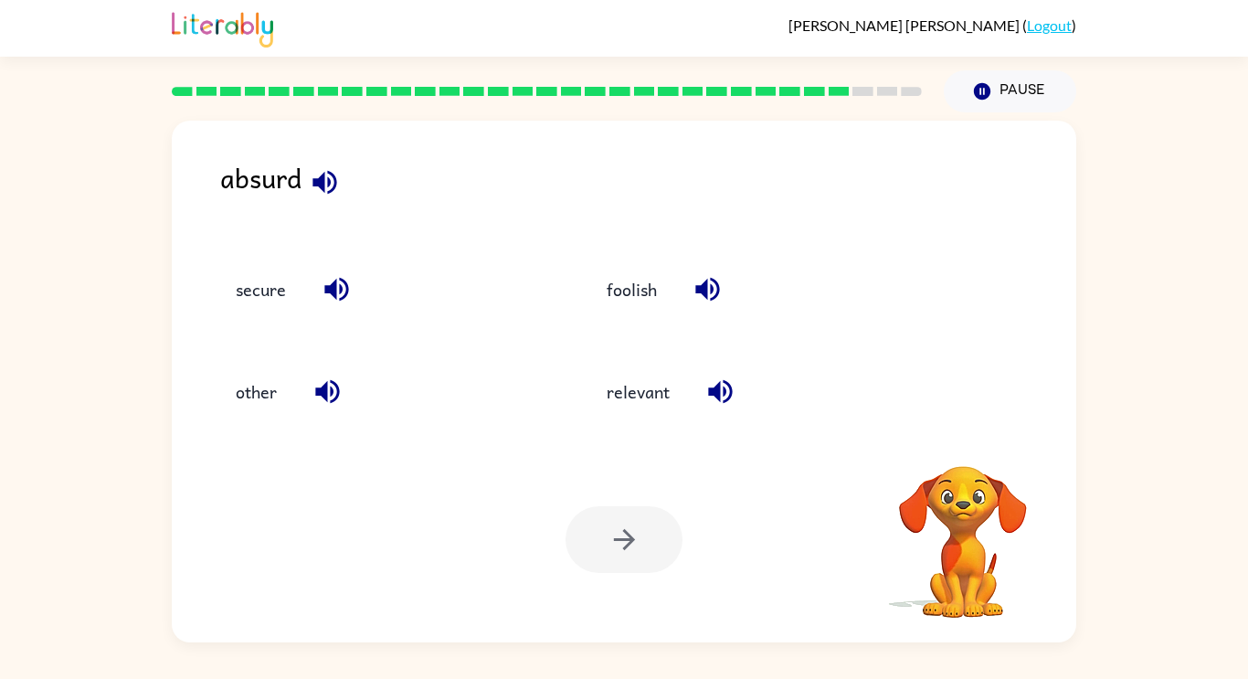
click at [974, 438] on video "Your browser must support playing .mp4 files to use Literably. Please try using…" at bounding box center [962, 528] width 183 height 183
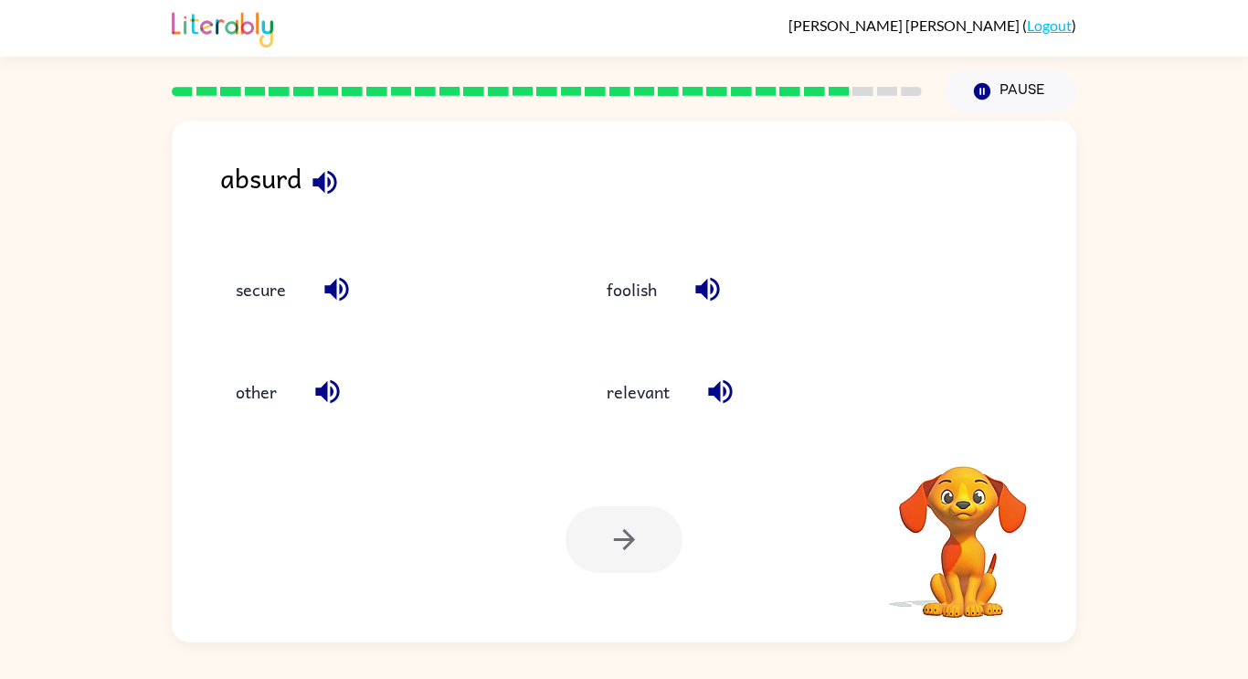
click at [974, 438] on video "Your browser must support playing .mp4 files to use Literably. Please try using…" at bounding box center [962, 528] width 183 height 183
click at [974, 438] on icon "button" at bounding box center [962, 441] width 26 height 26
click at [974, 438] on video "Your browser must support playing .mp4 files to use Literably. Please try using…" at bounding box center [962, 528] width 183 height 183
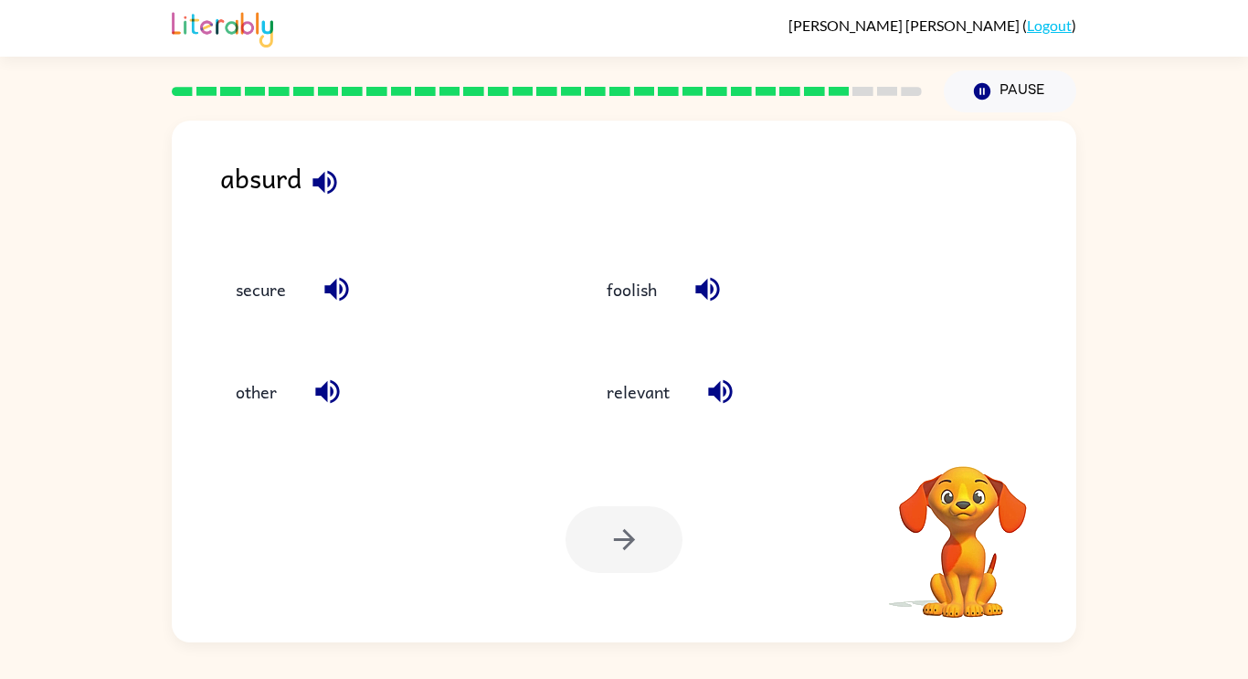
click at [974, 438] on video "Your browser must support playing .mp4 files to use Literably. Please try using…" at bounding box center [962, 528] width 183 height 183
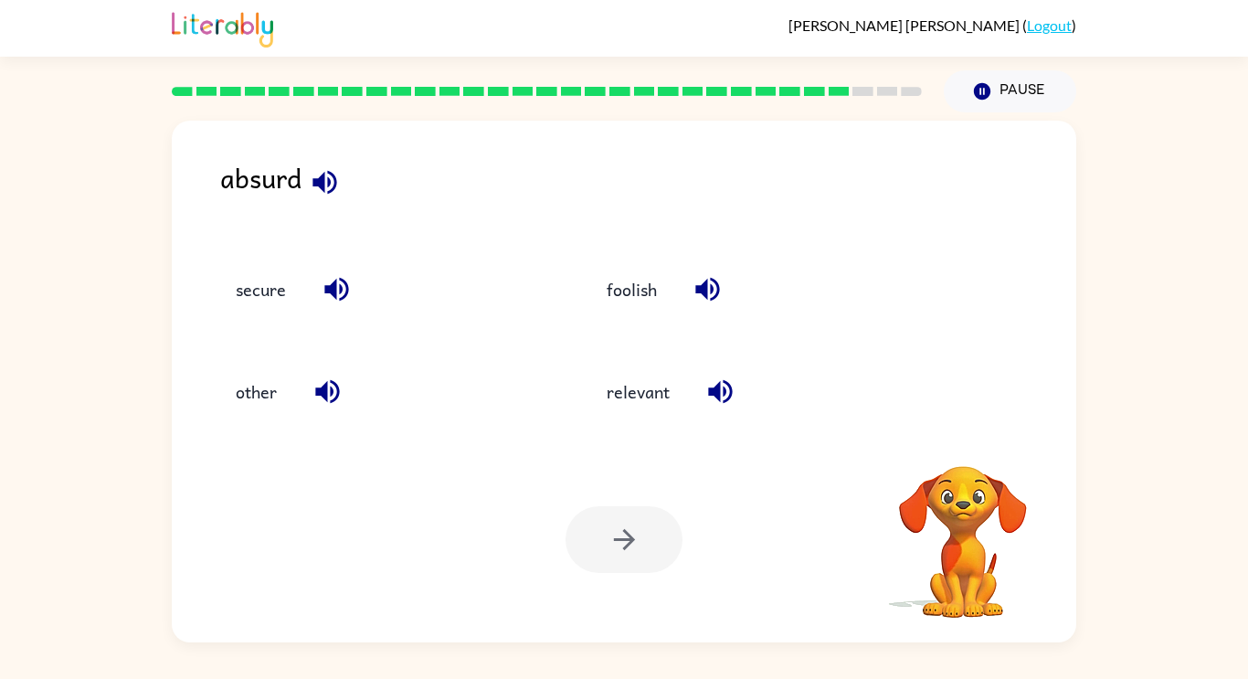
click at [974, 438] on video "Your browser must support playing .mp4 files to use Literably. Please try using…" at bounding box center [962, 528] width 183 height 183
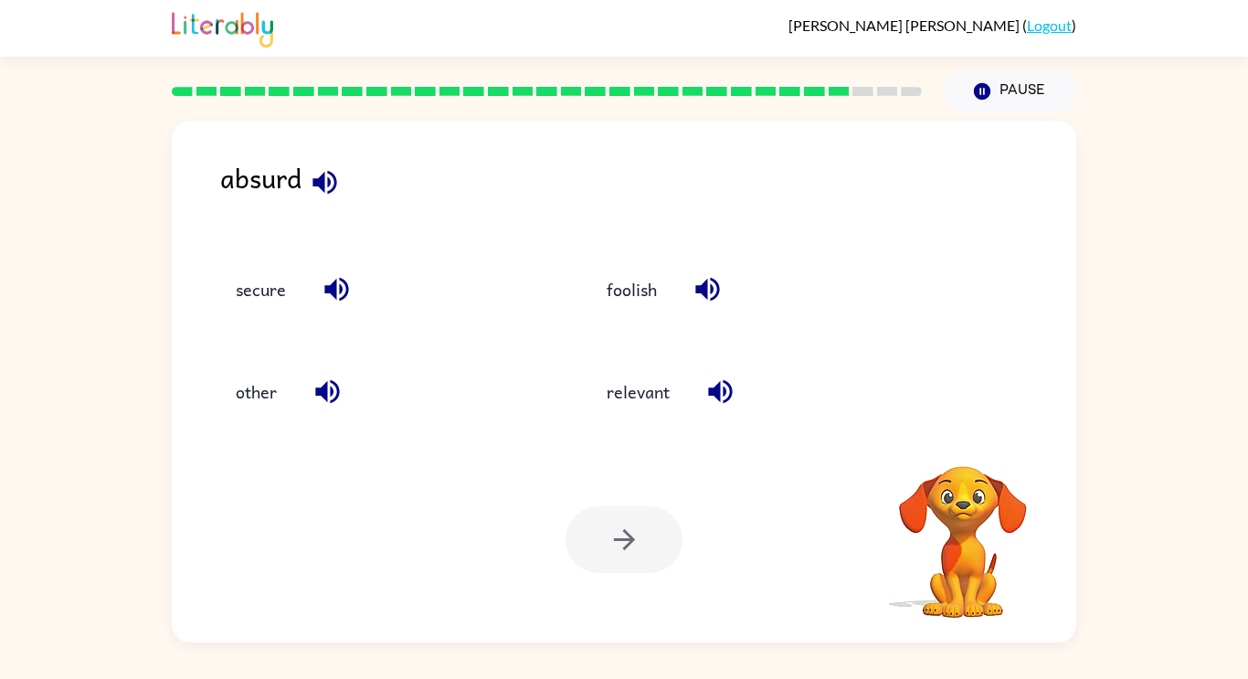
click at [974, 438] on video "Your browser must support playing .mp4 files to use Literably. Please try using…" at bounding box center [962, 528] width 183 height 183
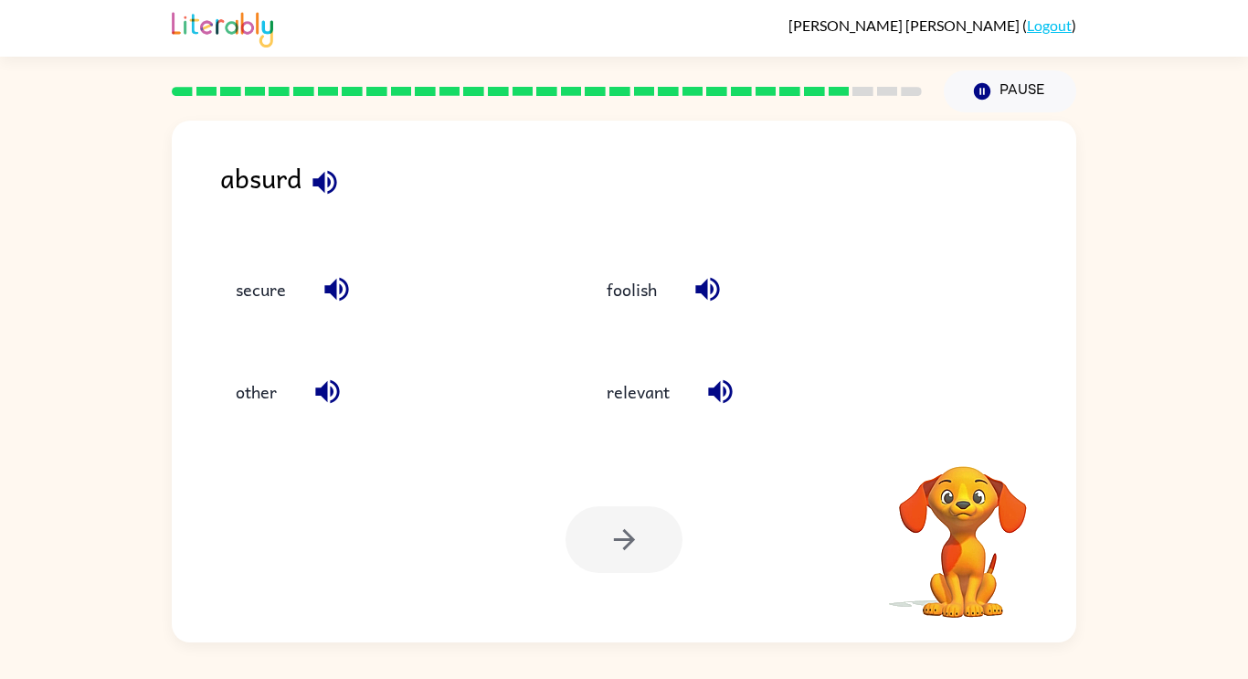
click at [974, 438] on video "Your browser must support playing .mp4 files to use Literably. Please try using…" at bounding box center [962, 528] width 183 height 183
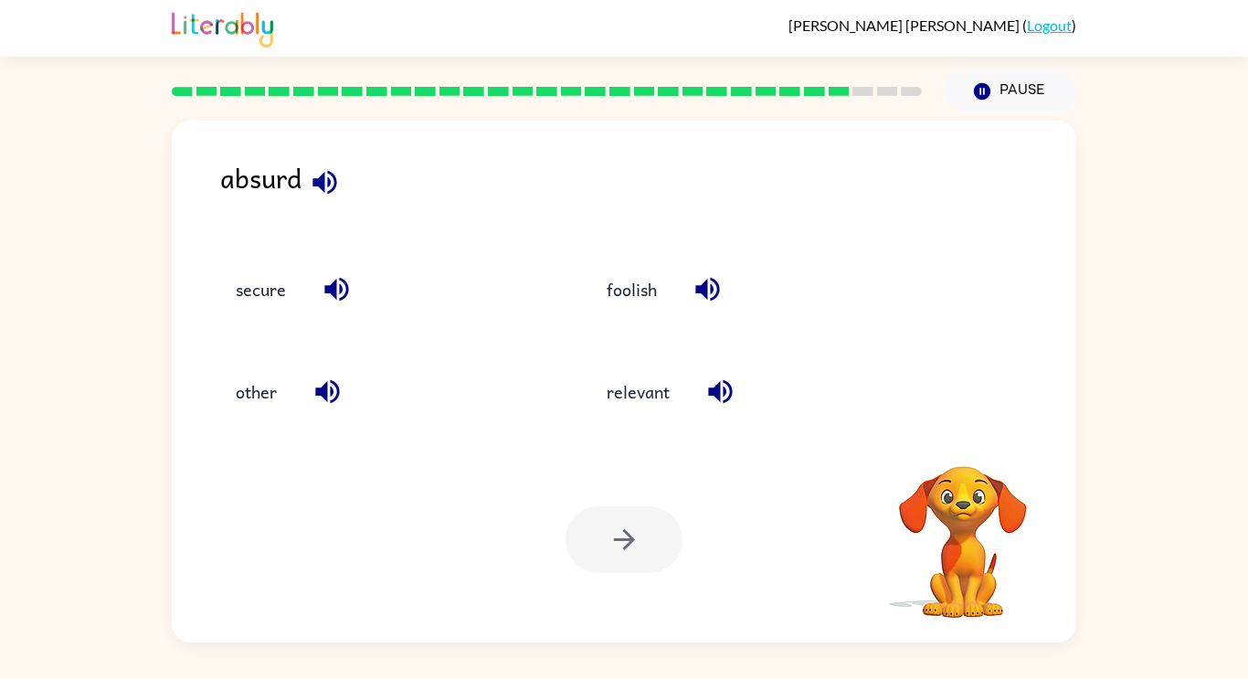
click at [974, 438] on video "Your browser must support playing .mp4 files to use Literably. Please try using…" at bounding box center [962, 528] width 183 height 183
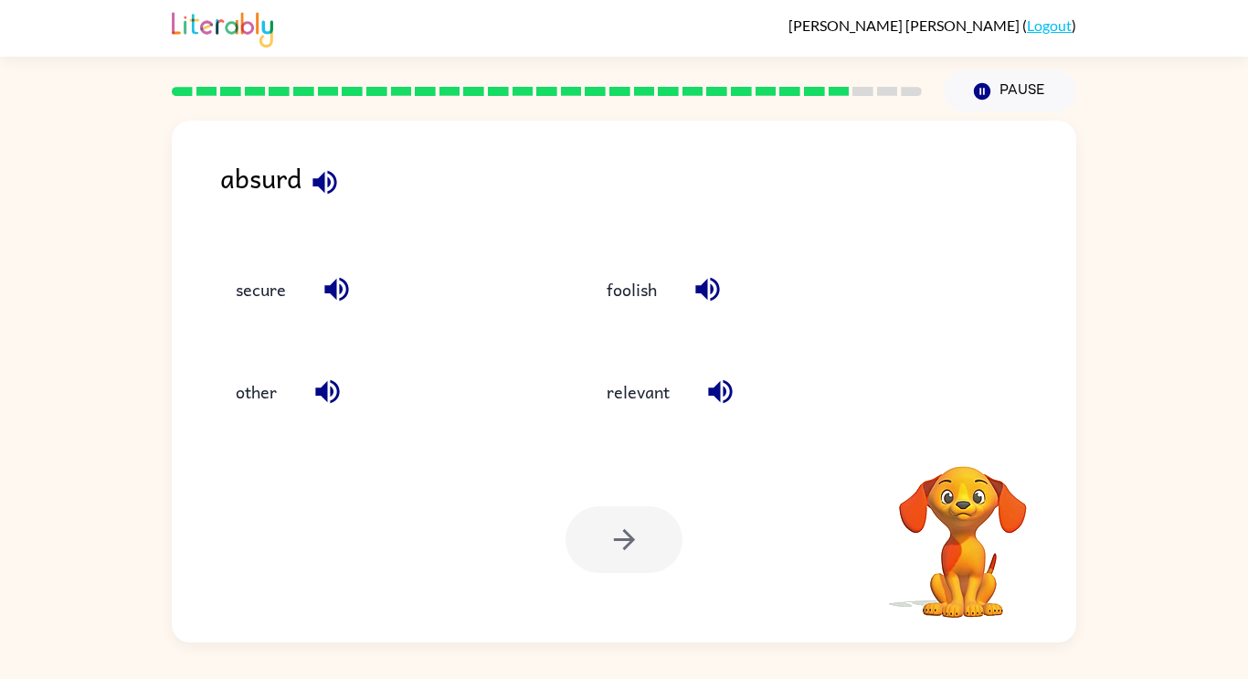
click at [974, 438] on video "Your browser must support playing .mp4 files to use Literably. Please try using…" at bounding box center [962, 528] width 183 height 183
click at [974, 438] on icon "button" at bounding box center [962, 441] width 26 height 26
click at [974, 438] on video "Your browser must support playing .mp4 files to use Literably. Please try using…" at bounding box center [962, 528] width 183 height 183
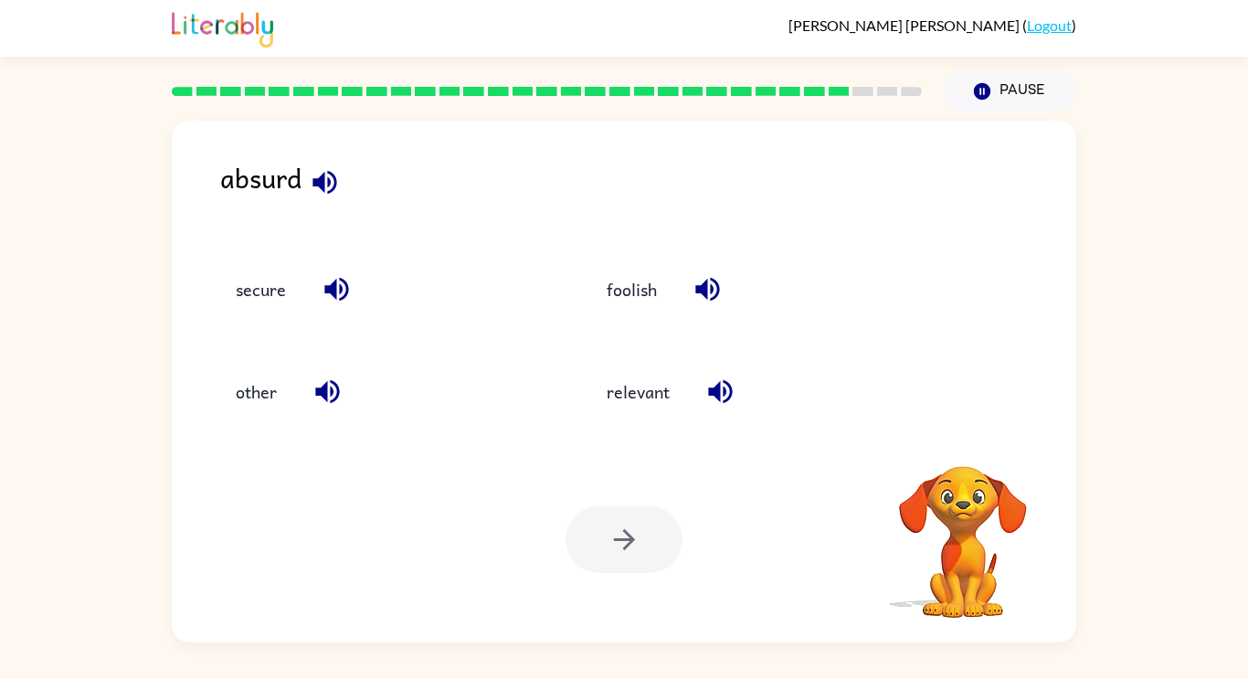
click at [974, 438] on video "Your browser must support playing .mp4 files to use Literably. Please try using…" at bounding box center [962, 528] width 183 height 183
click at [974, 438] on icon "button" at bounding box center [962, 441] width 26 height 26
click at [974, 438] on video "Your browser must support playing .mp4 files to use Literably. Please try using…" at bounding box center [962, 528] width 183 height 183
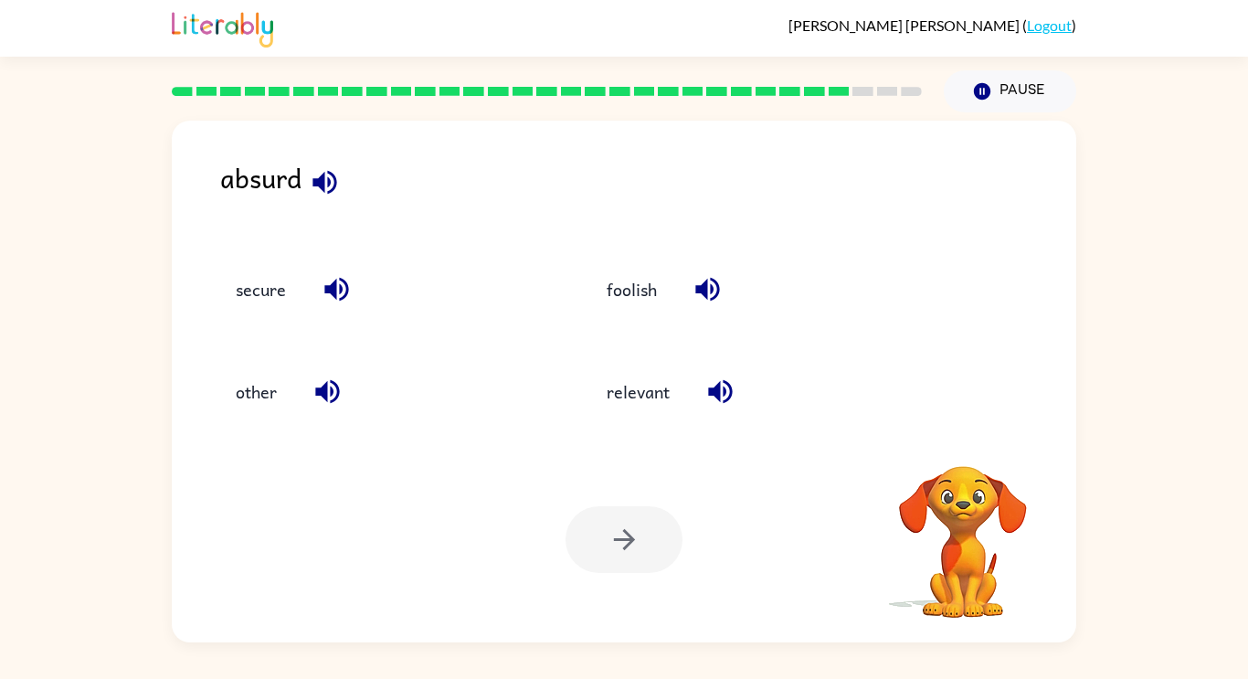
click at [974, 438] on video "Your browser must support playing .mp4 files to use Literably. Please try using…" at bounding box center [962, 528] width 183 height 183
click at [322, 188] on icon "button" at bounding box center [324, 182] width 24 height 24
click at [353, 306] on div "secure" at bounding box center [381, 288] width 329 height 49
click at [343, 298] on icon "button" at bounding box center [337, 289] width 32 height 32
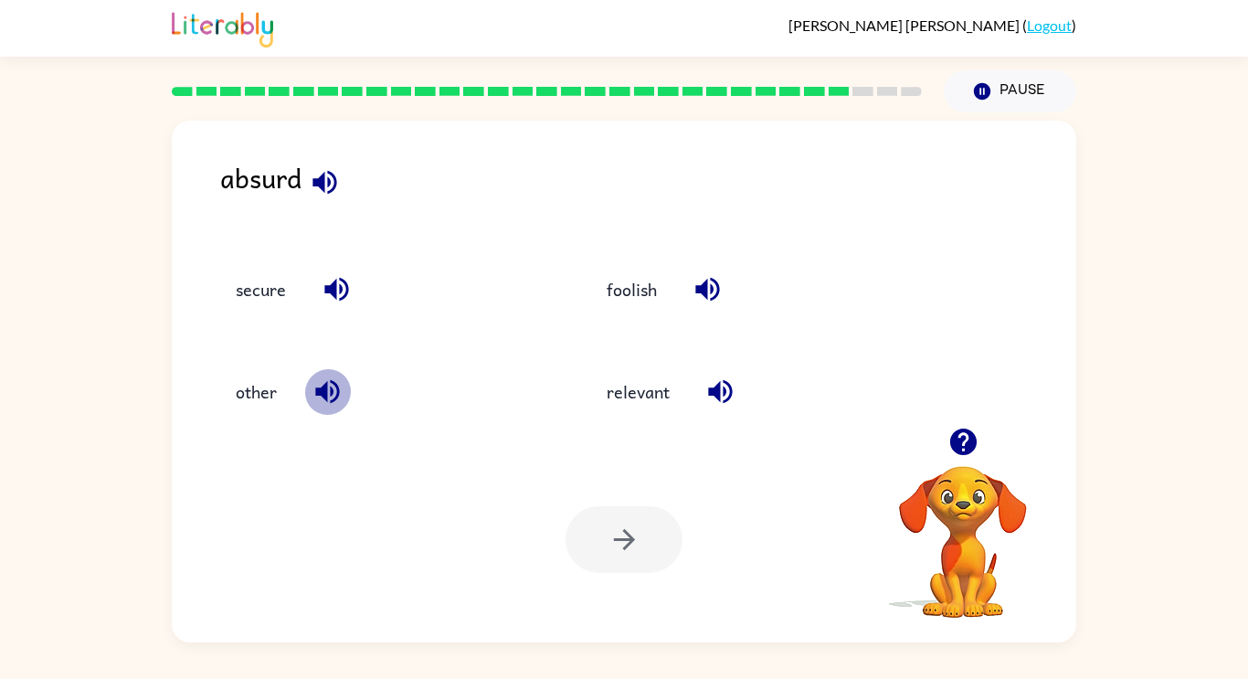
click at [328, 384] on icon "button" at bounding box center [327, 391] width 32 height 32
click at [711, 277] on icon "button" at bounding box center [707, 289] width 32 height 32
click at [718, 386] on icon "button" at bounding box center [720, 392] width 24 height 24
click at [322, 292] on icon "button" at bounding box center [337, 289] width 32 height 32
click at [717, 392] on icon "button" at bounding box center [720, 392] width 24 height 24
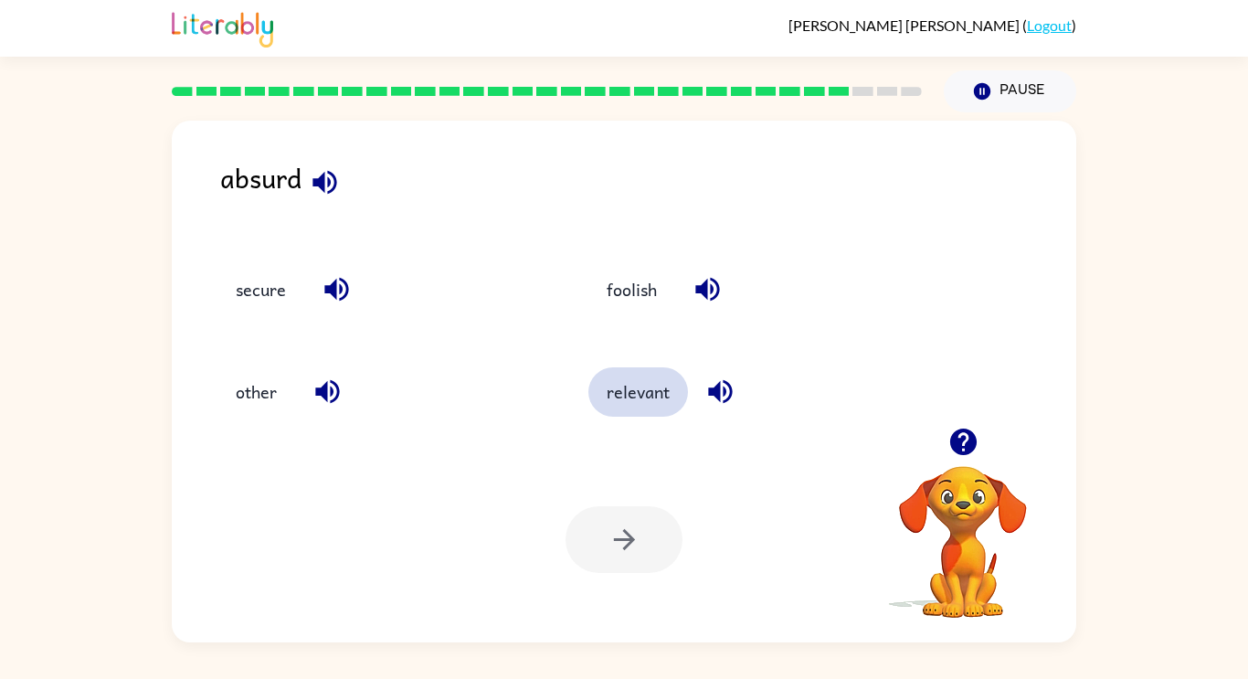
click at [653, 395] on button "relevant" at bounding box center [638, 391] width 100 height 49
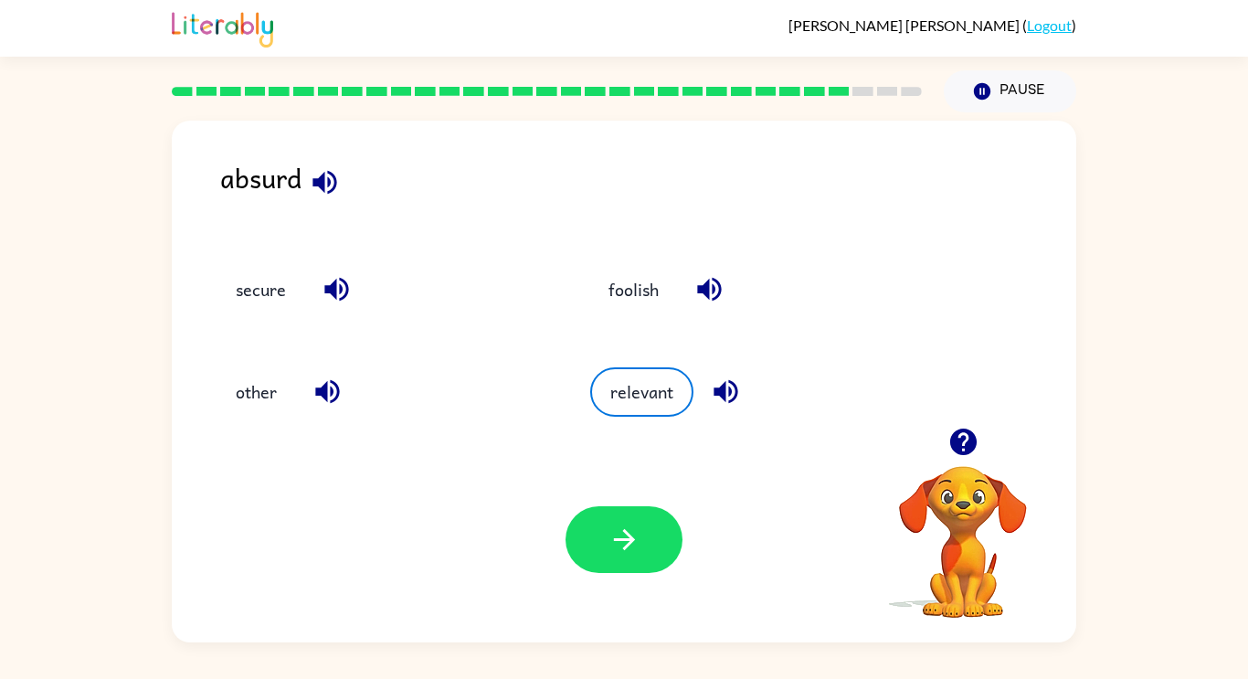
click at [957, 444] on icon "button" at bounding box center [962, 441] width 26 height 26
click at [644, 544] on button "button" at bounding box center [623, 539] width 117 height 67
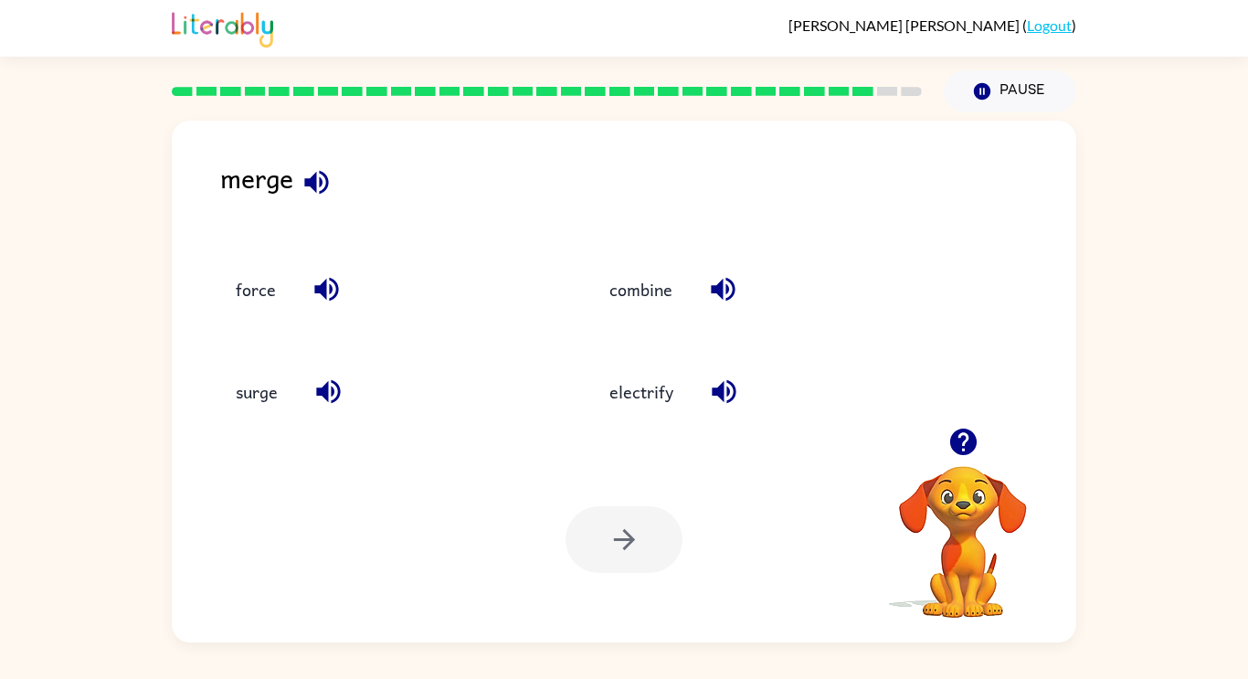
click at [958, 437] on icon "button" at bounding box center [963, 442] width 32 height 32
click at [958, 437] on div "Your browser must support playing .mp4 files to use Literably. Please try using…" at bounding box center [624, 539] width 904 height 205
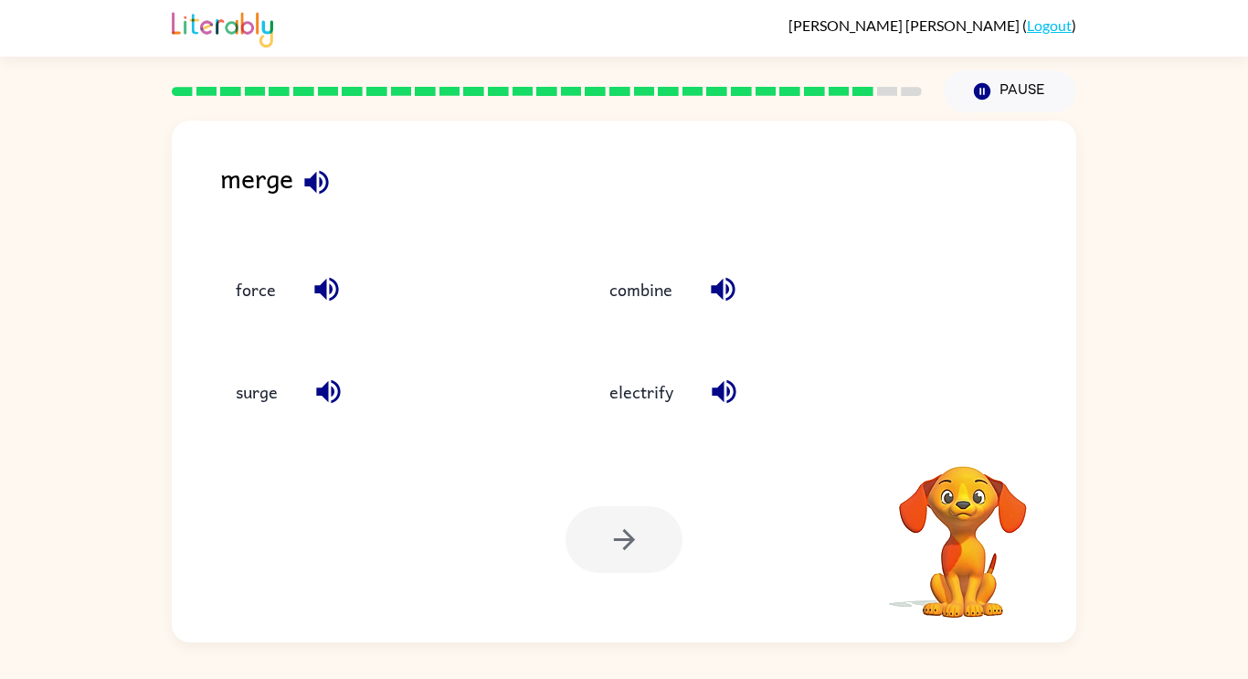
click at [958, 437] on div "Your browser must support playing .mp4 files to use Literably. Please try using…" at bounding box center [624, 539] width 904 height 205
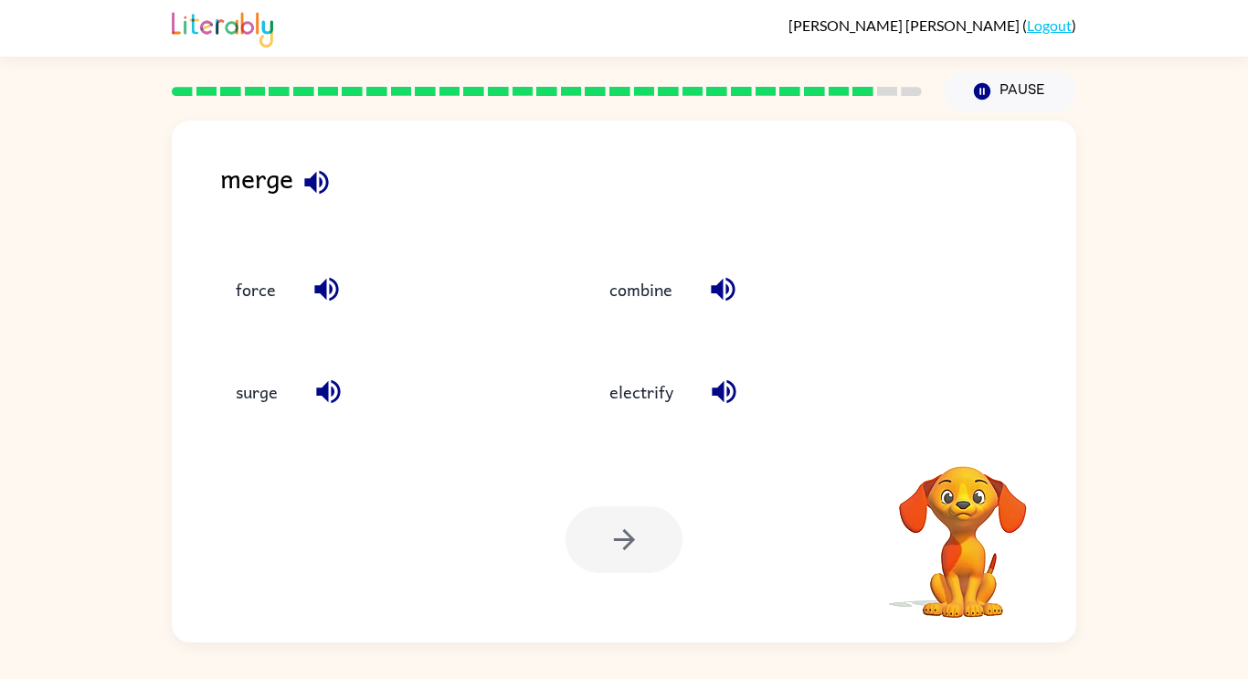
click at [310, 160] on button "button" at bounding box center [316, 182] width 47 height 47
click at [316, 166] on icon "button" at bounding box center [316, 182] width 32 height 32
click at [316, 186] on icon "button" at bounding box center [316, 182] width 24 height 24
click at [315, 186] on icon "button" at bounding box center [316, 182] width 24 height 24
click at [325, 286] on icon "button" at bounding box center [326, 290] width 24 height 24
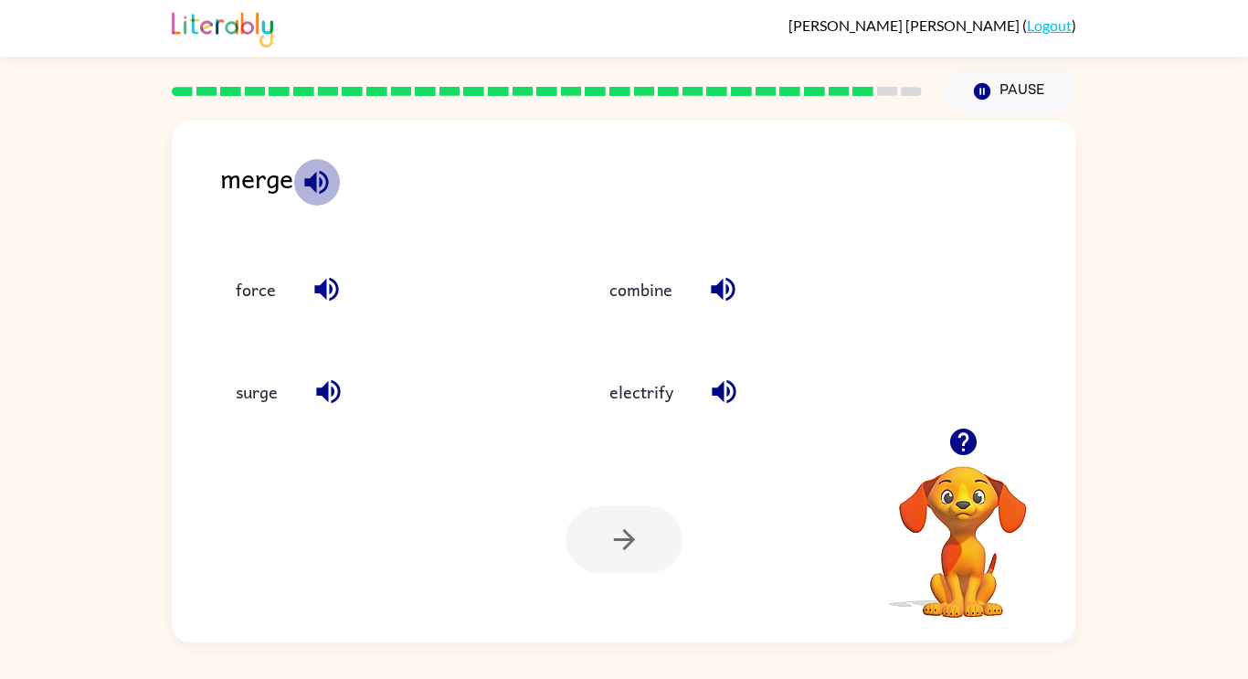
click at [329, 182] on icon "button" at bounding box center [316, 182] width 32 height 32
click at [321, 181] on icon "button" at bounding box center [316, 182] width 24 height 24
click at [320, 184] on icon "button" at bounding box center [316, 182] width 24 height 24
click at [320, 190] on icon "button" at bounding box center [316, 182] width 24 height 24
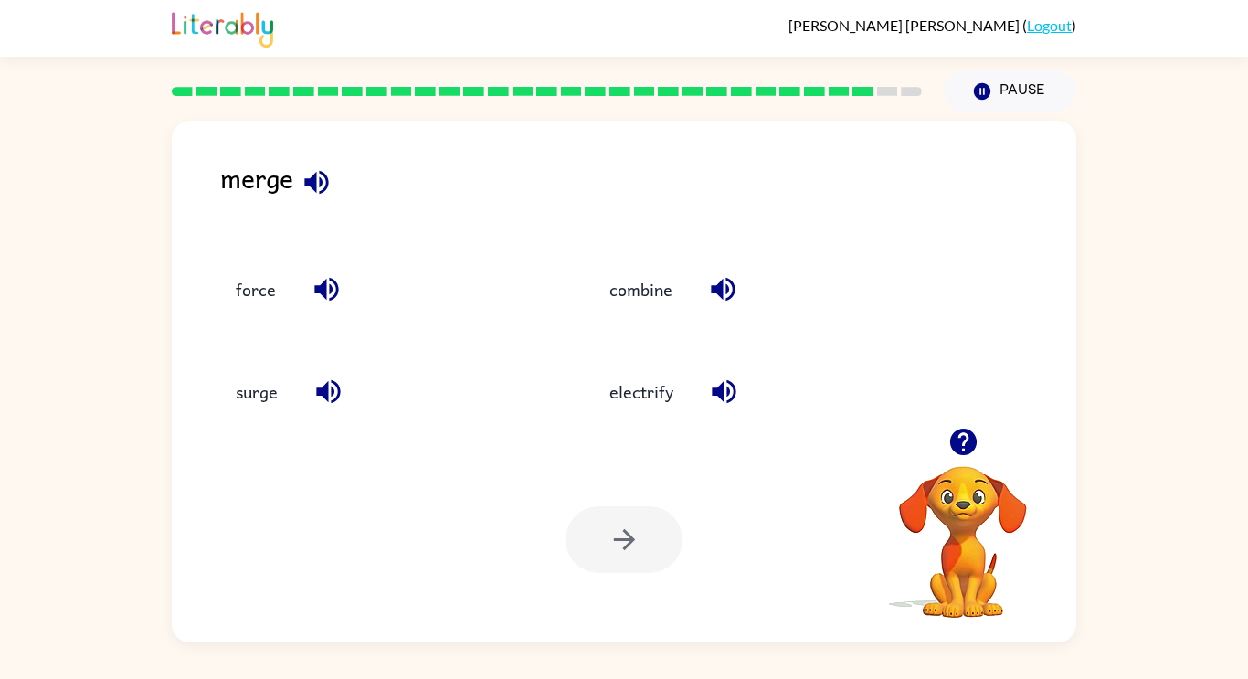
click at [320, 190] on icon "button" at bounding box center [316, 182] width 24 height 24
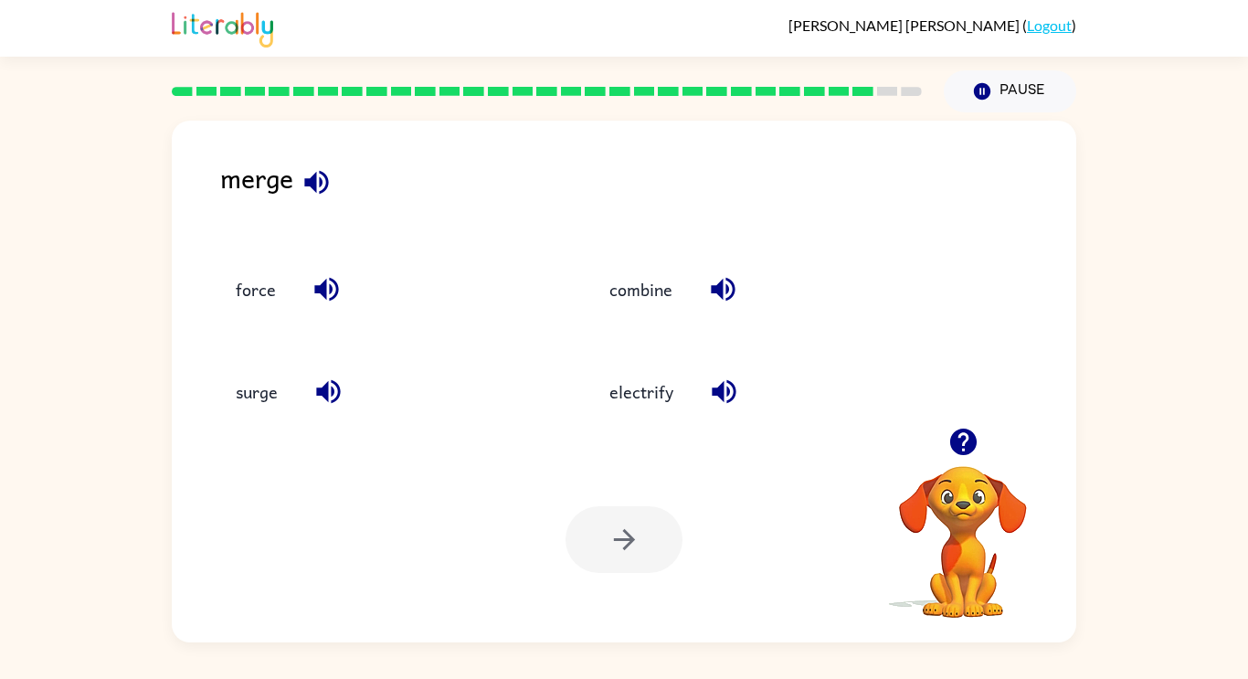
click at [320, 190] on icon "button" at bounding box center [316, 182] width 24 height 24
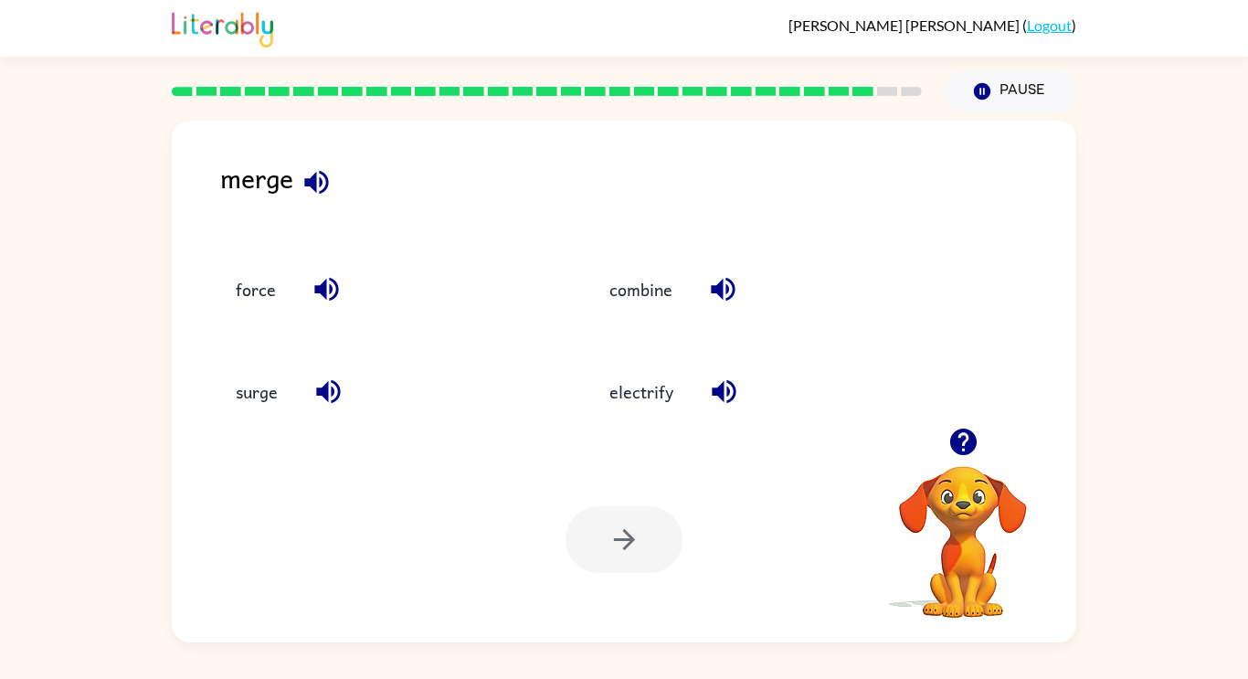
click at [320, 190] on icon "button" at bounding box center [316, 182] width 24 height 24
click at [341, 294] on icon "button" at bounding box center [327, 289] width 32 height 32
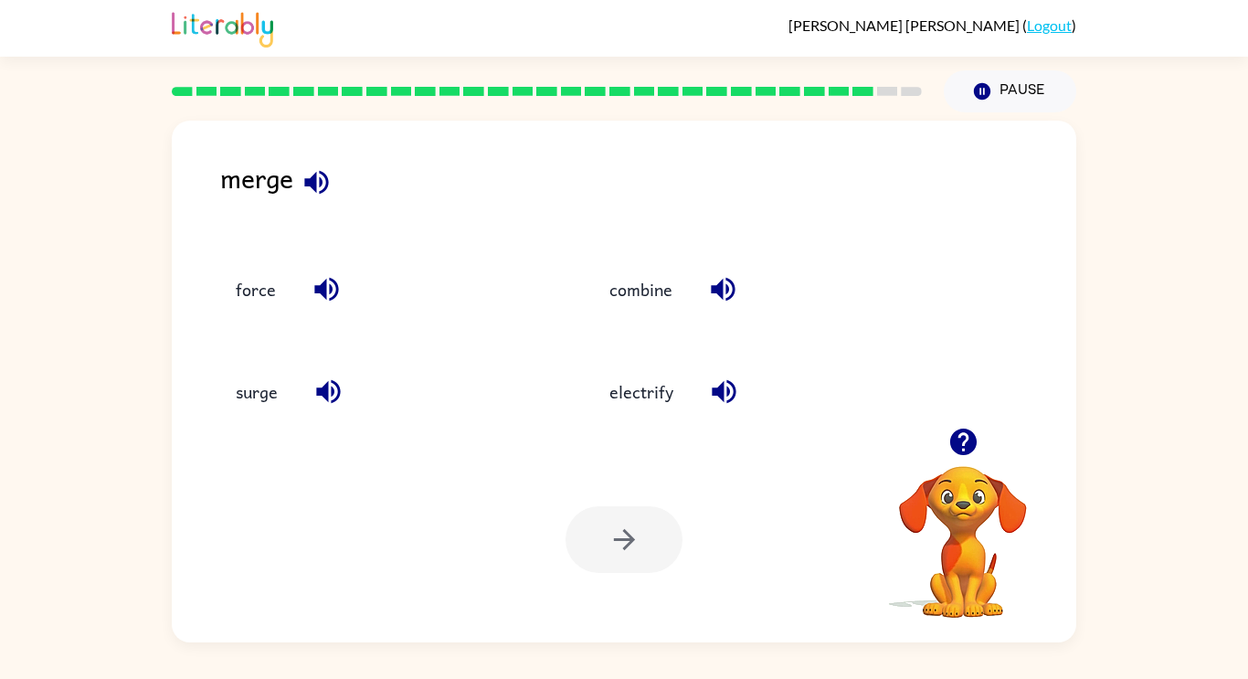
click at [327, 401] on icon "button" at bounding box center [328, 391] width 32 height 32
click at [736, 390] on icon "button" at bounding box center [724, 391] width 32 height 32
click at [726, 295] on icon "button" at bounding box center [723, 289] width 32 height 32
click at [610, 271] on button "combine" at bounding box center [641, 288] width 100 height 49
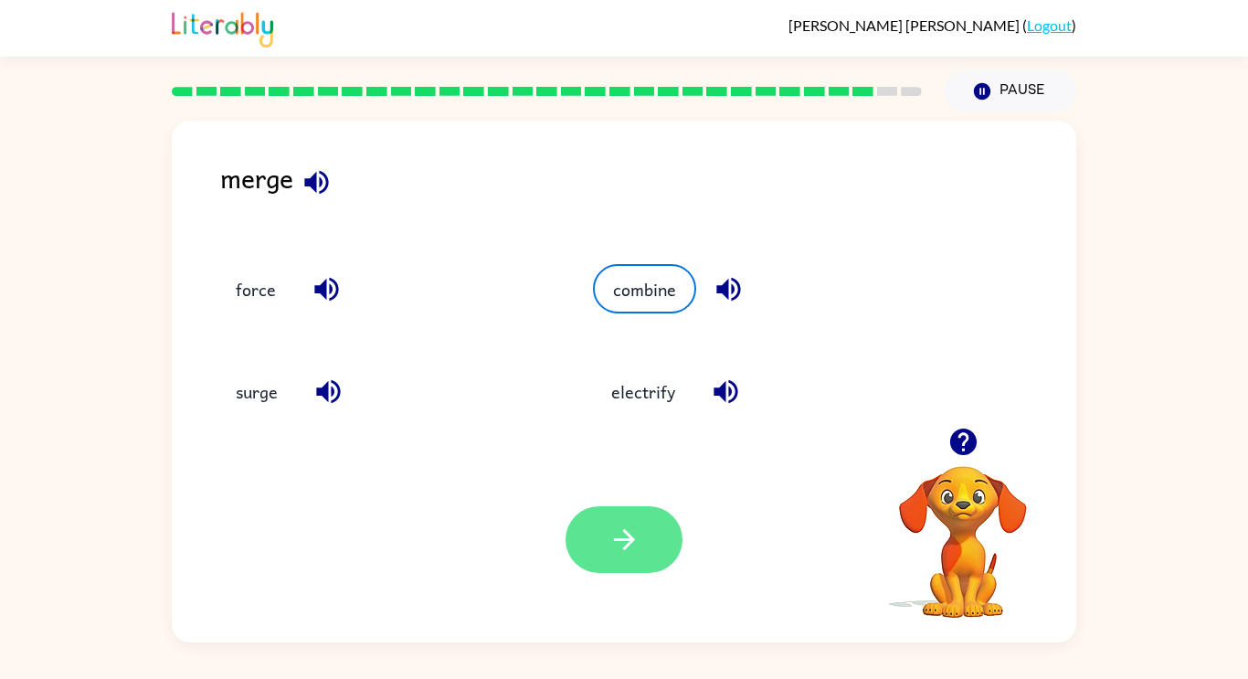
click at [604, 542] on button "button" at bounding box center [623, 539] width 117 height 67
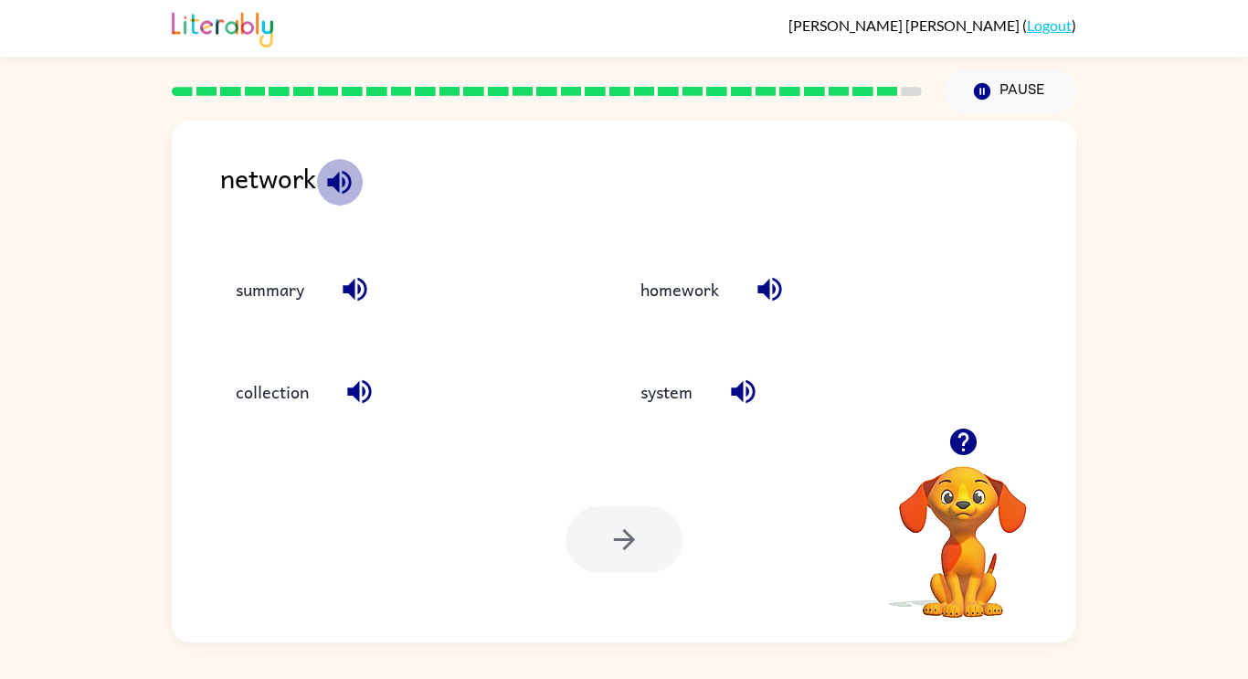
click at [339, 178] on icon "button" at bounding box center [339, 182] width 24 height 24
click at [360, 283] on icon "button" at bounding box center [355, 289] width 32 height 32
click at [366, 398] on icon "button" at bounding box center [359, 392] width 24 height 24
click at [774, 291] on icon "button" at bounding box center [769, 289] width 32 height 32
click at [748, 378] on icon "button" at bounding box center [743, 391] width 32 height 32
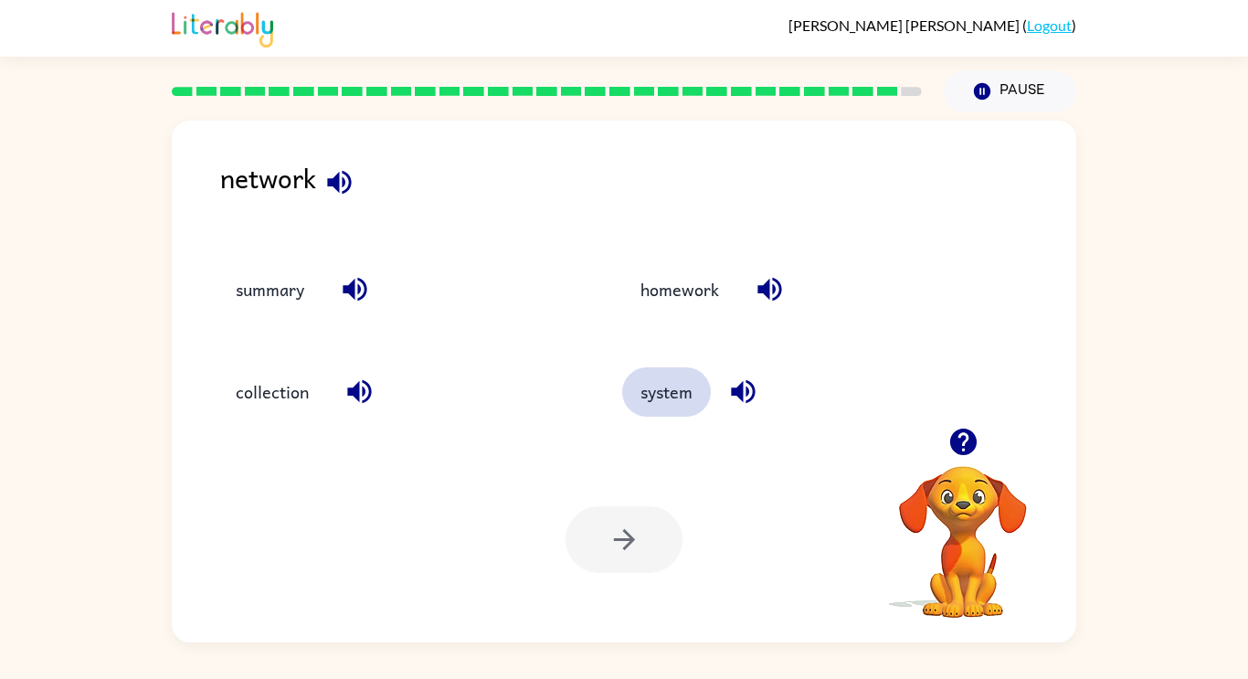
click at [694, 401] on button "system" at bounding box center [666, 391] width 89 height 49
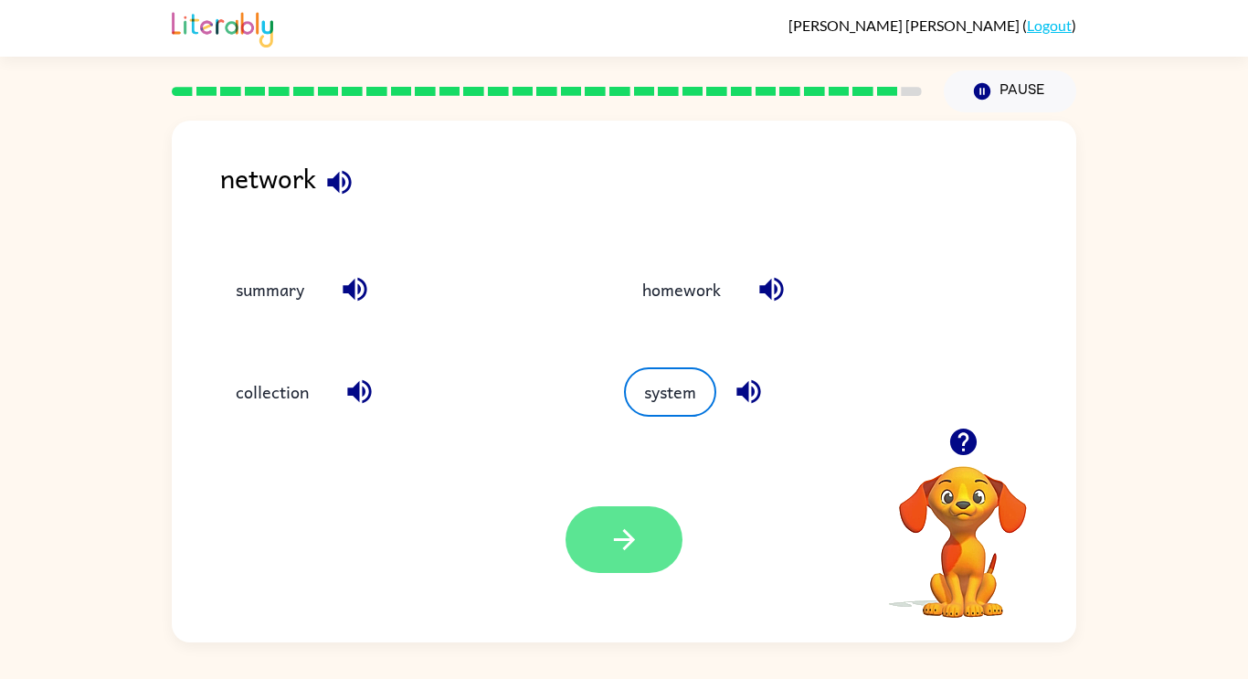
click at [648, 519] on button "button" at bounding box center [623, 539] width 117 height 67
